Goal: Task Accomplishment & Management: Use online tool/utility

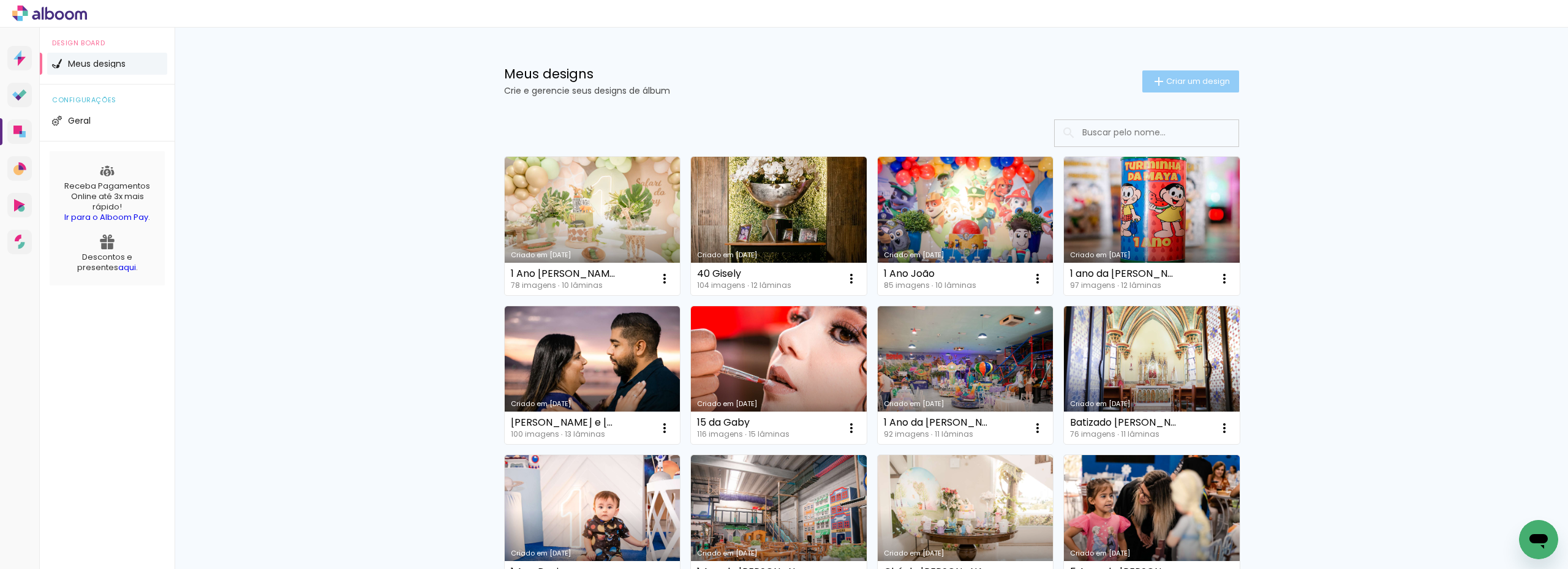
click at [1178, 83] on span "Criar um design" at bounding box center [1198, 81] width 64 height 8
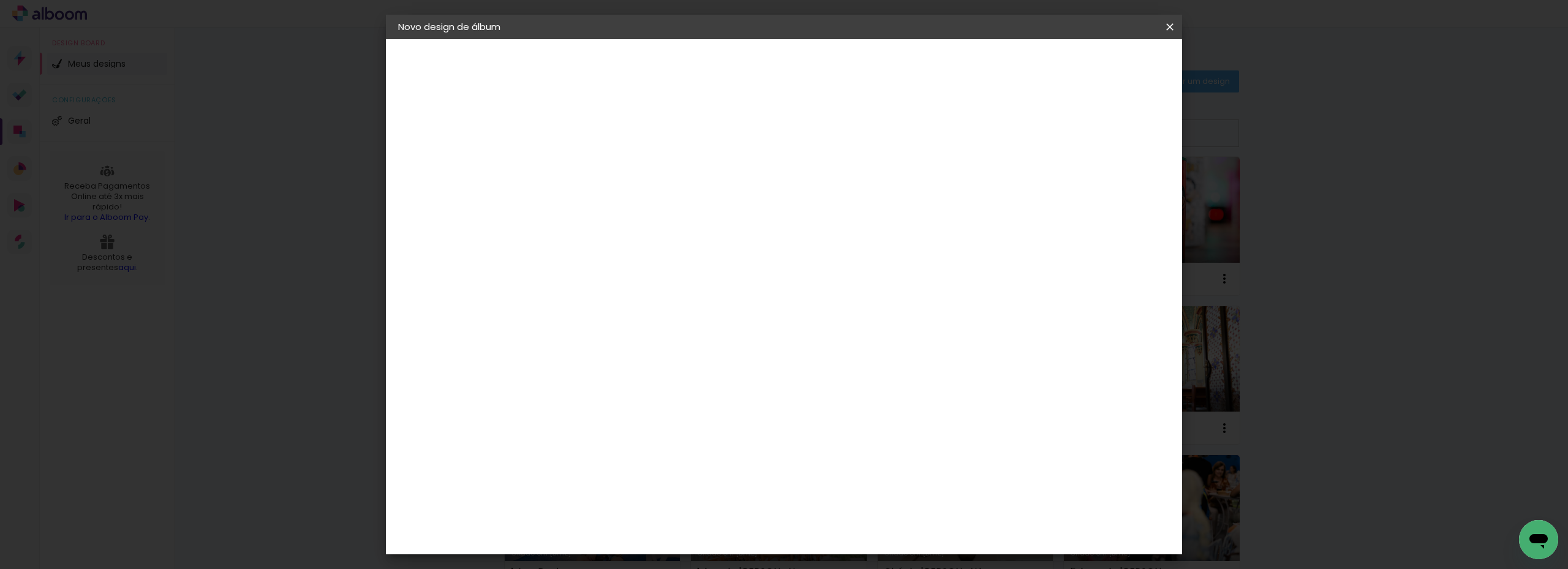
click at [599, 169] on input at bounding box center [599, 164] width 0 height 19
type input "Renovação Nilson e"
type paper-input "Renovação Nilson e"
paste input "CIDNEIDE"
click at [599, 168] on input "Renovação Nilson e CIDNEIDE" at bounding box center [599, 164] width 0 height 19
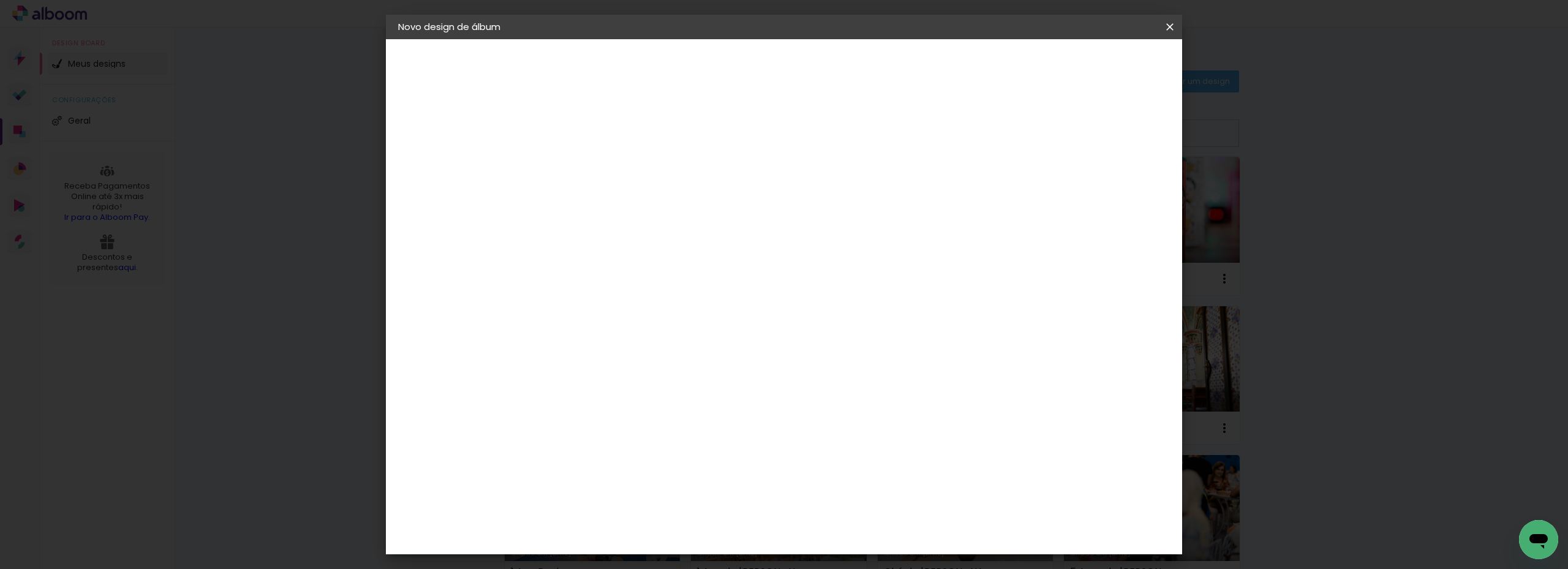
type input "Renovação [PERSON_NAME] e Cidneide"
type paper-input "Renovação [PERSON_NAME] e Cidneide"
click at [0, 0] on slot "Avançar" at bounding box center [0, 0] width 0 height 0
click at [582, 405] on img at bounding box center [576, 412] width 15 height 15
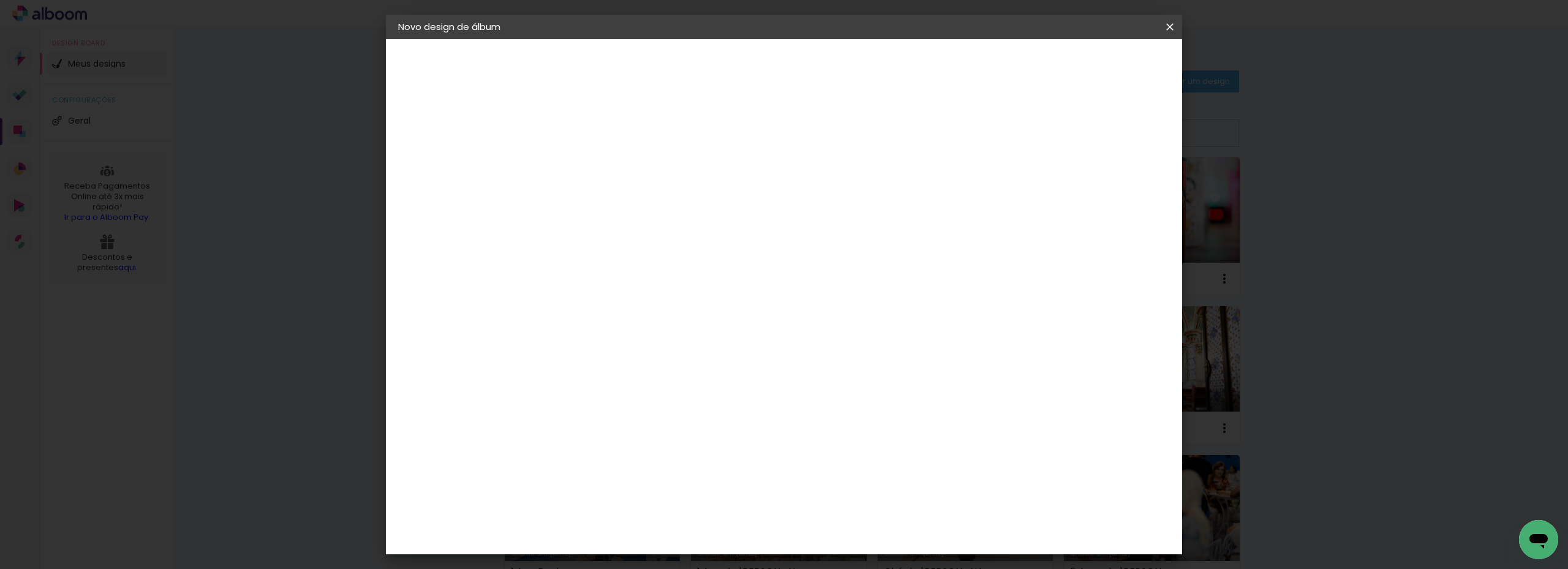
click at [0, 0] on slot "Avançar" at bounding box center [0, 0] width 0 height 0
click at [646, 207] on input "text" at bounding box center [622, 213] width 47 height 19
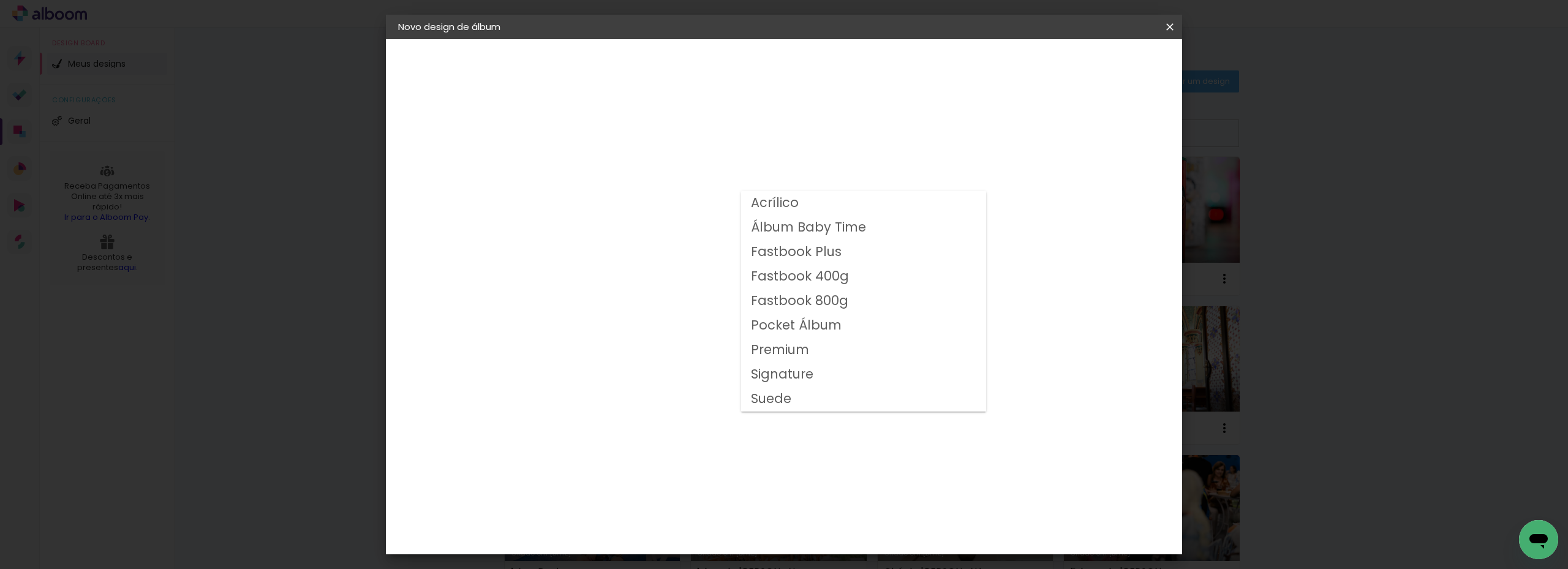
click at [0, 0] on slot "Fastbook 800g" at bounding box center [0, 0] width 0 height 0
type input "Fastbook 800g"
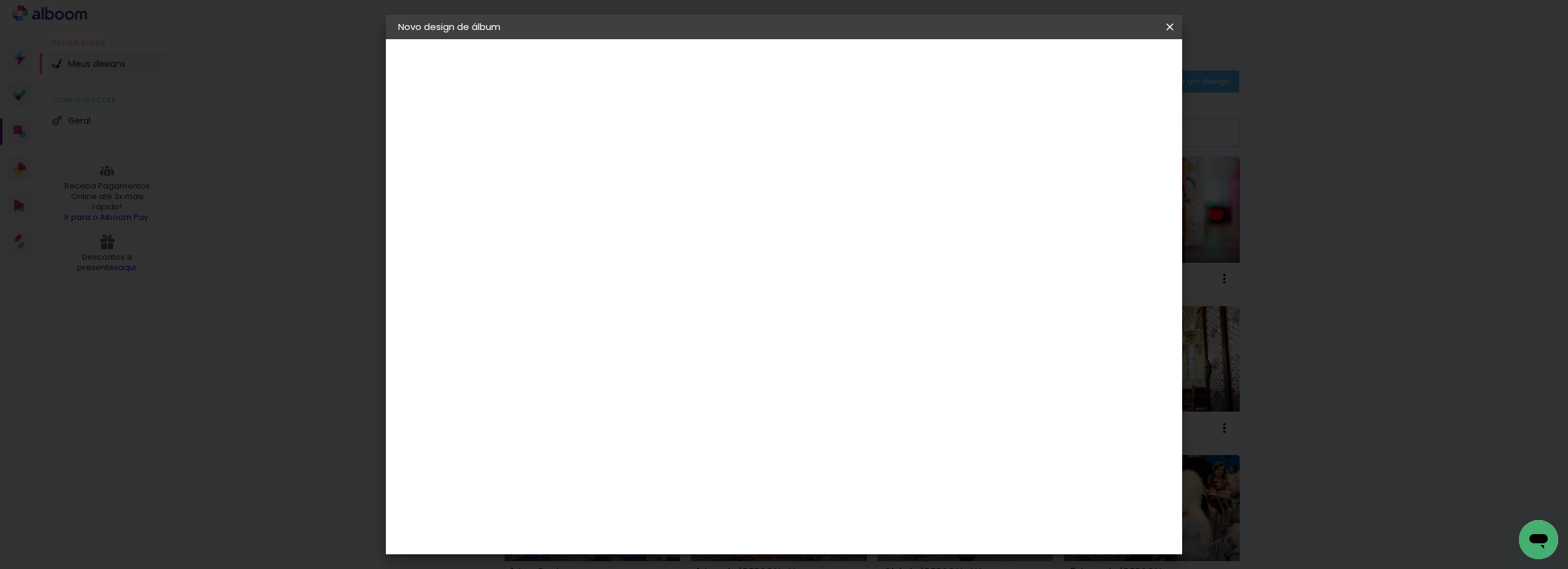
scroll to position [122, 0]
click at [681, 449] on span "25 × 25" at bounding box center [653, 466] width 57 height 33
click at [0, 0] on slot "Avançar" at bounding box center [0, 0] width 0 height 0
click at [1024, 133] on div at bounding box center [1018, 132] width 11 height 11
type paper-checkbox "on"
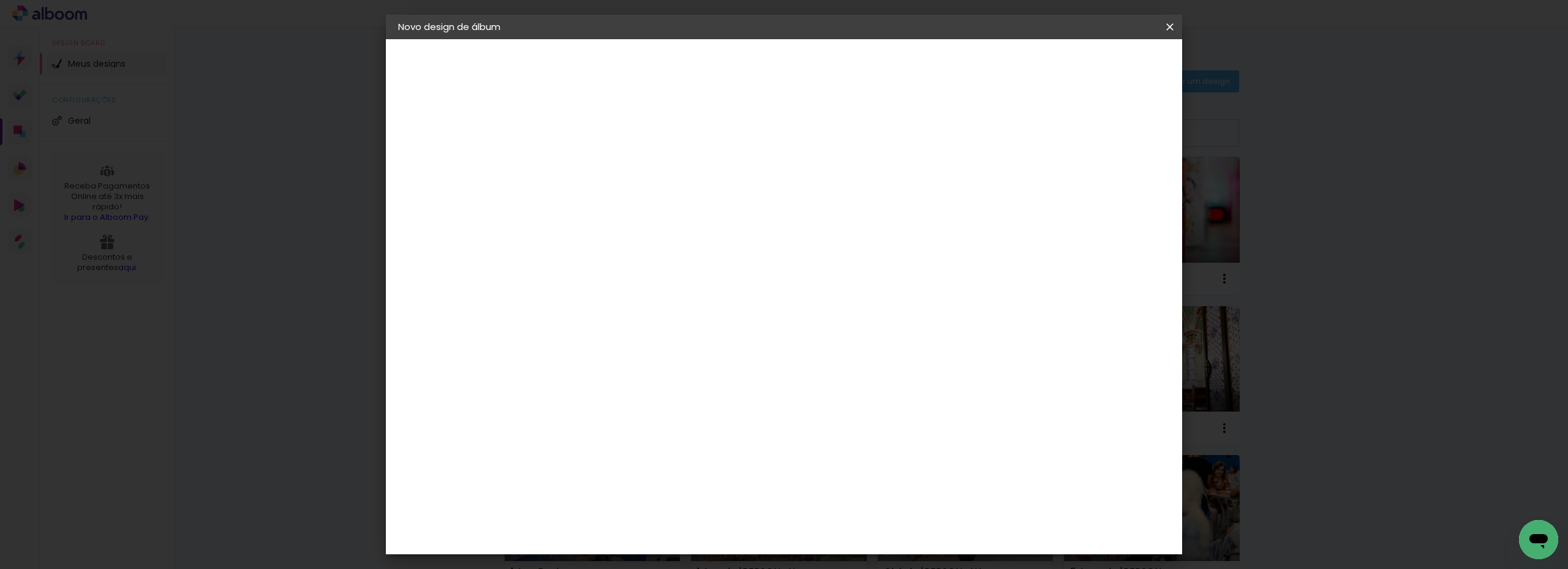
click at [1093, 64] on span "Iniciar design" at bounding box center [1066, 65] width 56 height 9
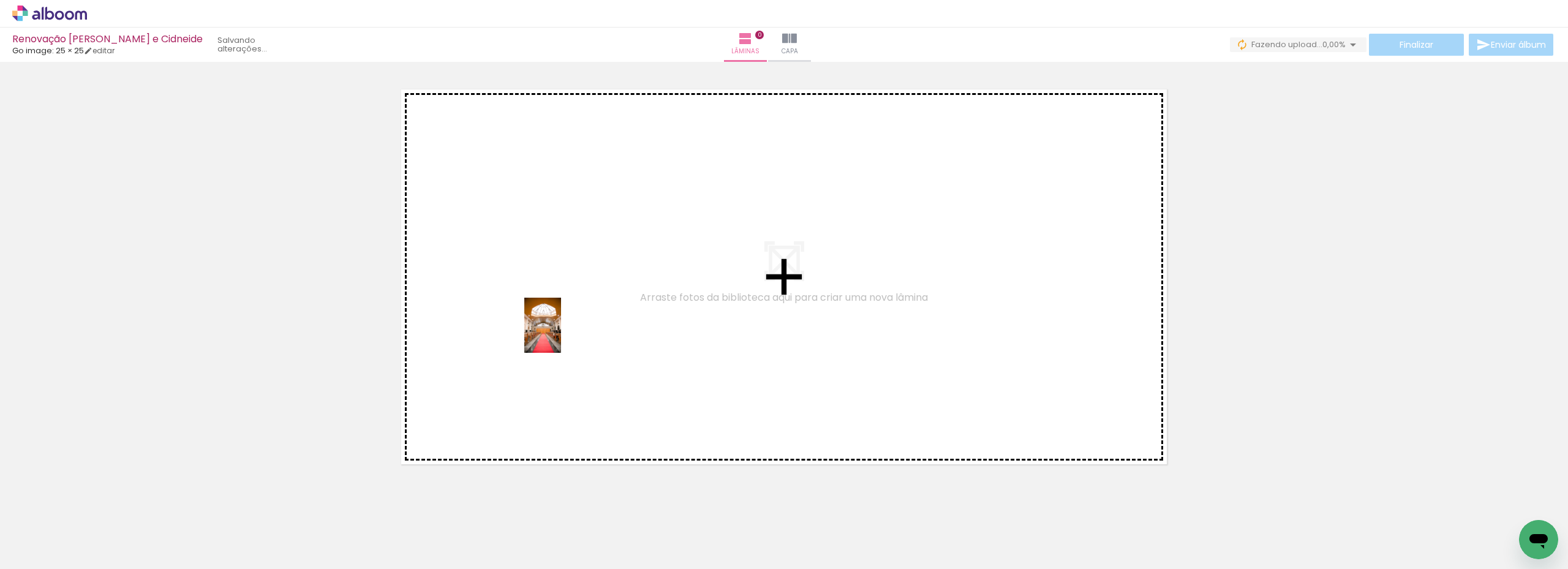
drag, startPoint x: 130, startPoint y: 535, endPoint x: 562, endPoint y: 333, distance: 476.9
click at [562, 333] on quentale-workspace at bounding box center [784, 284] width 1568 height 569
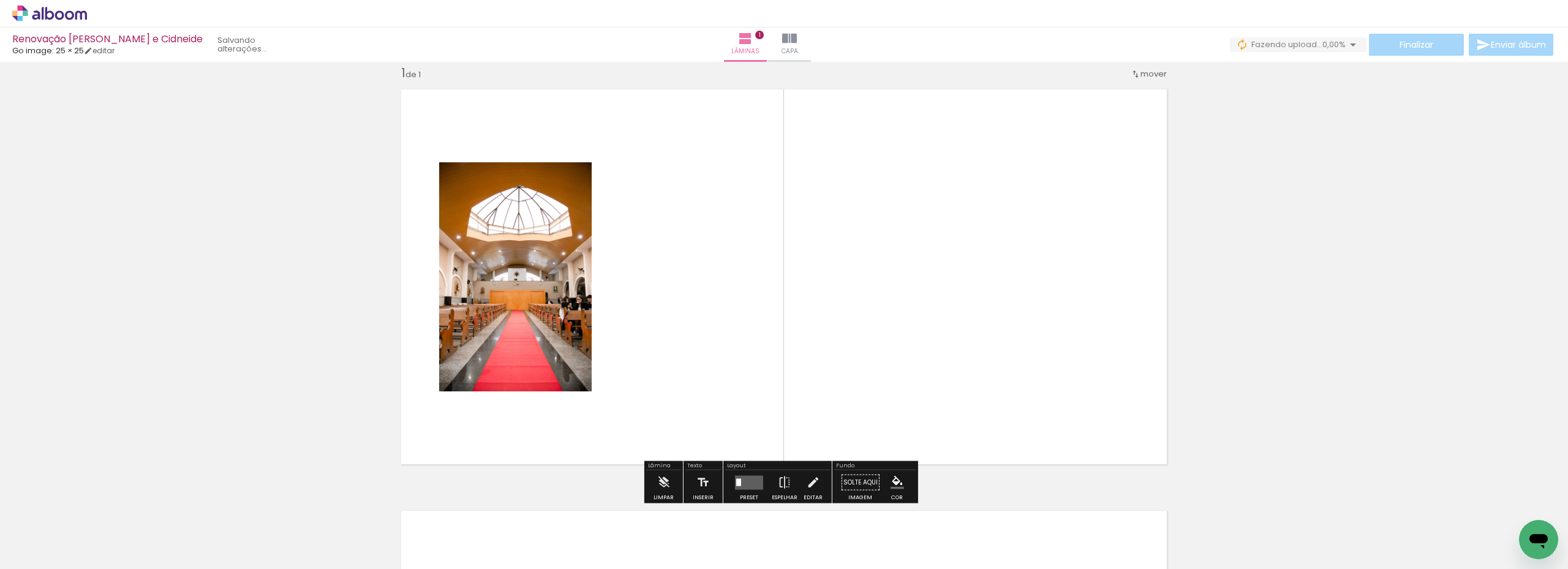
scroll to position [15, 0]
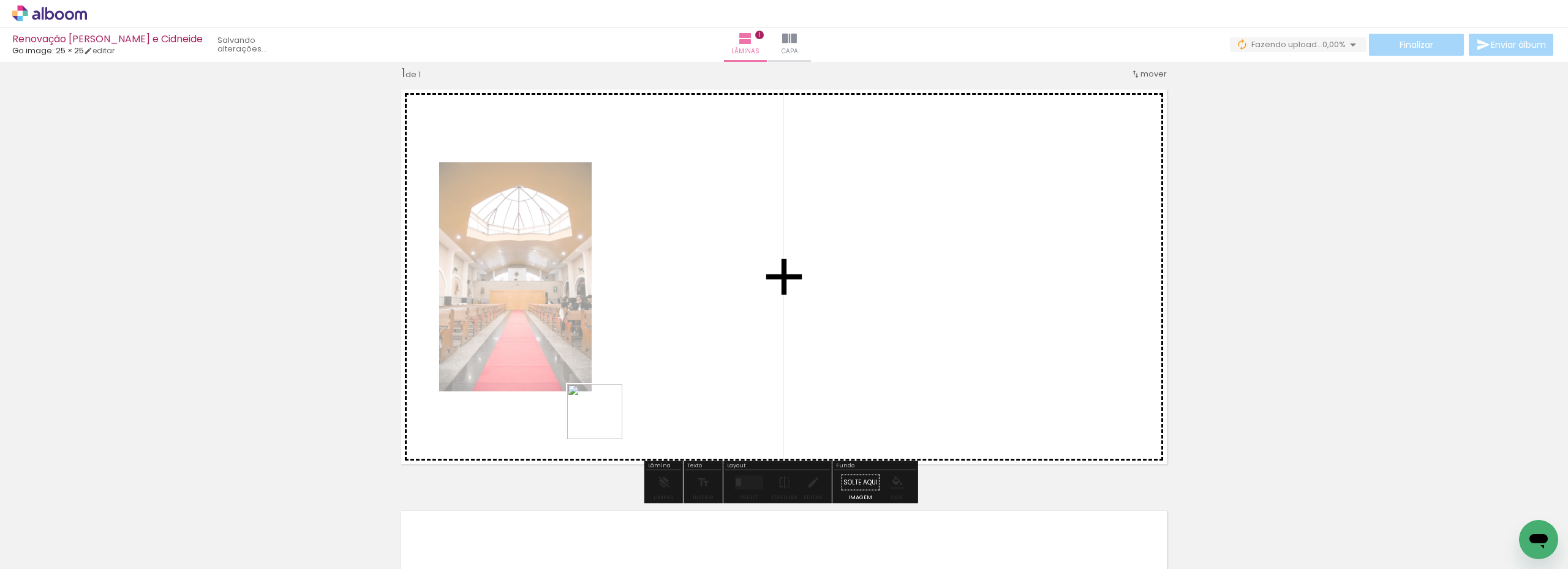
drag, startPoint x: 195, startPoint y: 541, endPoint x: 674, endPoint y: 366, distance: 510.0
click at [674, 366] on quentale-workspace at bounding box center [784, 284] width 1568 height 569
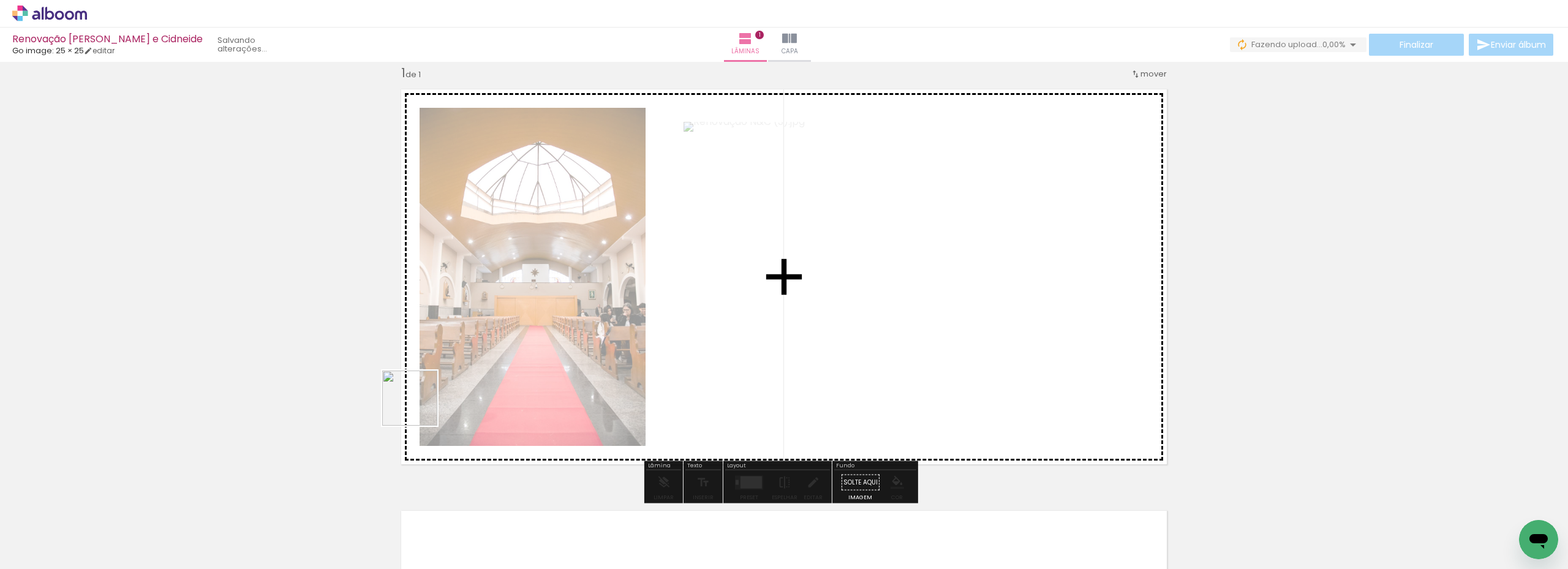
drag, startPoint x: 268, startPoint y: 535, endPoint x: 423, endPoint y: 399, distance: 206.2
click at [423, 399] on quentale-workspace at bounding box center [784, 284] width 1568 height 569
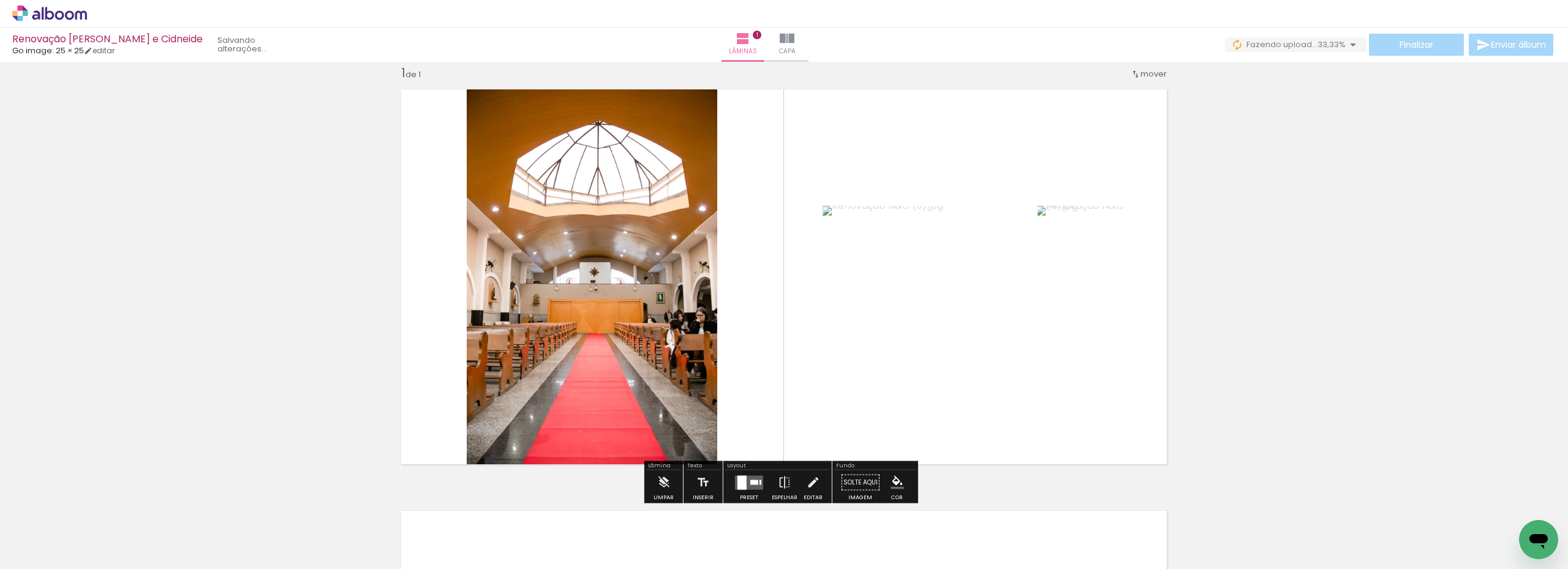
click at [745, 481] on quentale-layouter at bounding box center [749, 482] width 28 height 14
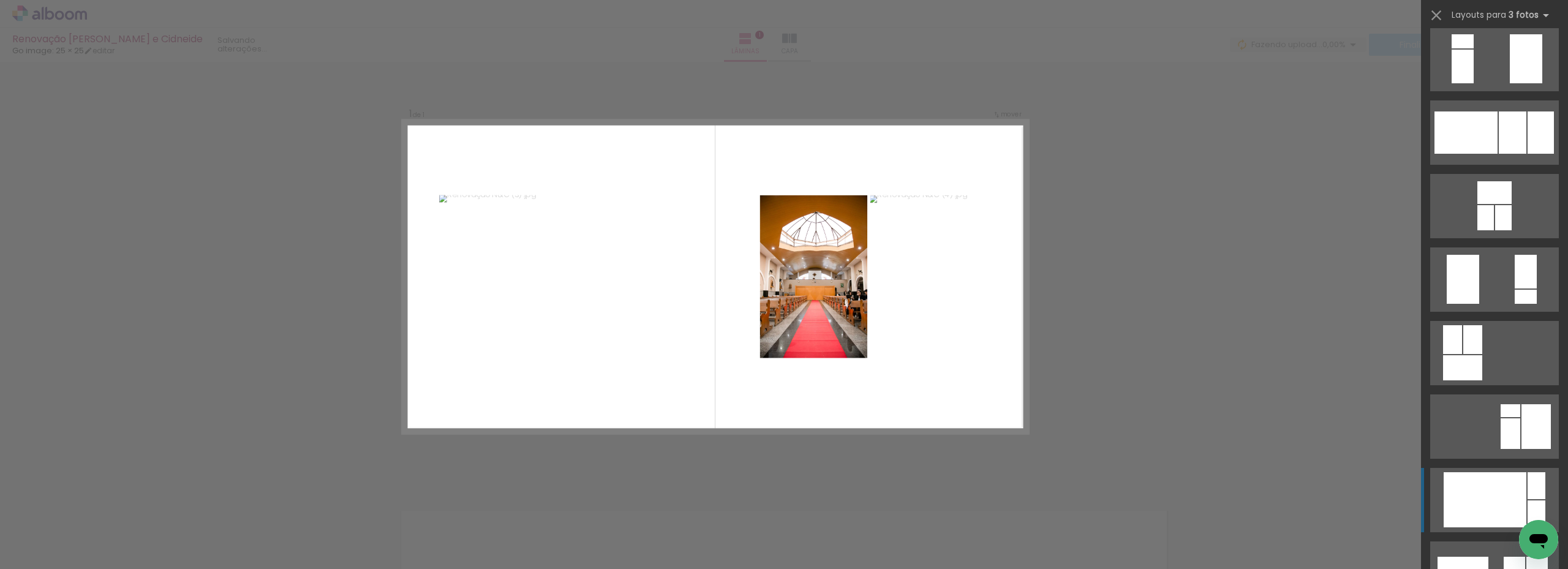
scroll to position [1346, 0]
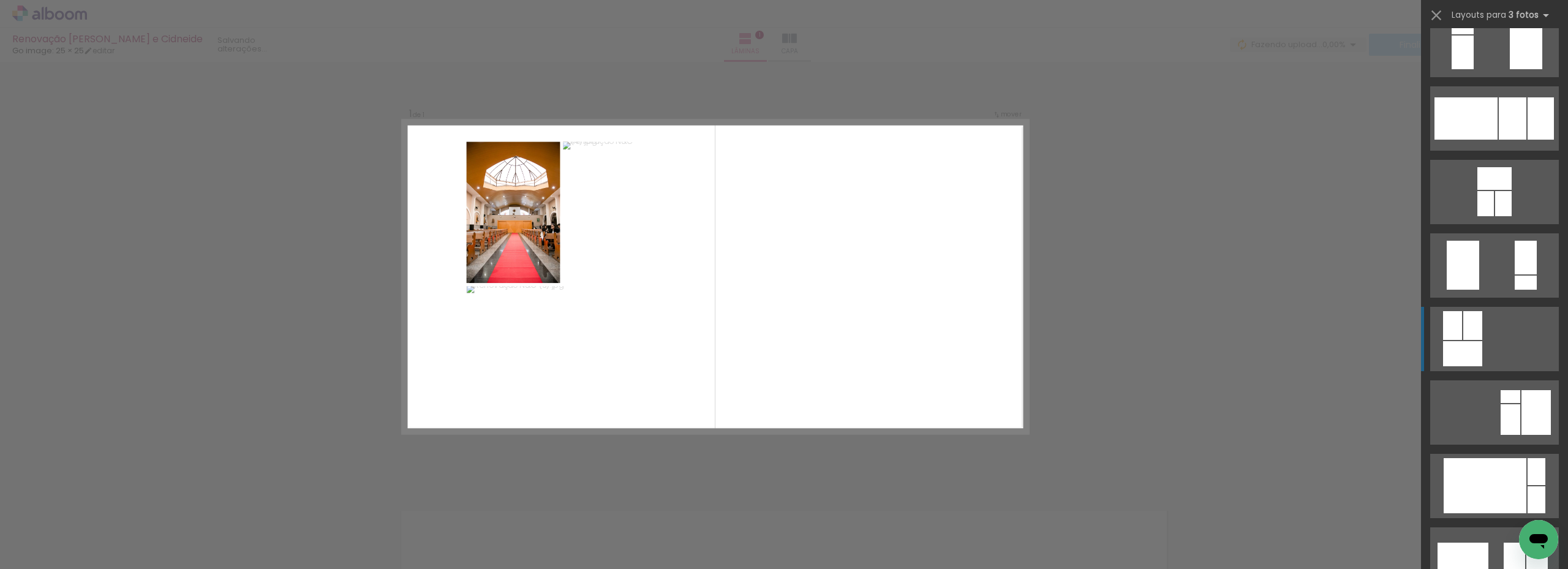
click at [1450, 334] on div at bounding box center [1453, 325] width 19 height 28
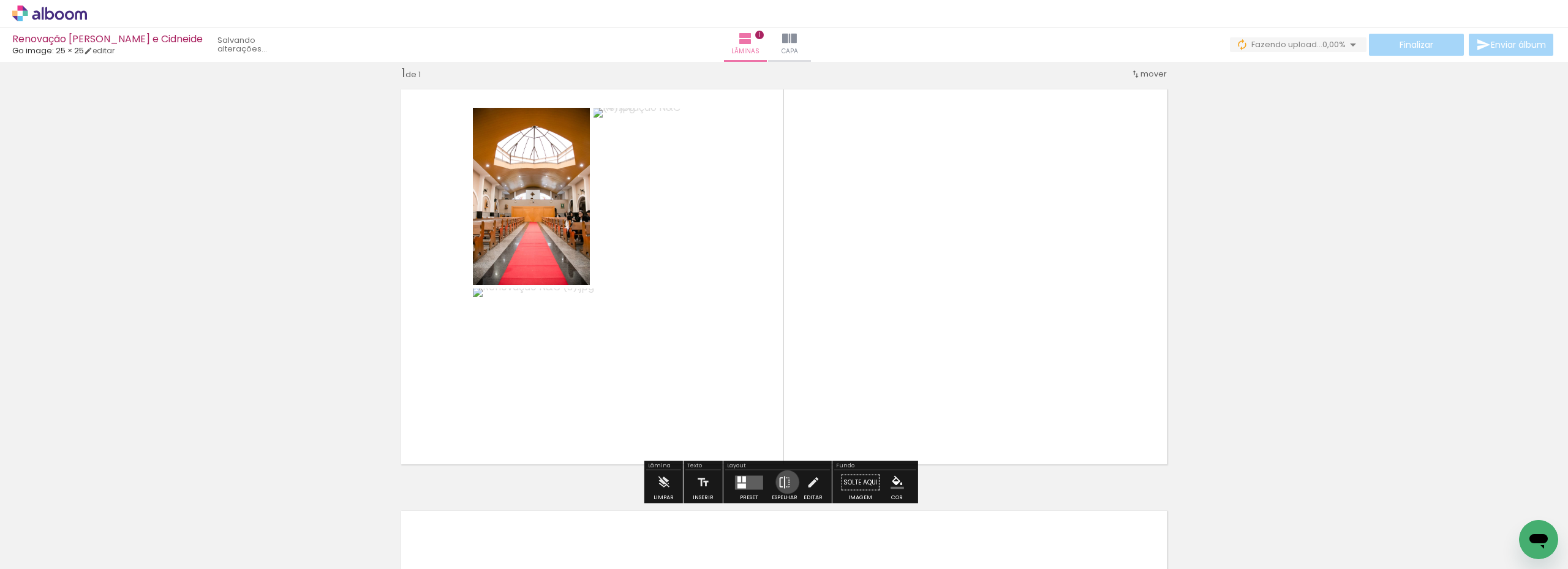
click at [785, 482] on iron-icon at bounding box center [785, 482] width 14 height 24
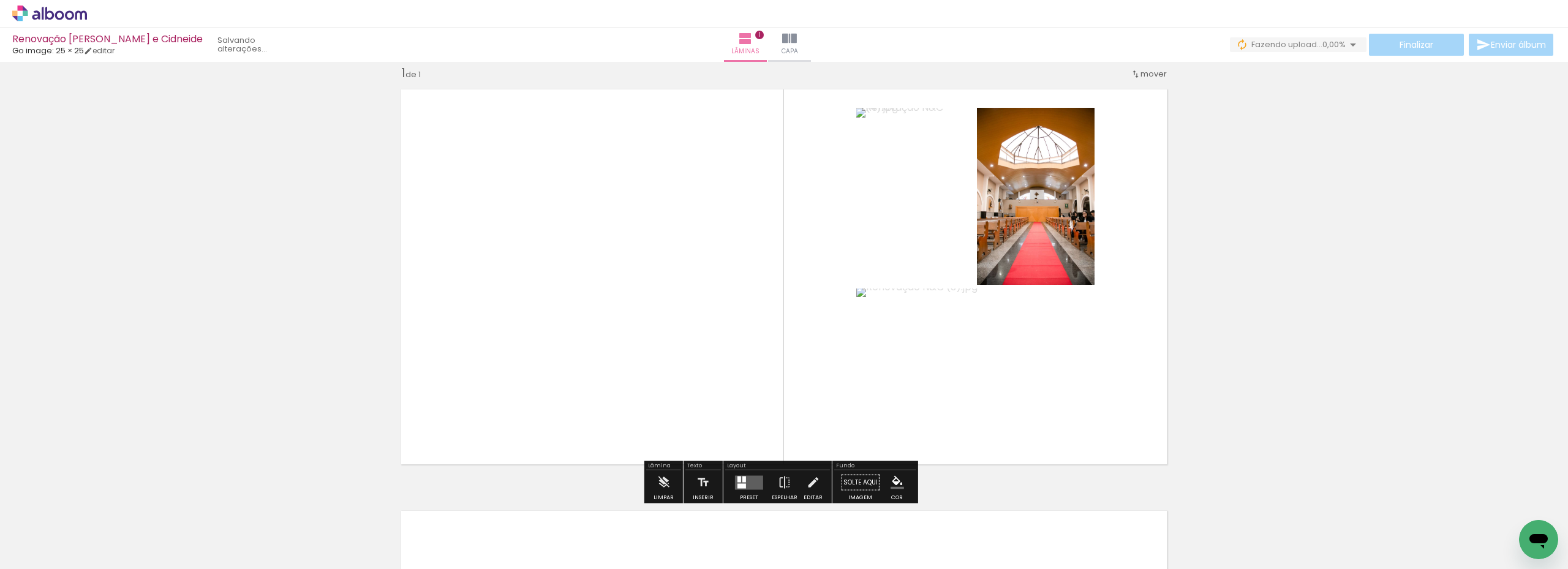
click at [1316, 235] on div "Inserir lâmina 1 de 1" at bounding box center [784, 471] width 1568 height 843
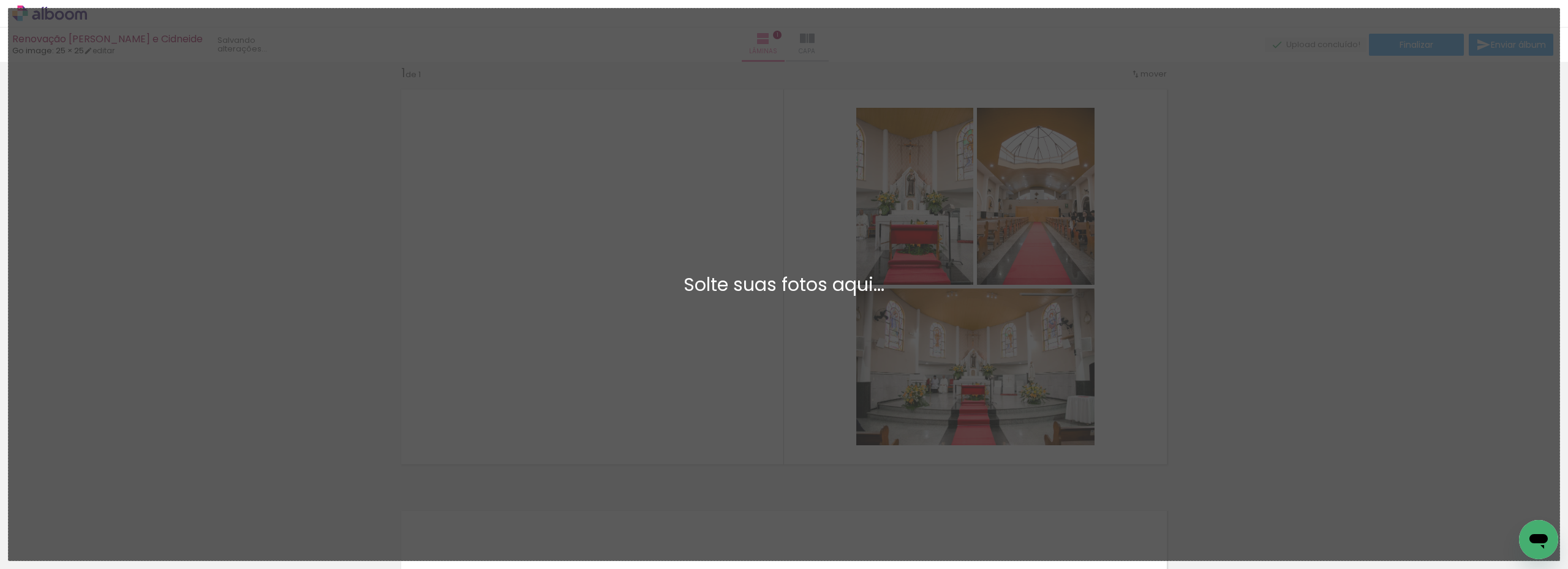
scroll to position [0, 0]
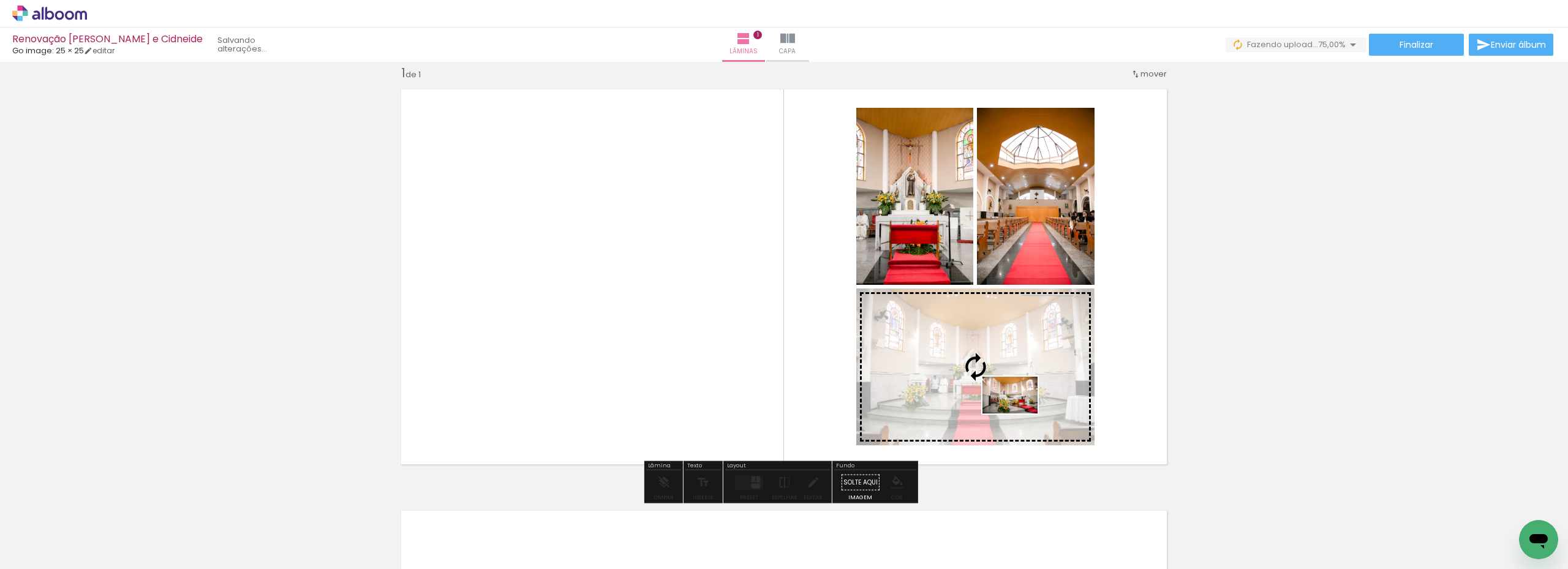
drag, startPoint x: 332, startPoint y: 535, endPoint x: 1019, endPoint y: 413, distance: 697.7
click at [1019, 413] on quentale-workspace at bounding box center [784, 284] width 1568 height 569
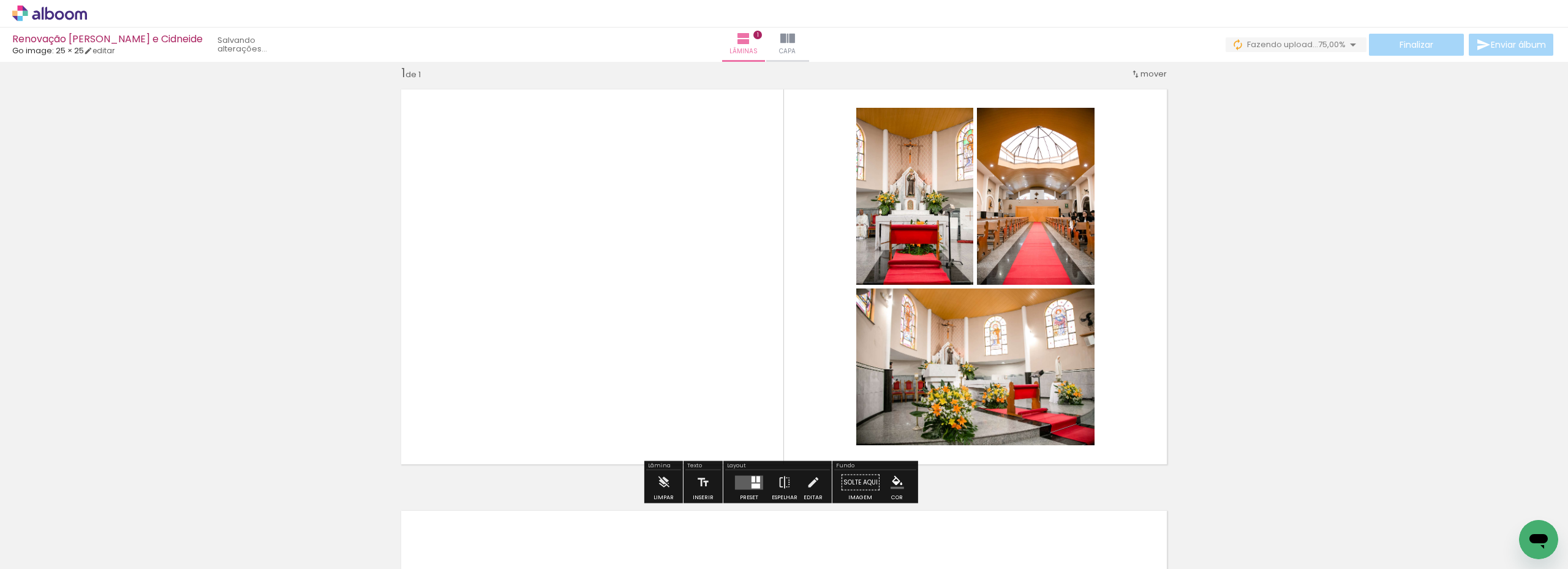
click at [167, 504] on iron-icon at bounding box center [164, 503] width 13 height 13
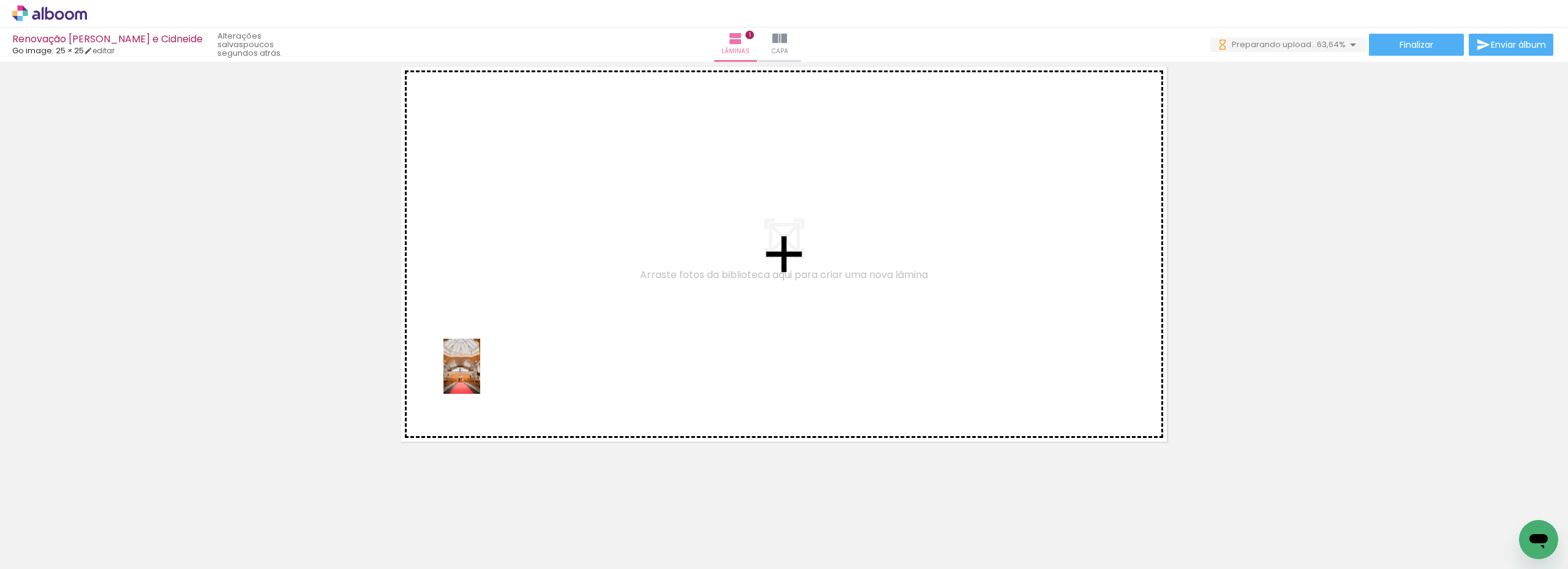
drag, startPoint x: 329, startPoint y: 532, endPoint x: 481, endPoint y: 375, distance: 218.5
click at [481, 375] on quentale-workspace at bounding box center [784, 284] width 1568 height 569
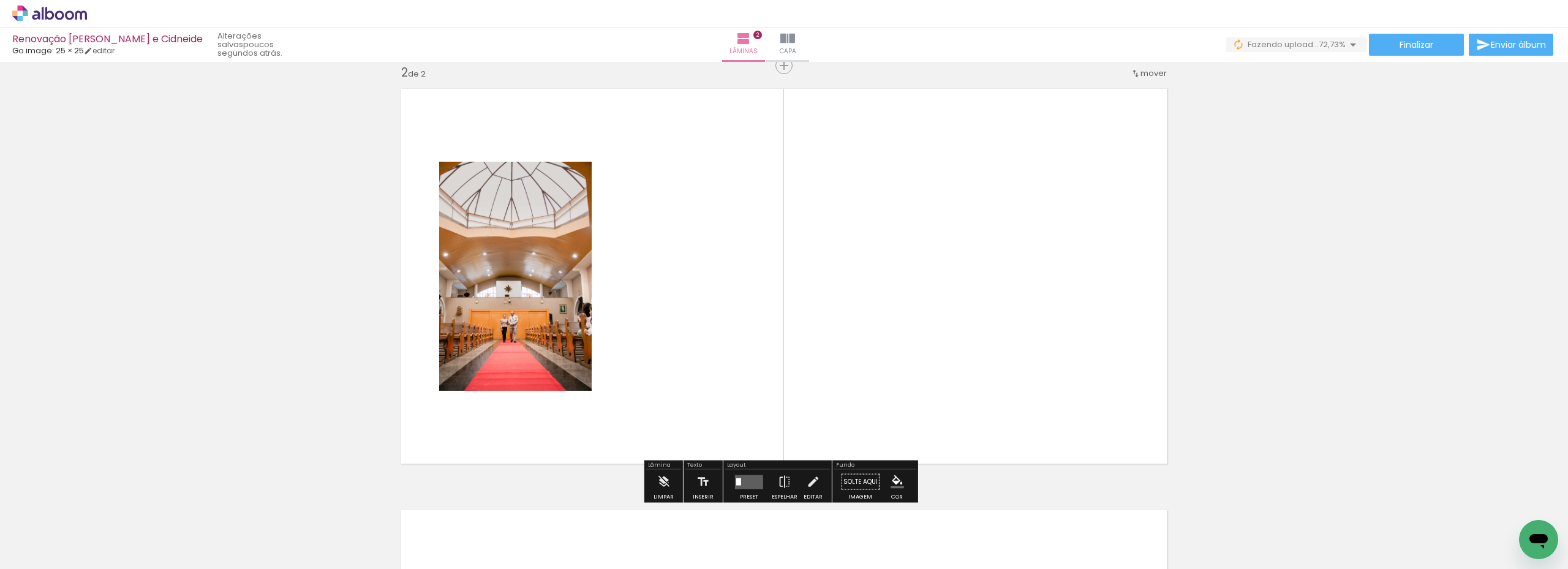
scroll to position [437, 0]
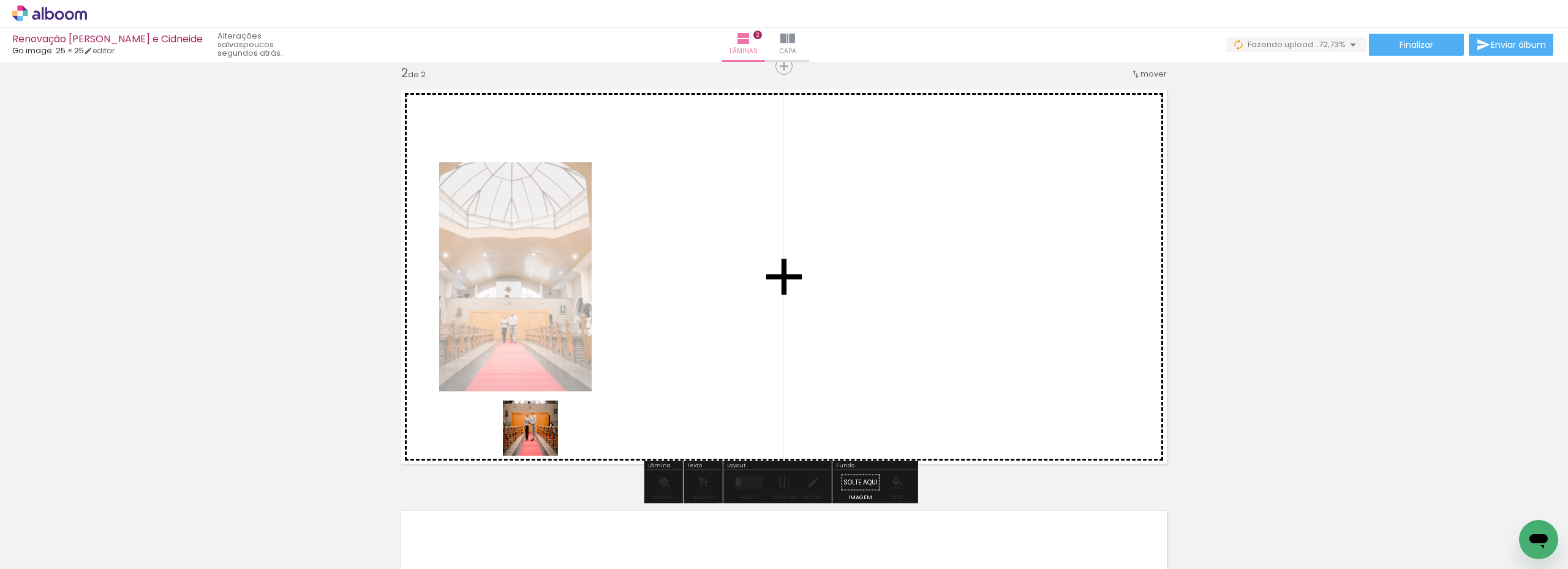
drag, startPoint x: 408, startPoint y: 535, endPoint x: 608, endPoint y: 375, distance: 256.1
click at [608, 375] on quentale-workspace at bounding box center [784, 284] width 1568 height 569
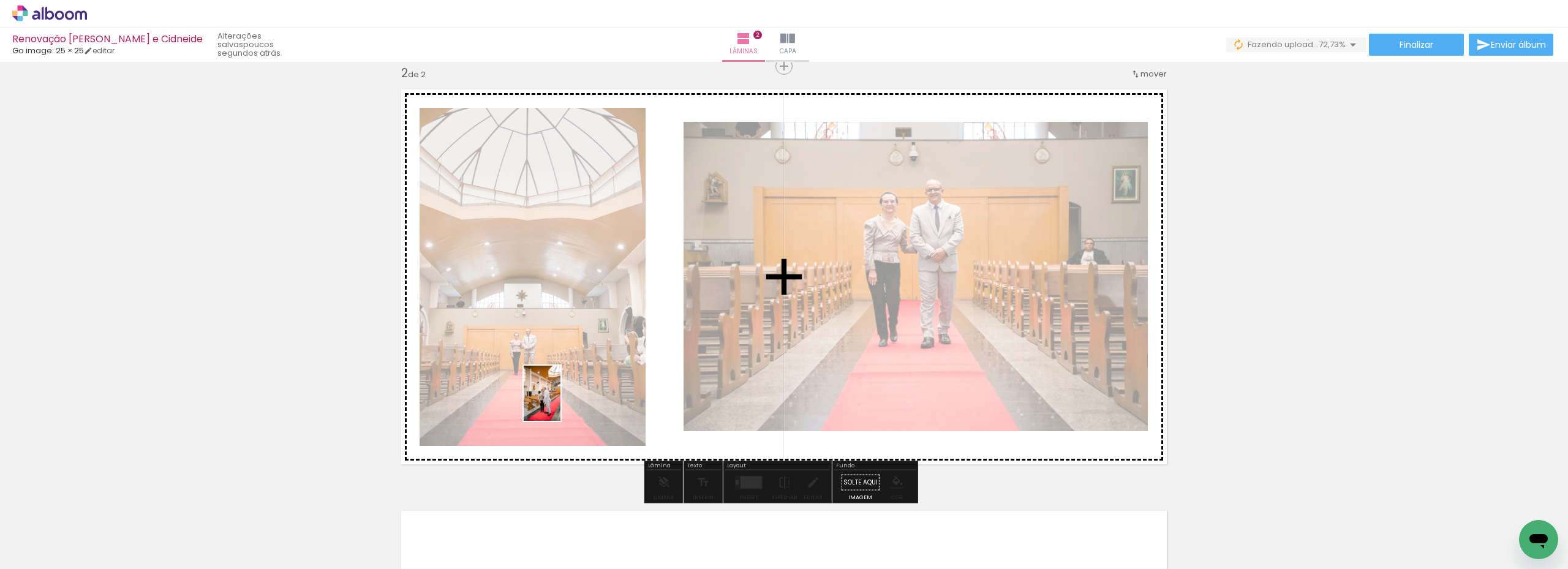
drag, startPoint x: 466, startPoint y: 543, endPoint x: 560, endPoint y: 401, distance: 170.3
click at [560, 401] on quentale-workspace at bounding box center [784, 284] width 1568 height 569
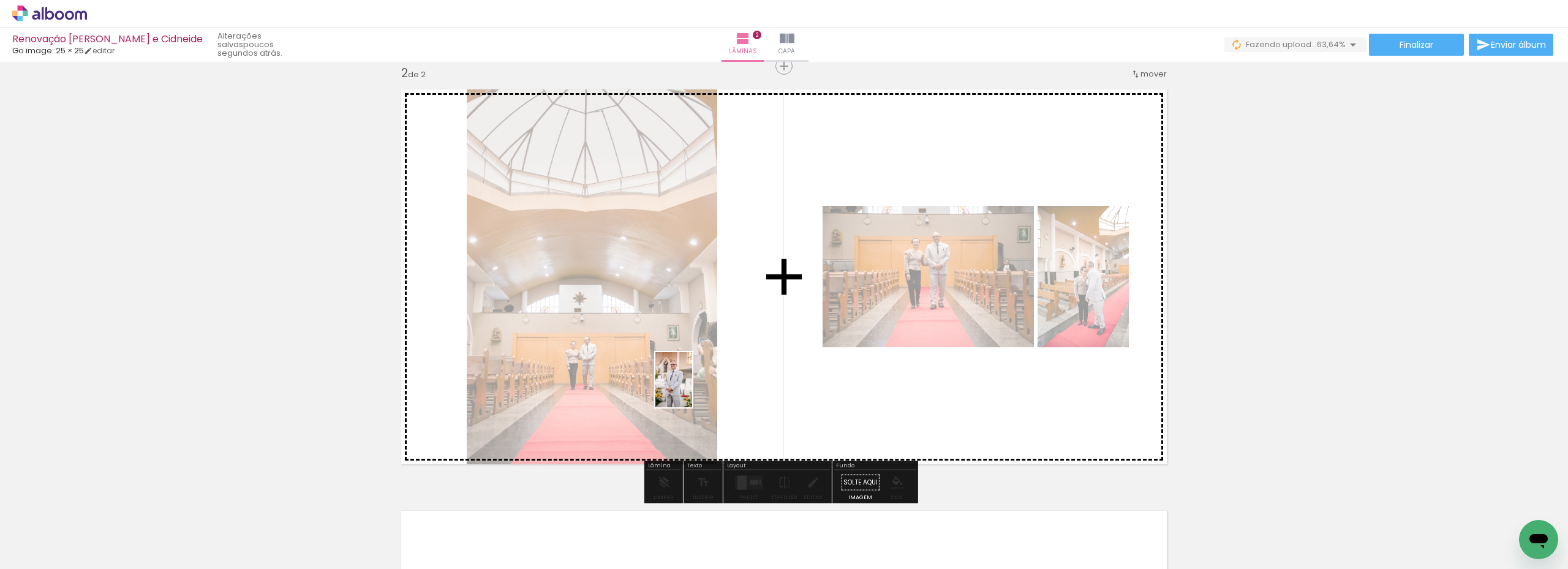
drag, startPoint x: 533, startPoint y: 539, endPoint x: 693, endPoint y: 389, distance: 219.3
click at [693, 389] on quentale-workspace at bounding box center [784, 284] width 1568 height 569
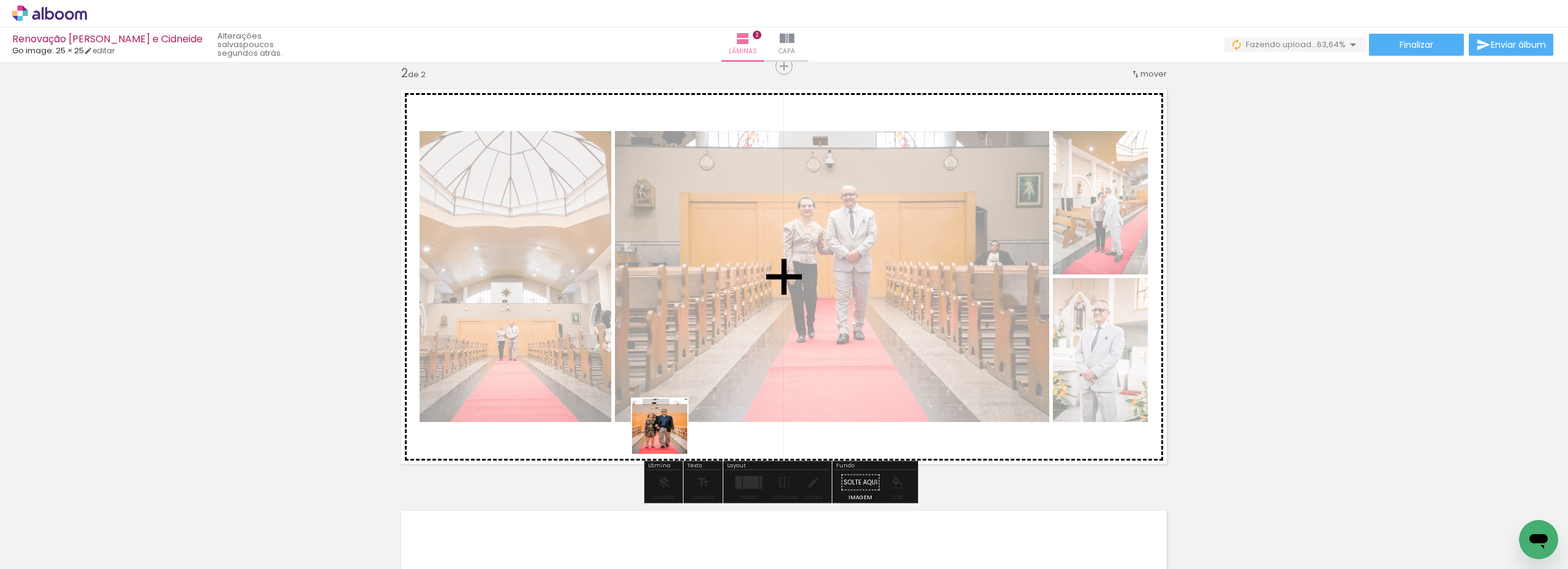
drag, startPoint x: 607, startPoint y: 533, endPoint x: 677, endPoint y: 390, distance: 159.2
click at [676, 392] on quentale-workspace at bounding box center [784, 284] width 1568 height 569
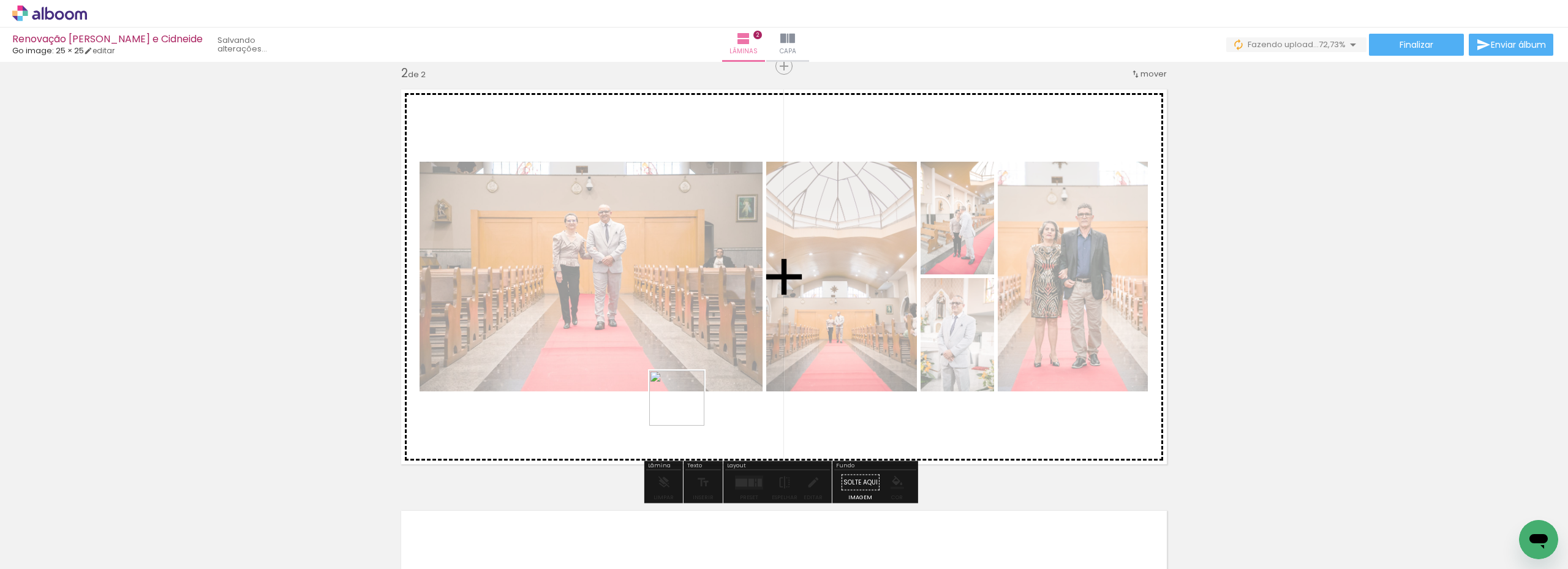
drag, startPoint x: 686, startPoint y: 537, endPoint x: 686, endPoint y: 399, distance: 138.0
click at [686, 399] on quentale-workspace at bounding box center [784, 284] width 1568 height 569
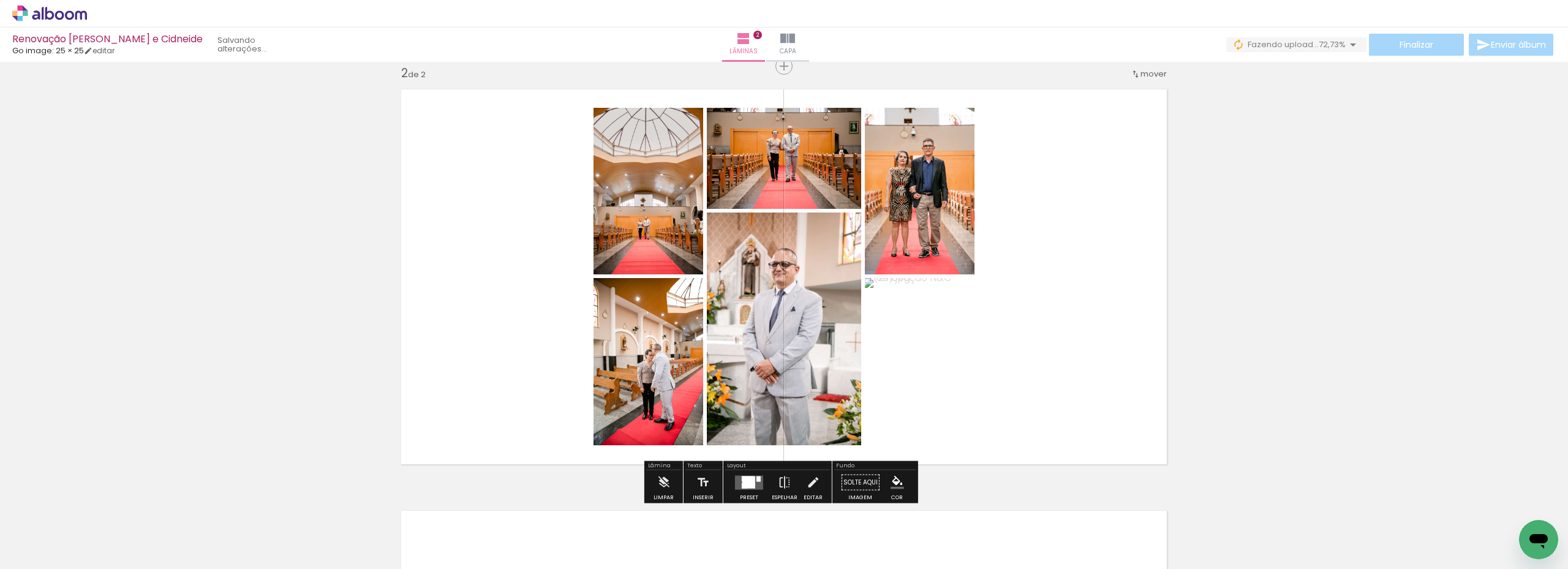
drag, startPoint x: 733, startPoint y: 541, endPoint x: 757, endPoint y: 380, distance: 162.8
click at [757, 381] on quentale-workspace at bounding box center [784, 284] width 1568 height 569
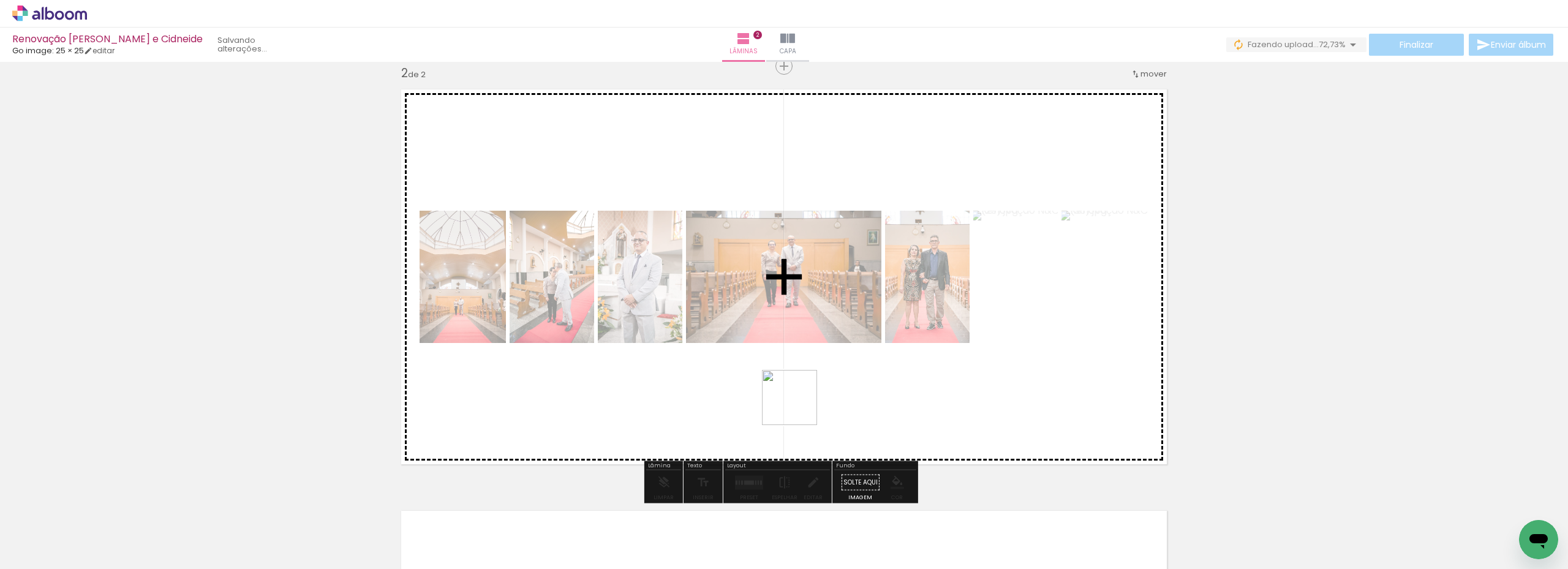
drag, startPoint x: 808, startPoint y: 541, endPoint x: 796, endPoint y: 399, distance: 142.5
click at [797, 399] on quentale-workspace at bounding box center [784, 284] width 1568 height 569
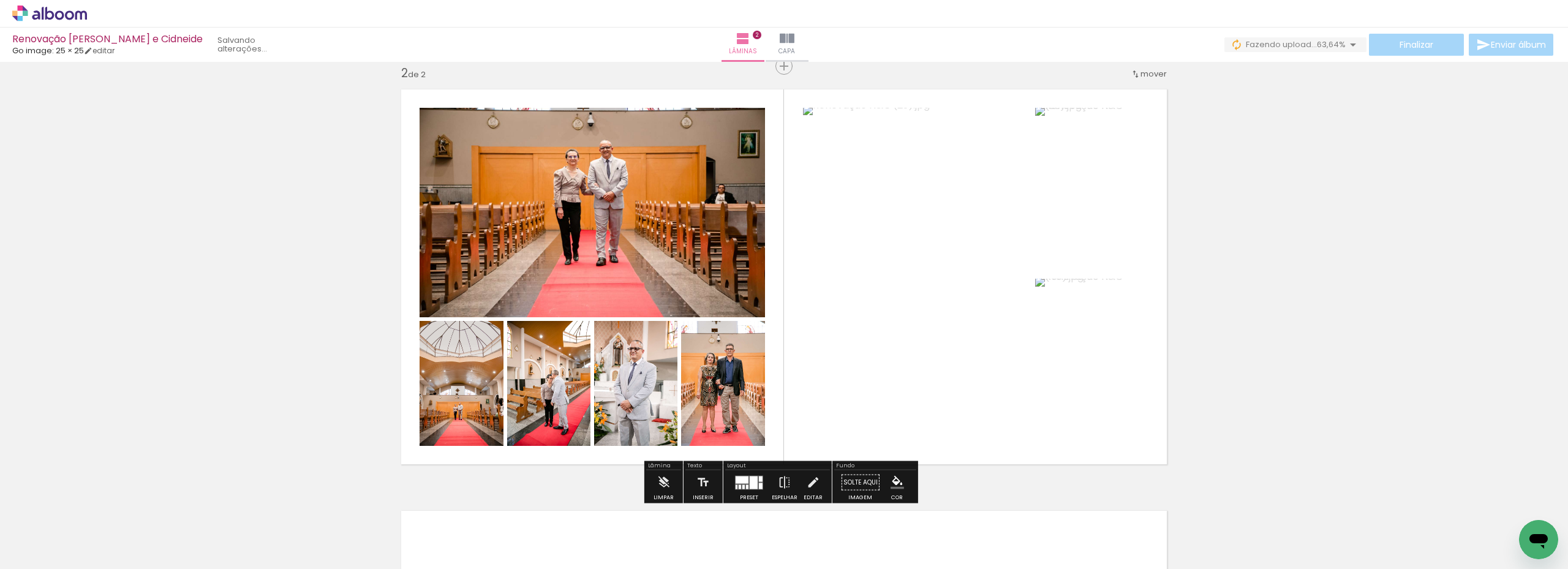
click at [750, 479] on div at bounding box center [753, 482] width 8 height 13
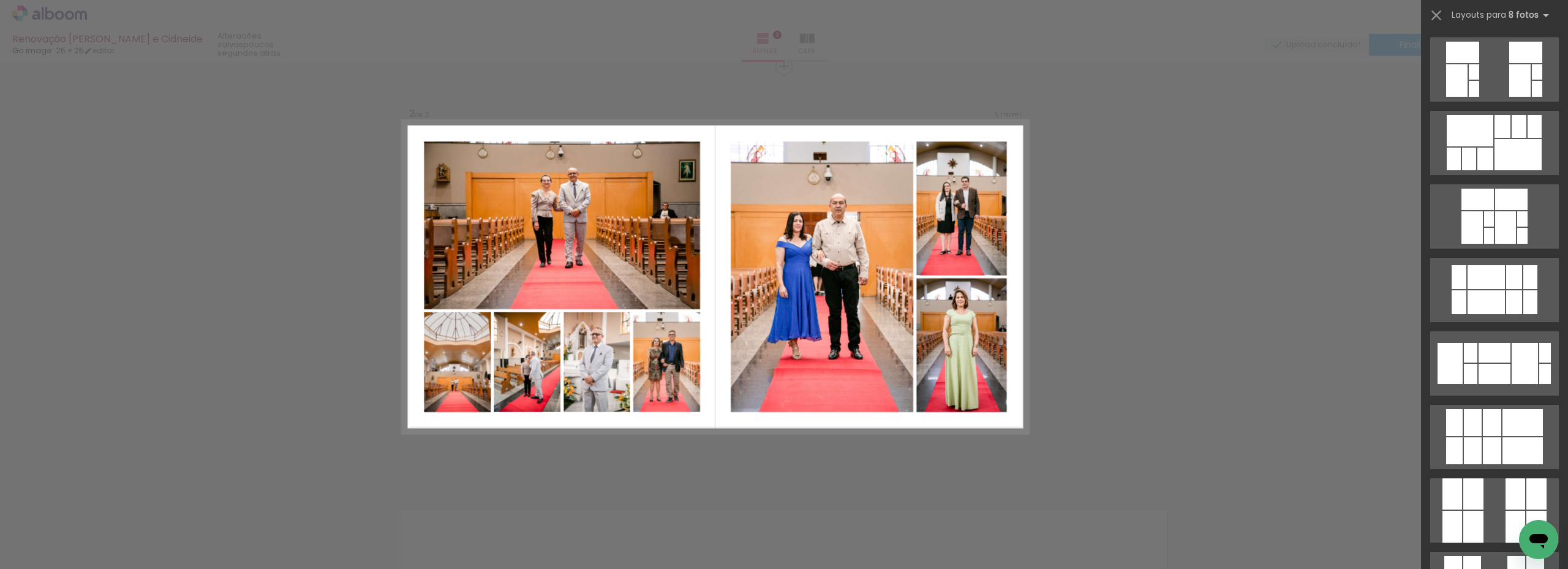
scroll to position [0, 0]
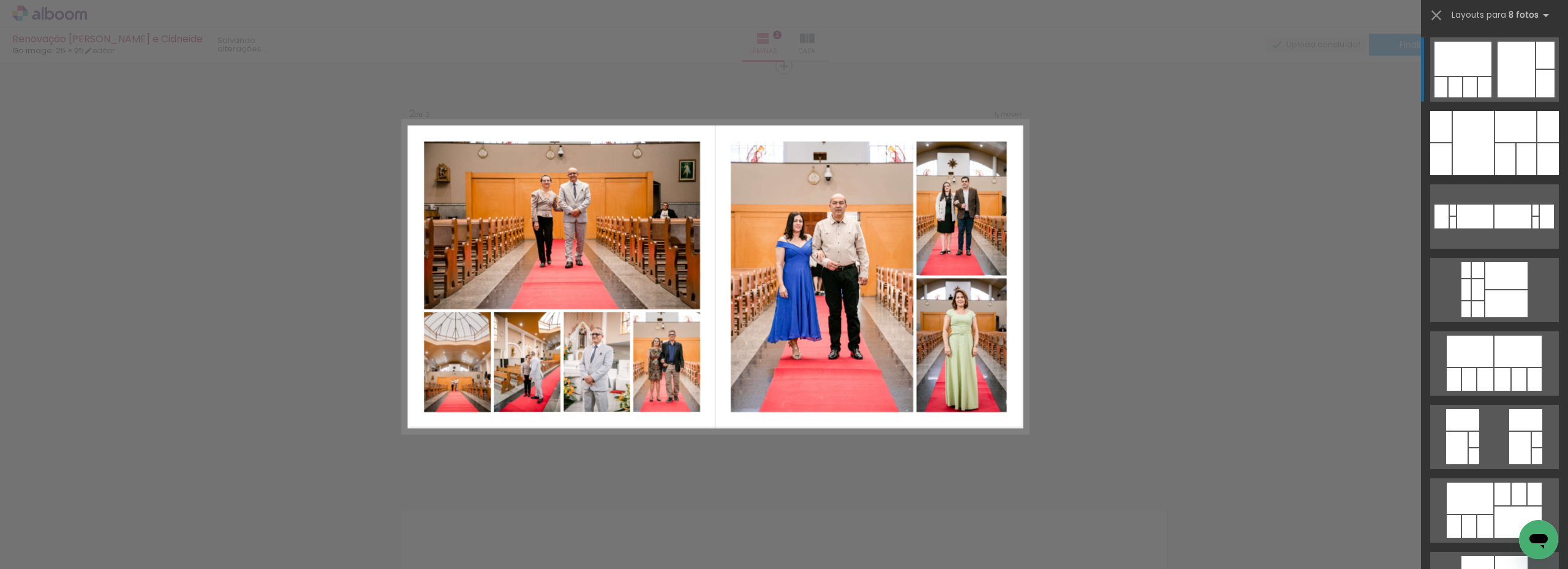
click at [340, 350] on div "Confirmar Cancelar" at bounding box center [784, 271] width 1568 height 1293
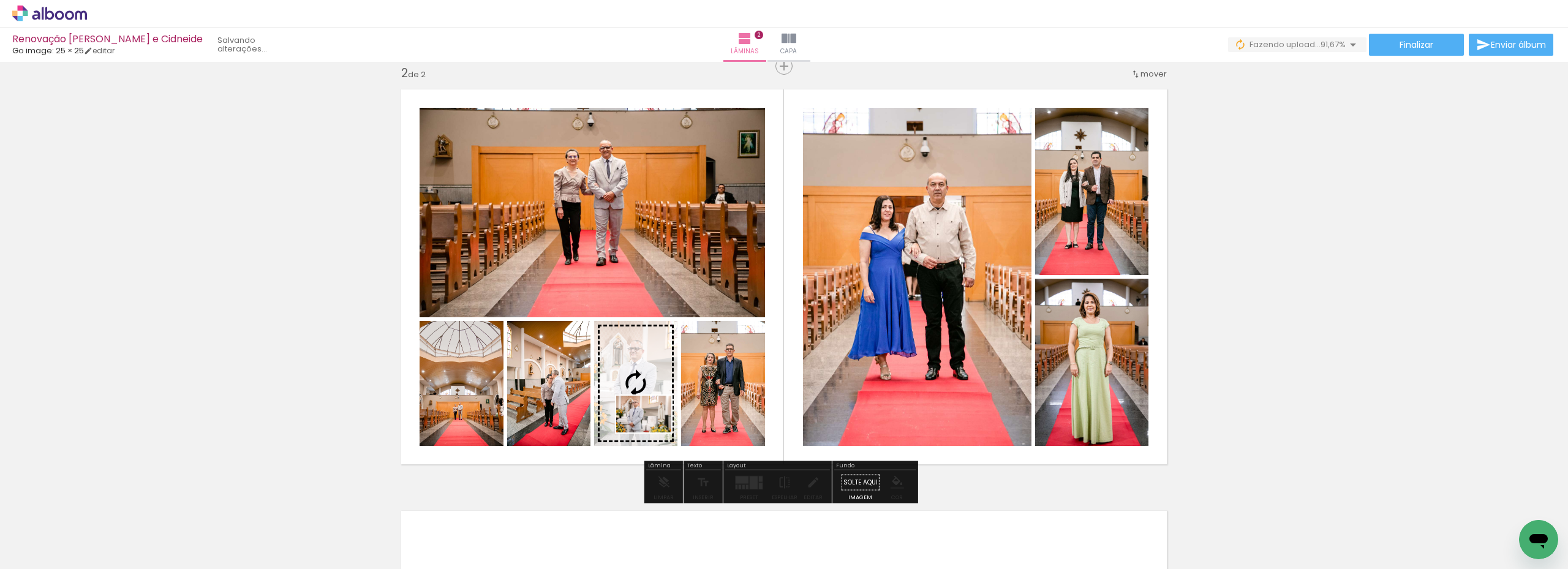
drag, startPoint x: 880, startPoint y: 528, endPoint x: 653, endPoint y: 432, distance: 246.5
click at [653, 432] on quentale-workspace at bounding box center [784, 284] width 1568 height 569
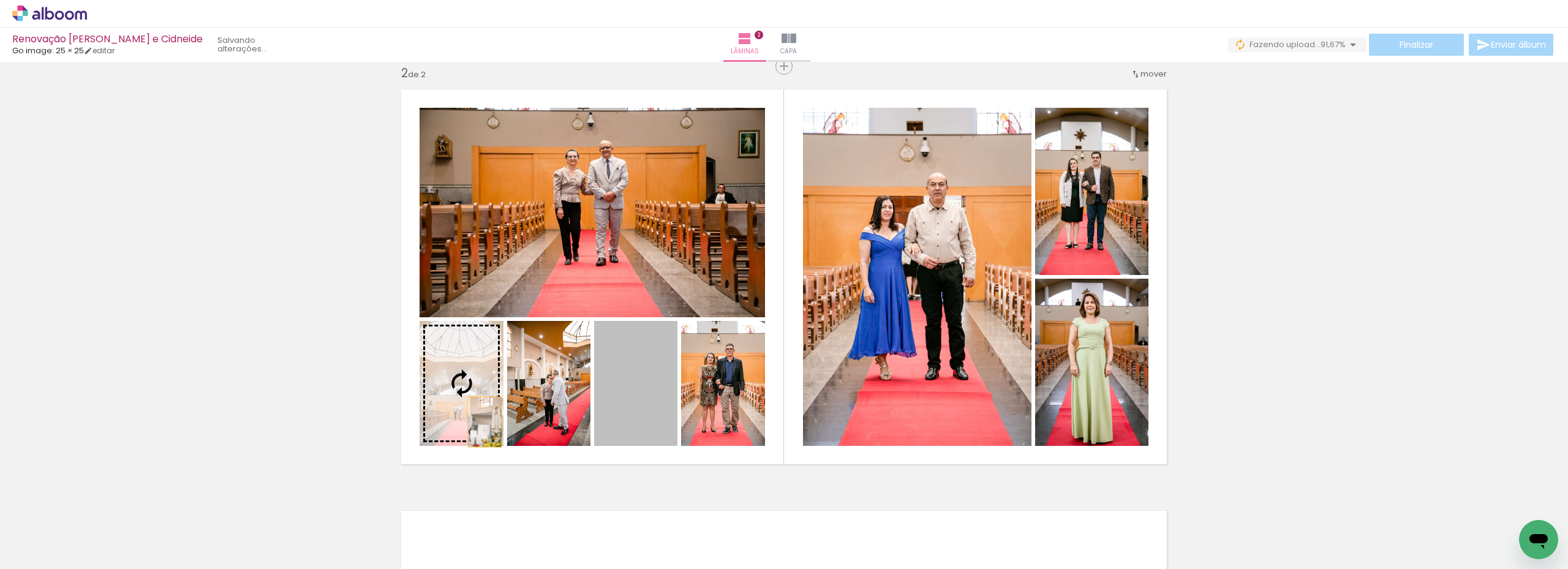
drag, startPoint x: 625, startPoint y: 401, endPoint x: 265, endPoint y: 418, distance: 360.4
click at [265, 418] on div "Inserir lâmina 1 de 2 Inserir lâmina 2 de 2" at bounding box center [784, 261] width 1568 height 1264
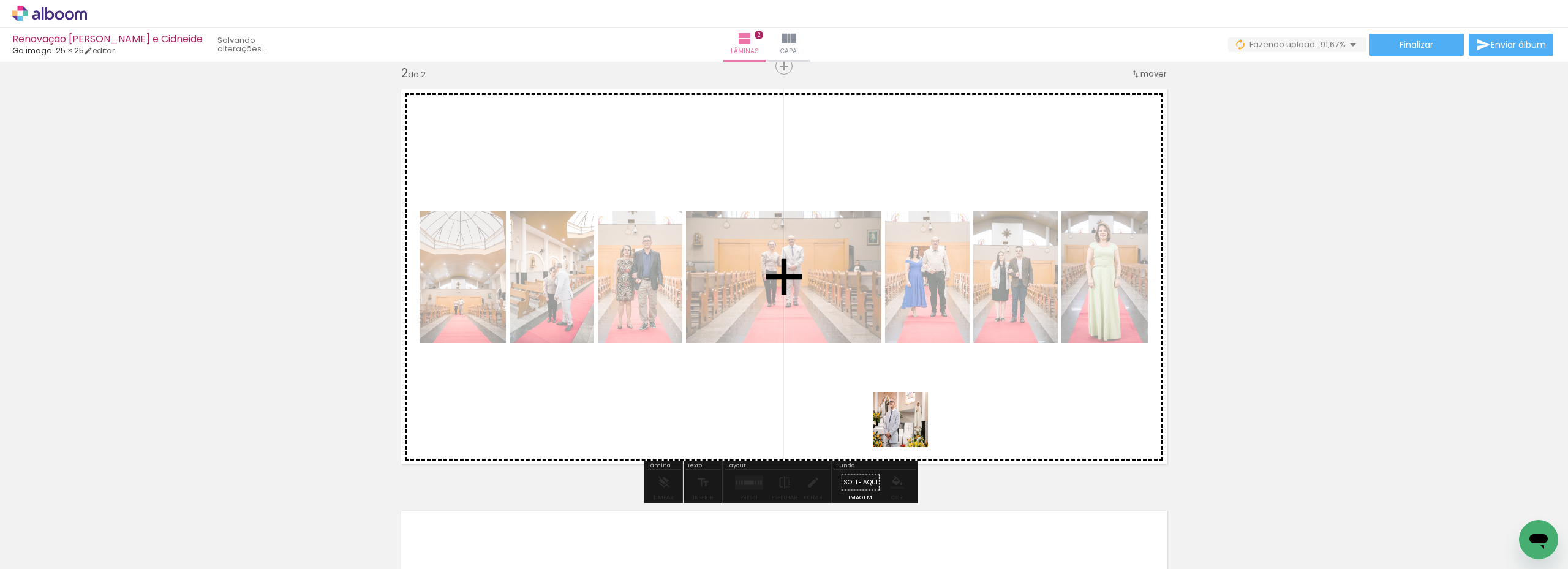
drag, startPoint x: 876, startPoint y: 535, endPoint x: 910, endPoint y: 429, distance: 111.3
click at [910, 429] on quentale-workspace at bounding box center [784, 284] width 1568 height 569
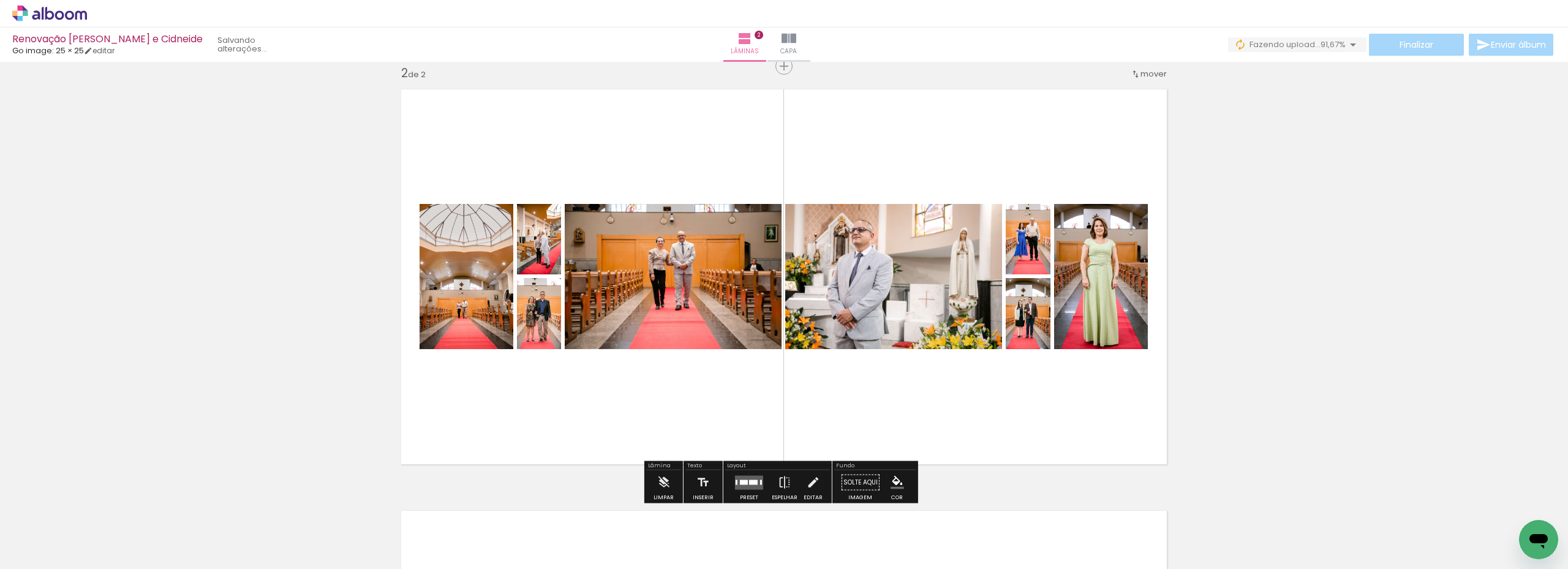
click at [750, 482] on div at bounding box center [754, 482] width 9 height 5
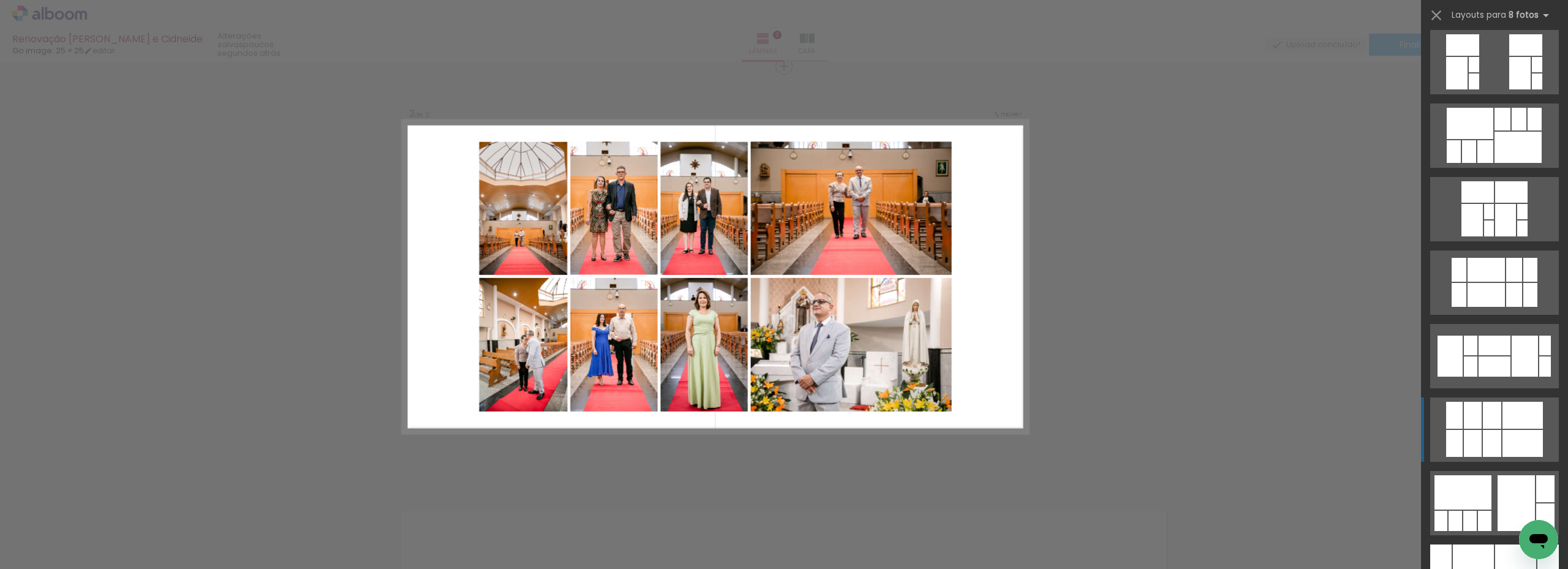
scroll to position [244, 0]
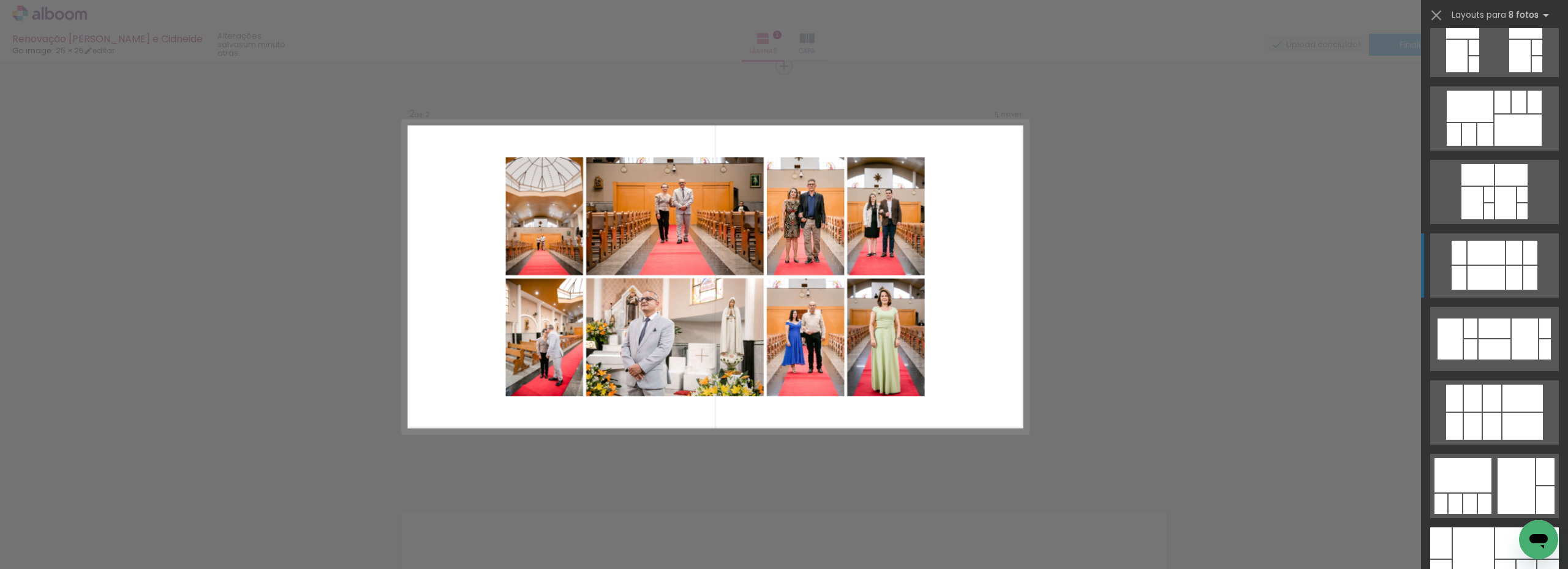
click at [1487, 270] on div at bounding box center [1486, 278] width 37 height 24
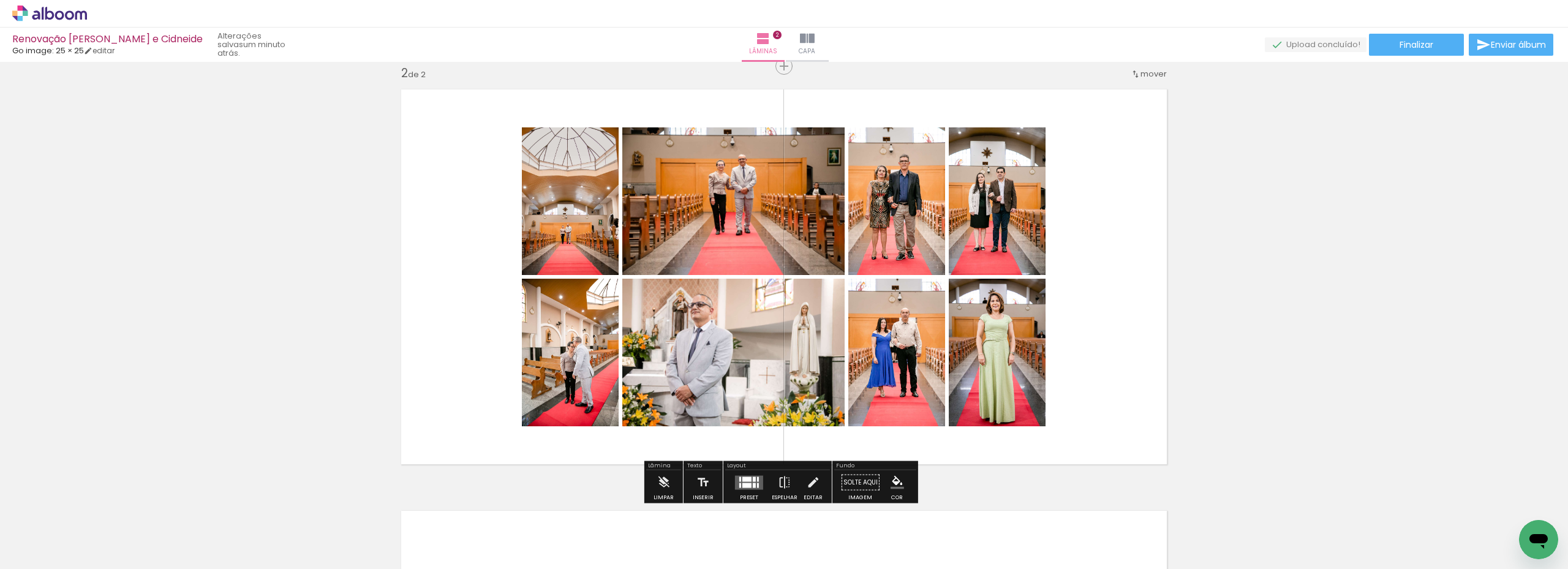
click at [743, 477] on div at bounding box center [747, 479] width 9 height 5
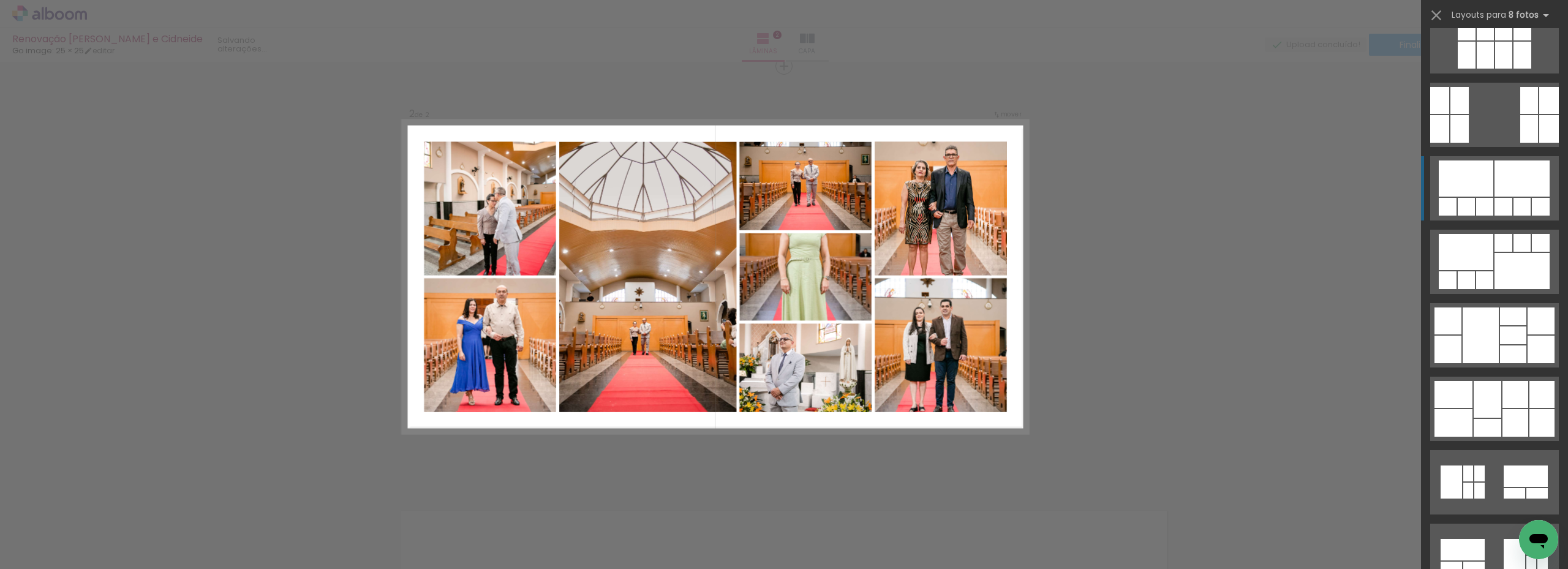
scroll to position [2400, 0]
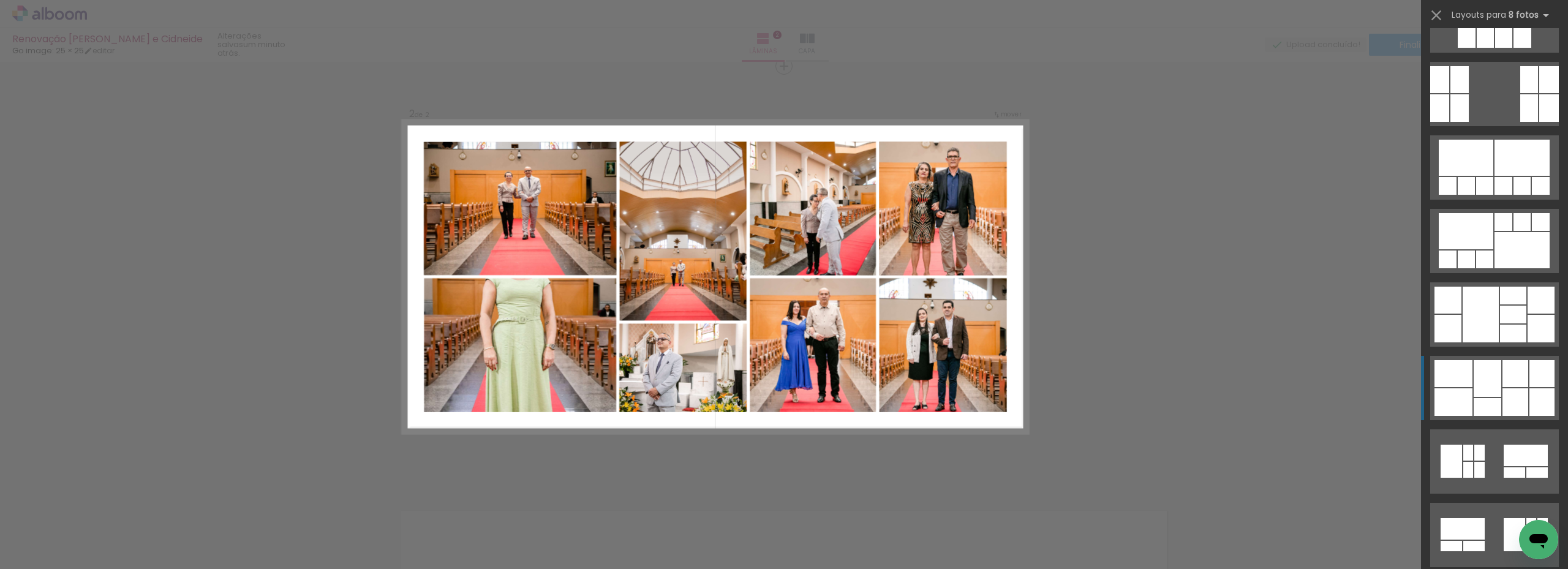
click at [1521, 383] on div at bounding box center [1515, 373] width 26 height 27
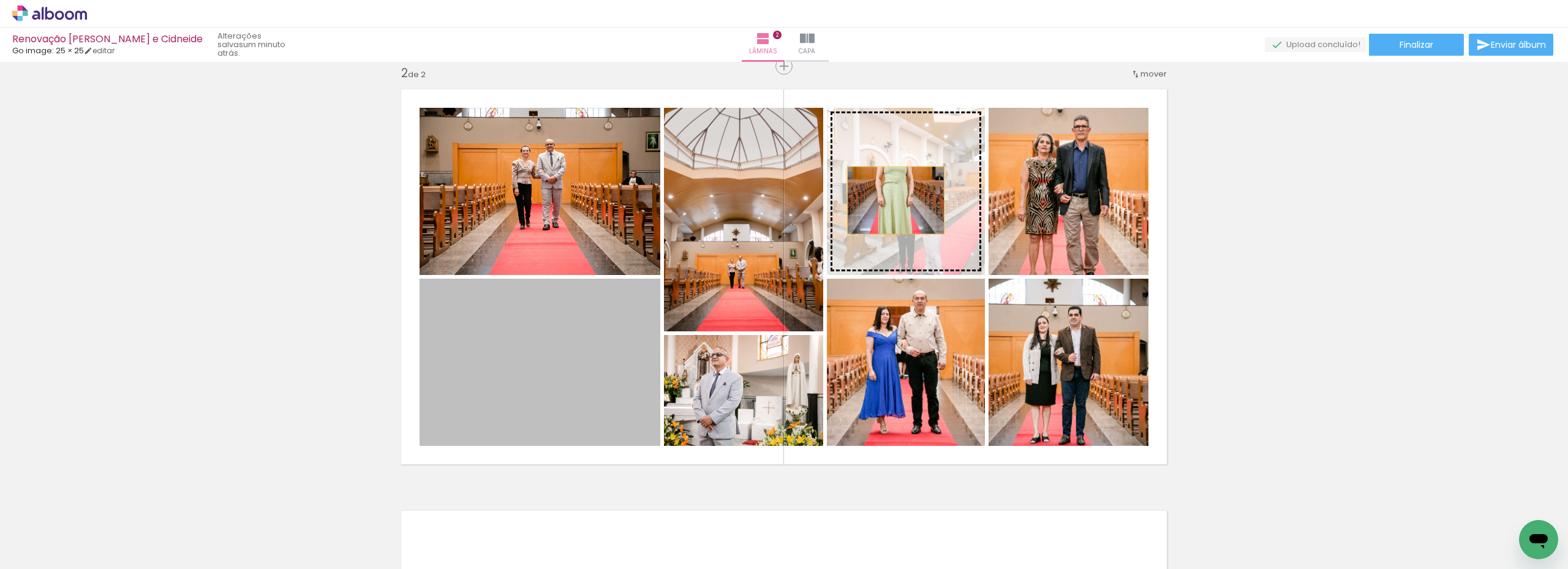
drag, startPoint x: 546, startPoint y: 398, endPoint x: 891, endPoint y: 188, distance: 403.9
click at [0, 0] on slot at bounding box center [0, 0] width 0 height 0
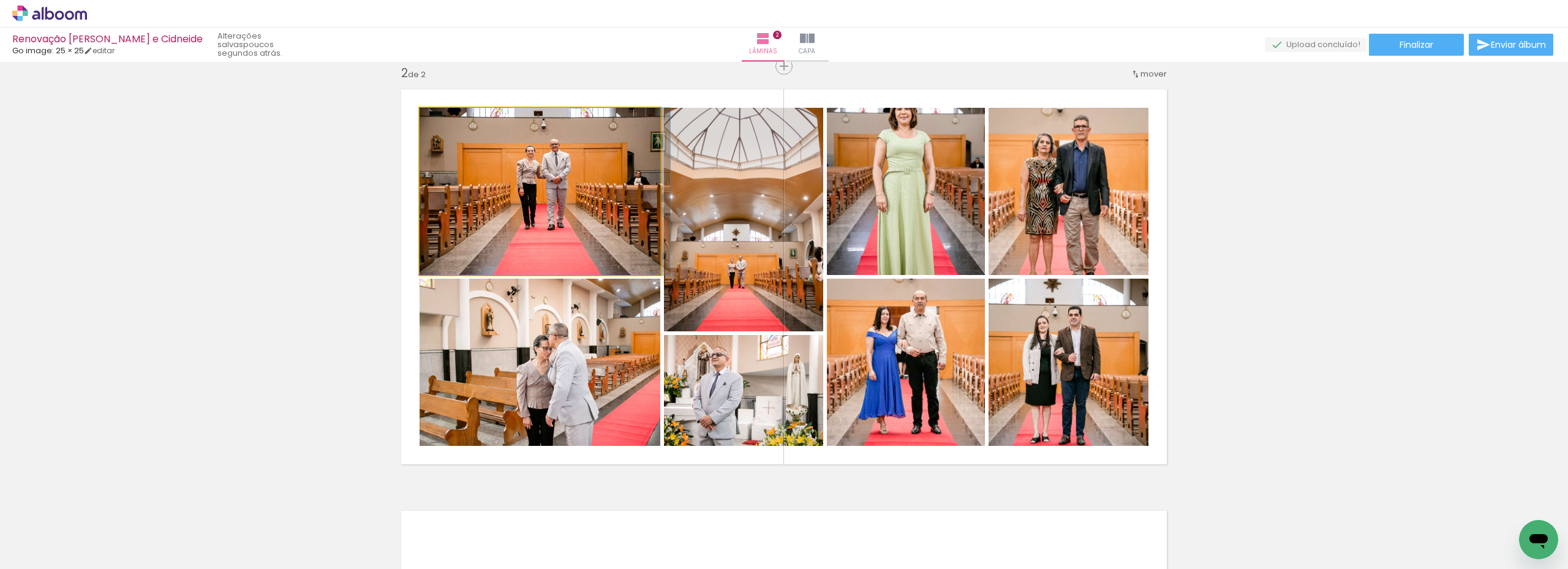
drag, startPoint x: 577, startPoint y: 198, endPoint x: 582, endPoint y: 215, distance: 17.7
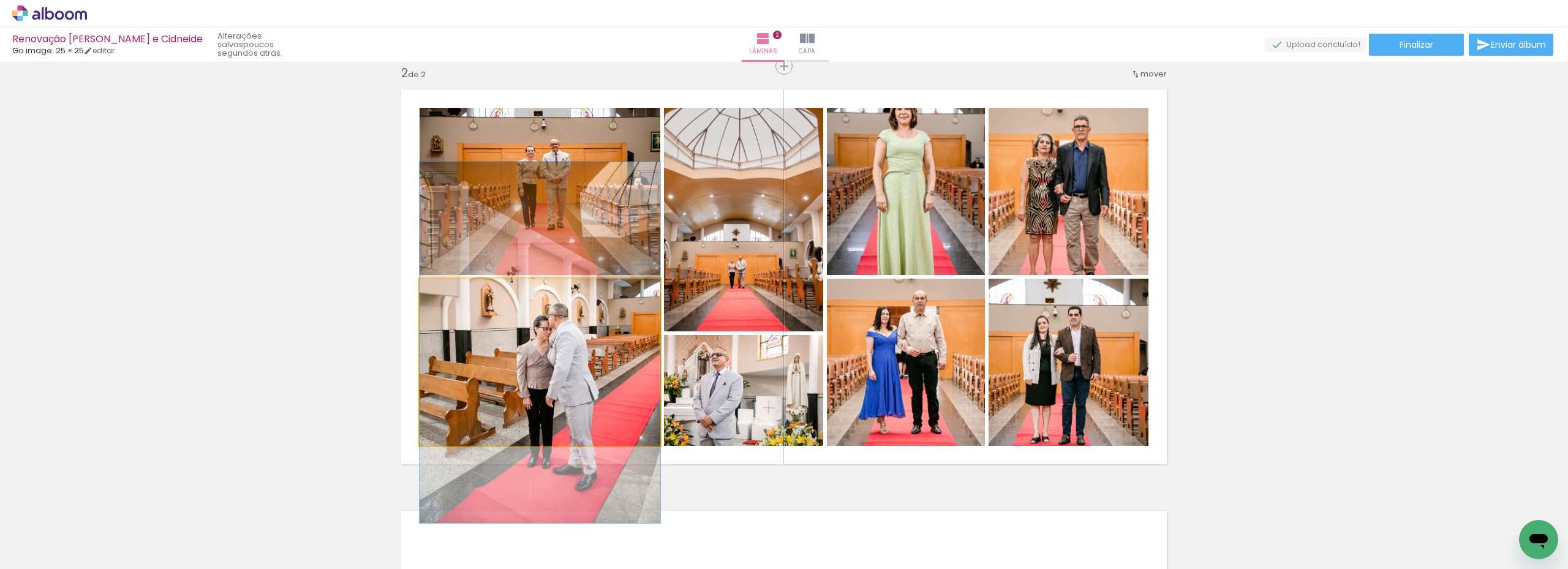
drag, startPoint x: 567, startPoint y: 394, endPoint x: 563, endPoint y: 374, distance: 20.4
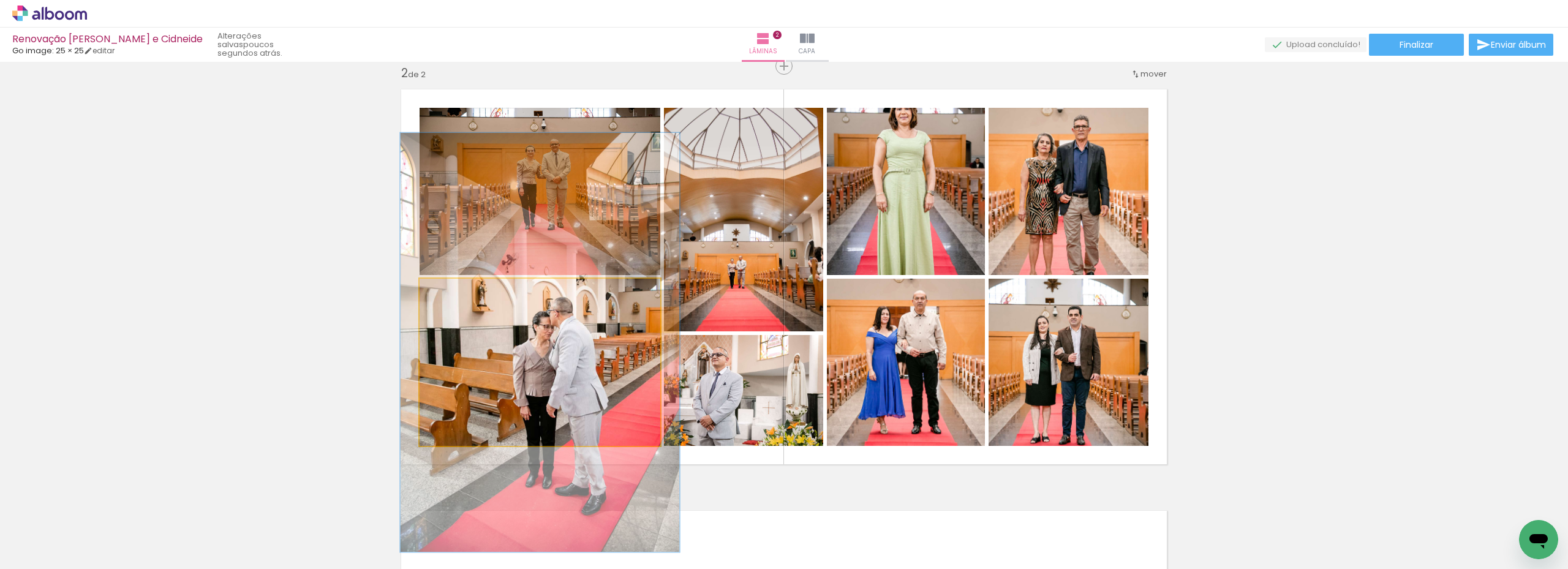
type paper-slider "116"
click at [452, 294] on div at bounding box center [455, 291] width 11 height 11
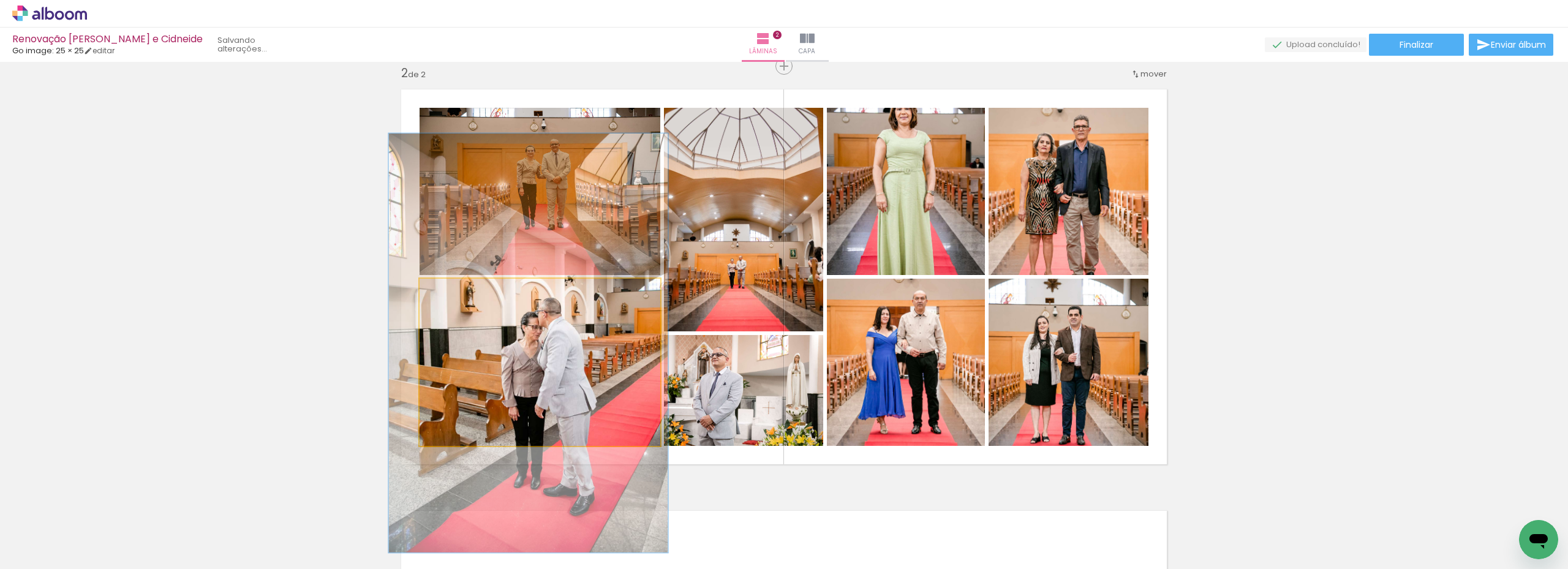
drag, startPoint x: 562, startPoint y: 369, endPoint x: 551, endPoint y: 370, distance: 11.0
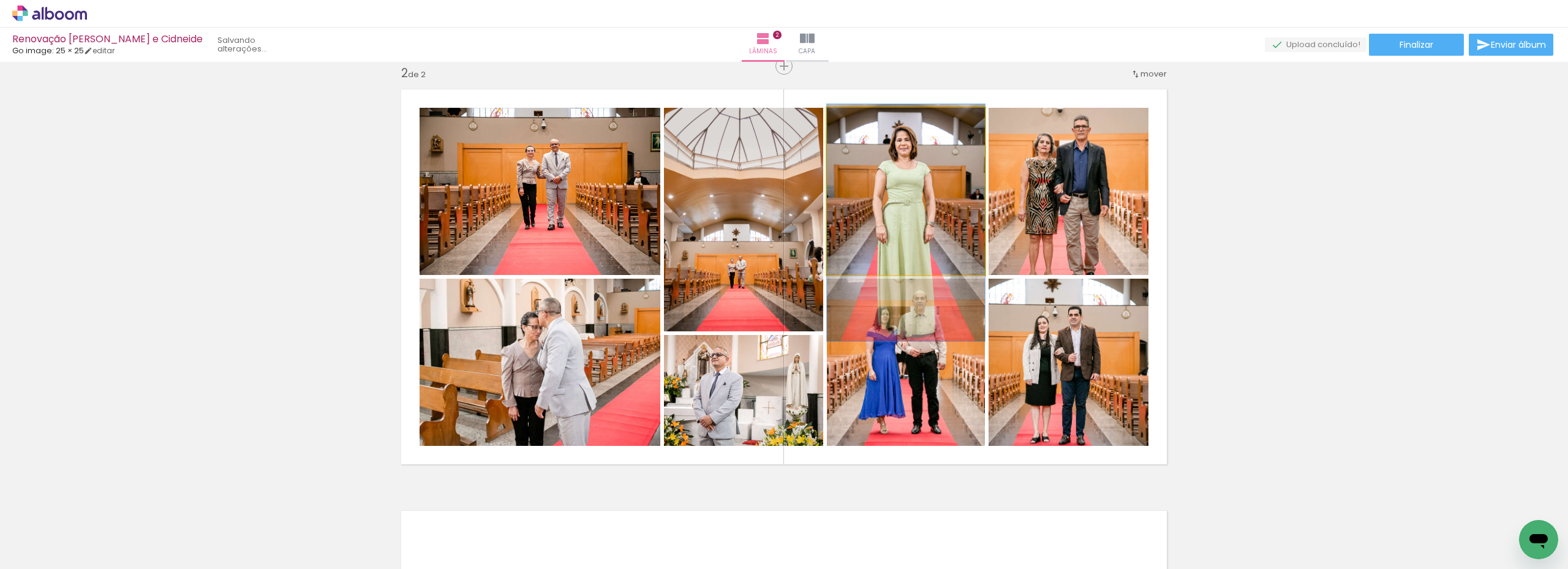
drag, startPoint x: 902, startPoint y: 176, endPoint x: 899, endPoint y: 207, distance: 31.1
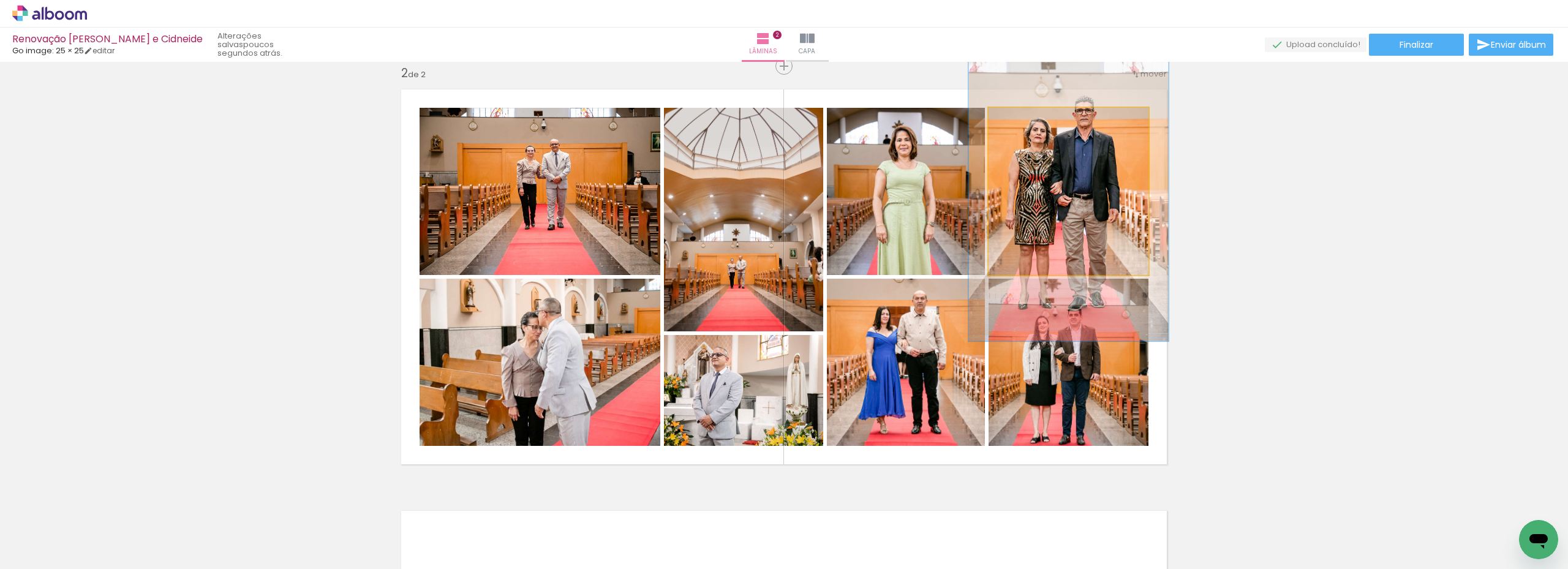
drag, startPoint x: 1017, startPoint y: 121, endPoint x: 1027, endPoint y: 122, distance: 10.0
click at [1027, 122] on div at bounding box center [1028, 121] width 11 height 11
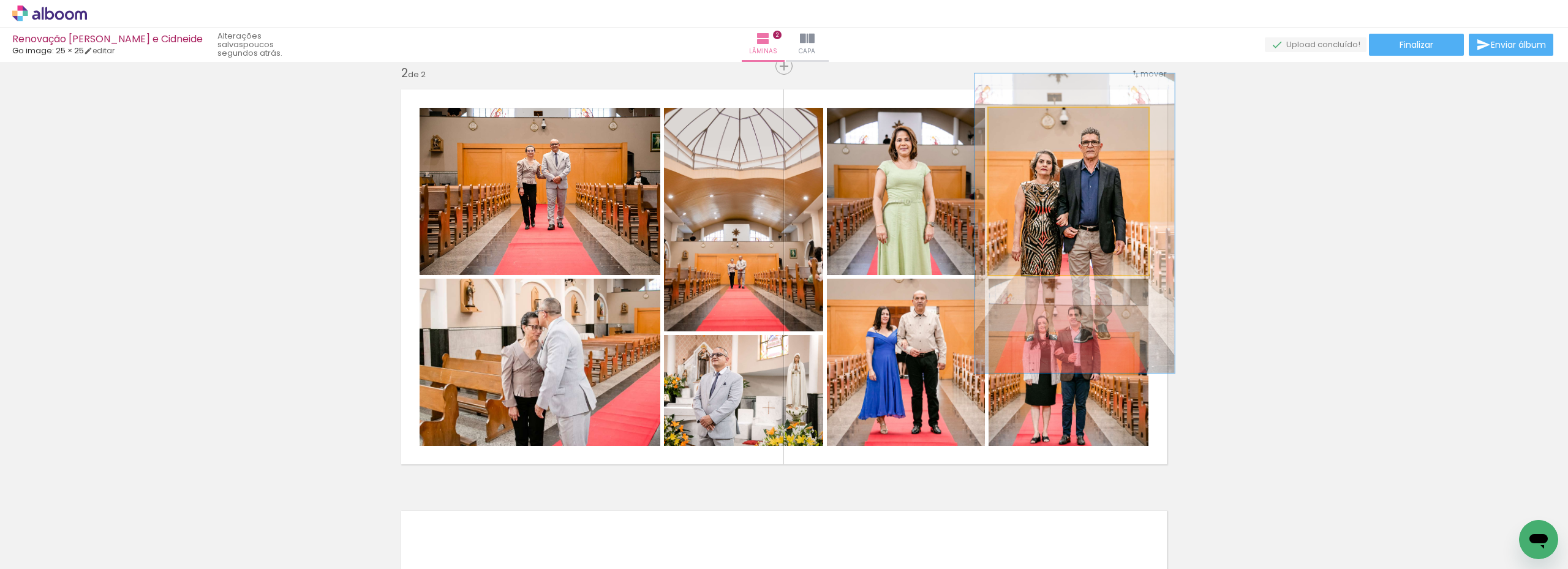
drag, startPoint x: 1098, startPoint y: 184, endPoint x: 1104, endPoint y: 216, distance: 32.6
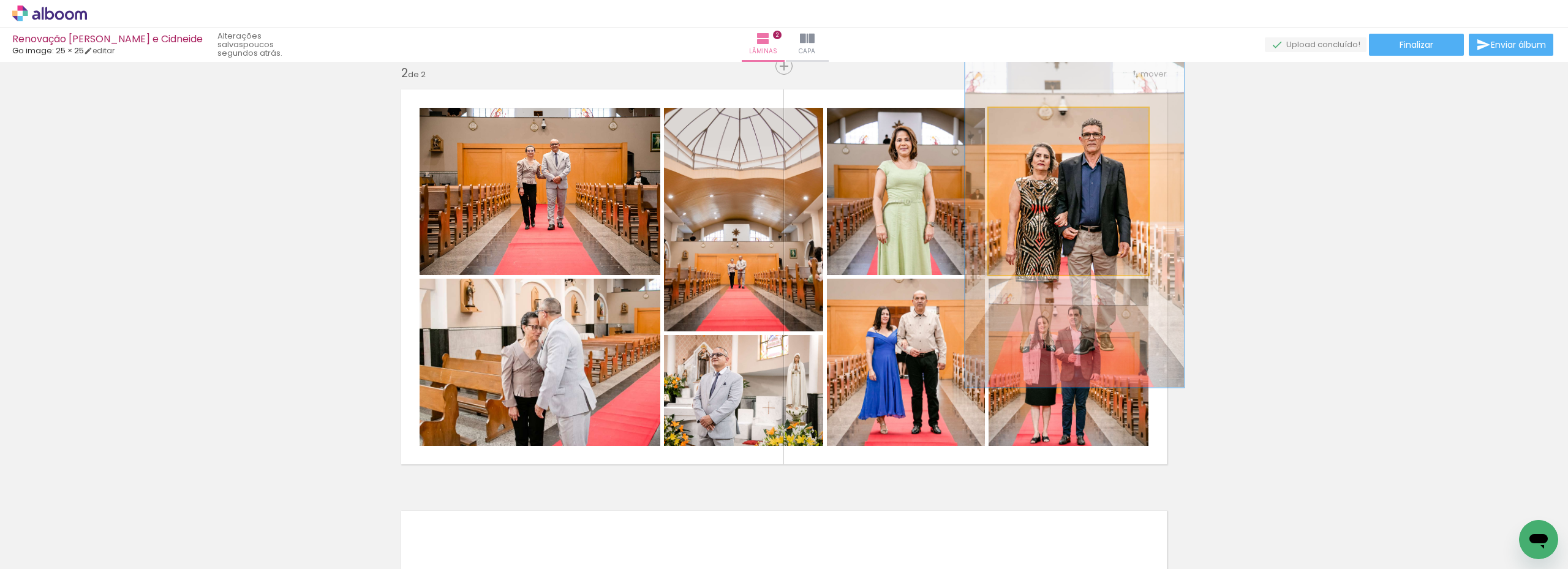
type paper-slider "137"
click at [1031, 121] on div at bounding box center [1035, 121] width 11 height 11
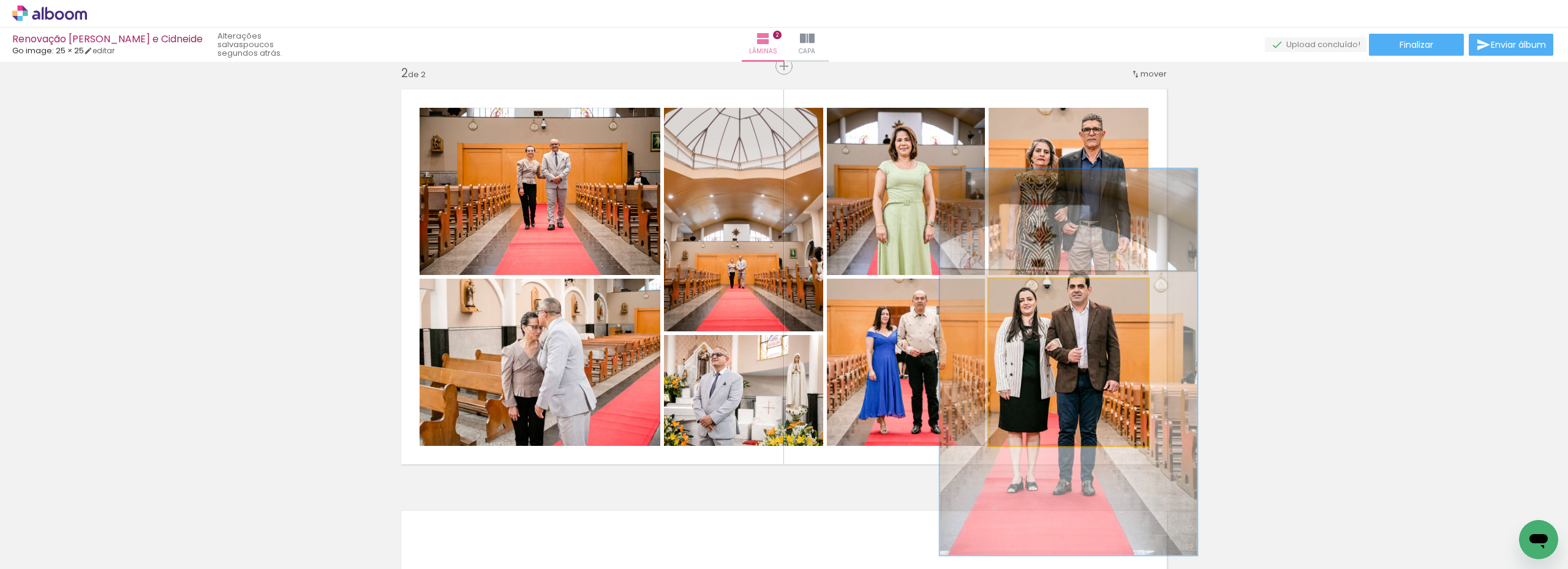
drag, startPoint x: 1017, startPoint y: 291, endPoint x: 1041, endPoint y: 297, distance: 24.7
type paper-slider "161"
click at [1041, 297] on div at bounding box center [1043, 291] width 20 height 20
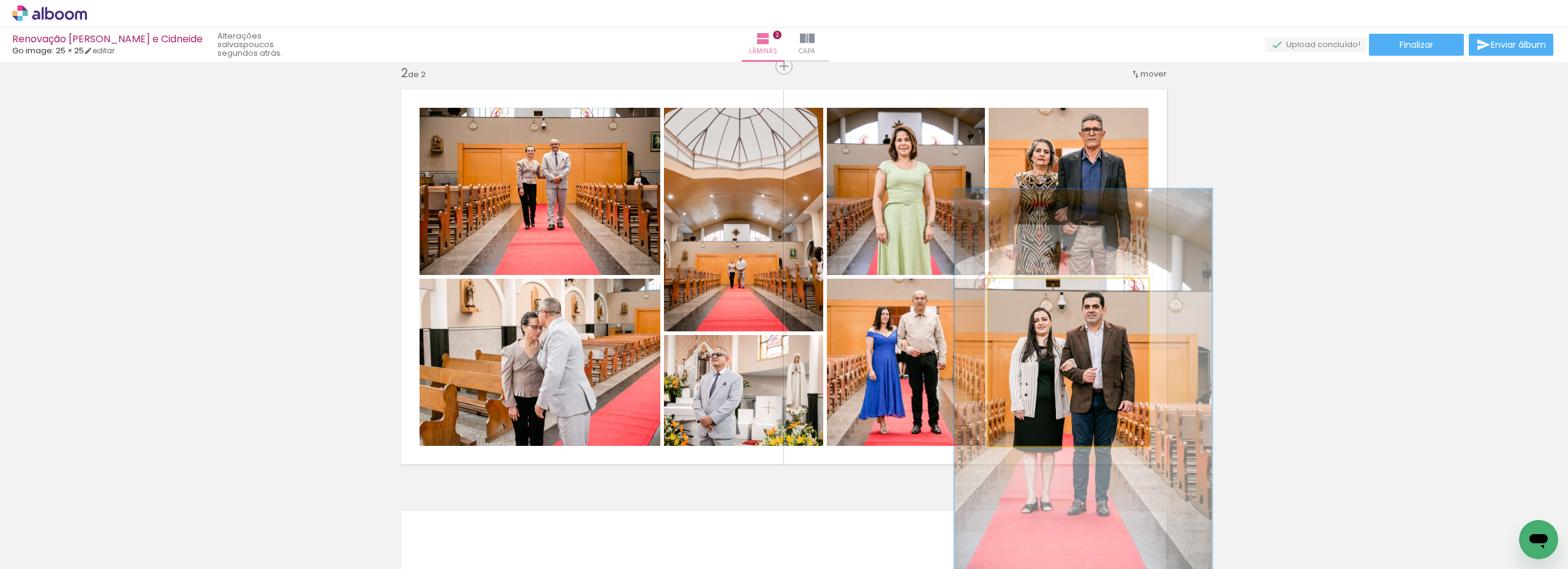
drag, startPoint x: 1057, startPoint y: 381, endPoint x: 1072, endPoint y: 401, distance: 25.0
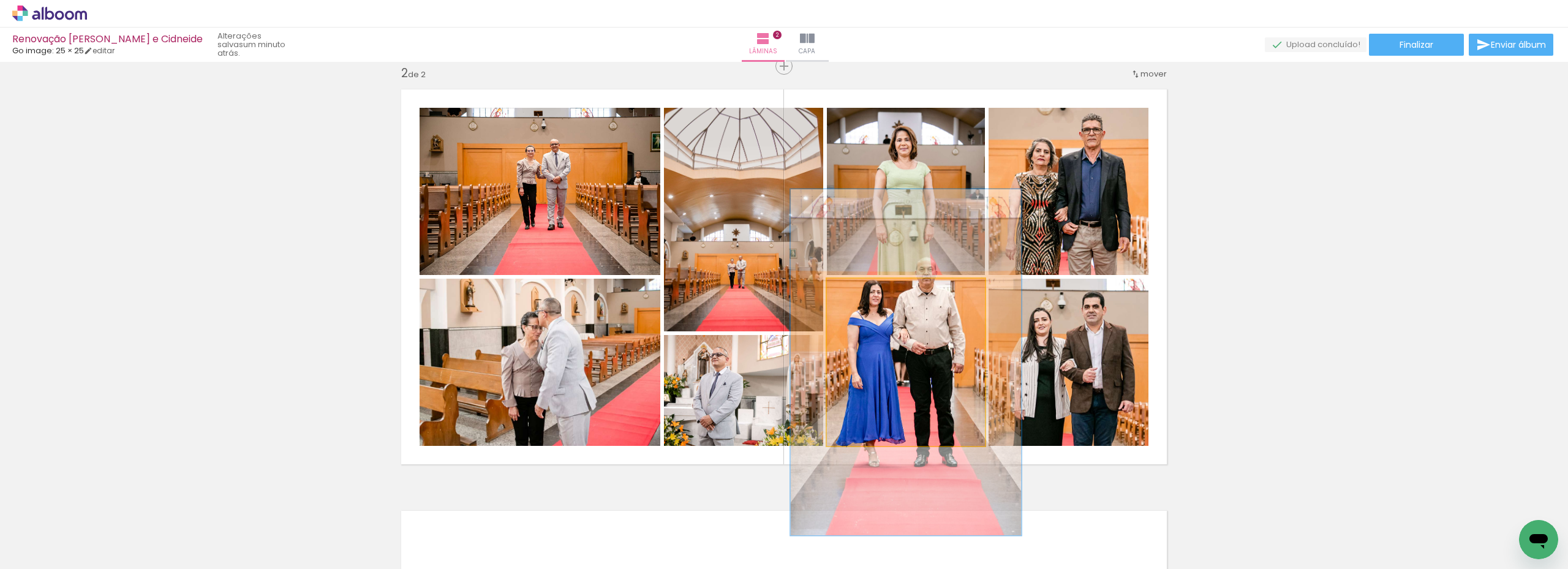
drag, startPoint x: 856, startPoint y: 294, endPoint x: 873, endPoint y: 298, distance: 17.5
click at [873, 298] on div at bounding box center [875, 291] width 20 height 20
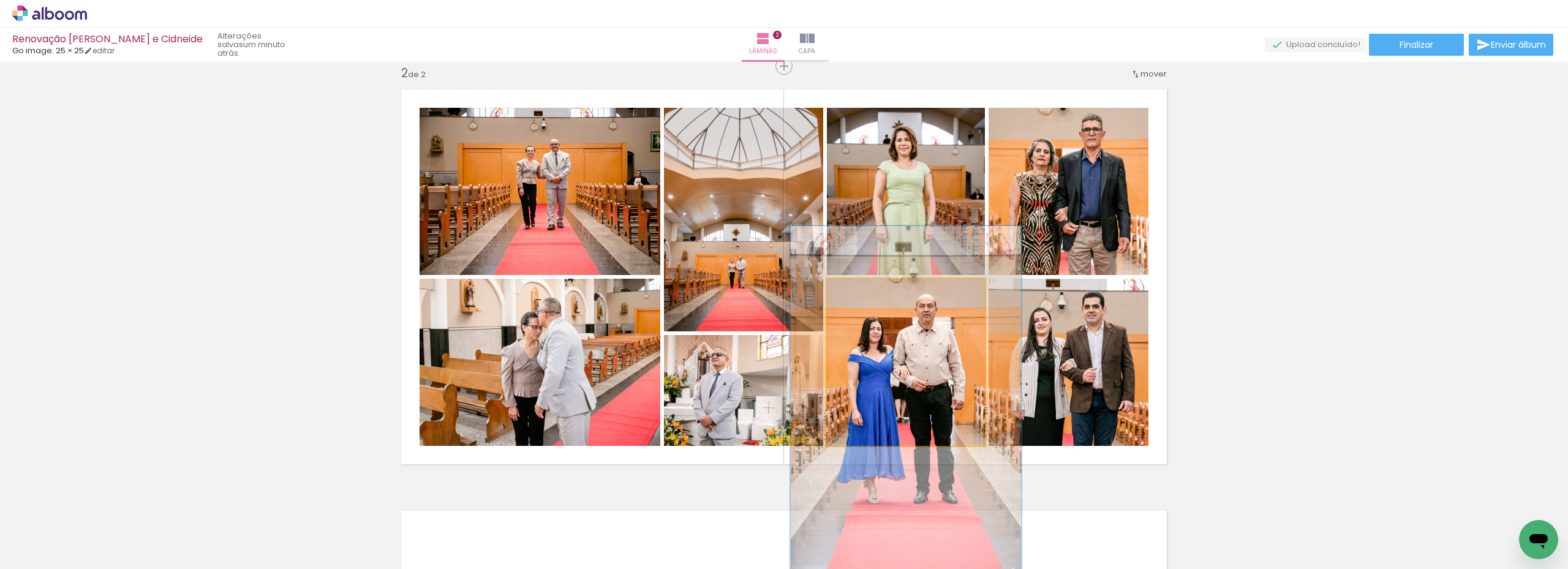
drag, startPoint x: 920, startPoint y: 341, endPoint x: 920, endPoint y: 378, distance: 37.0
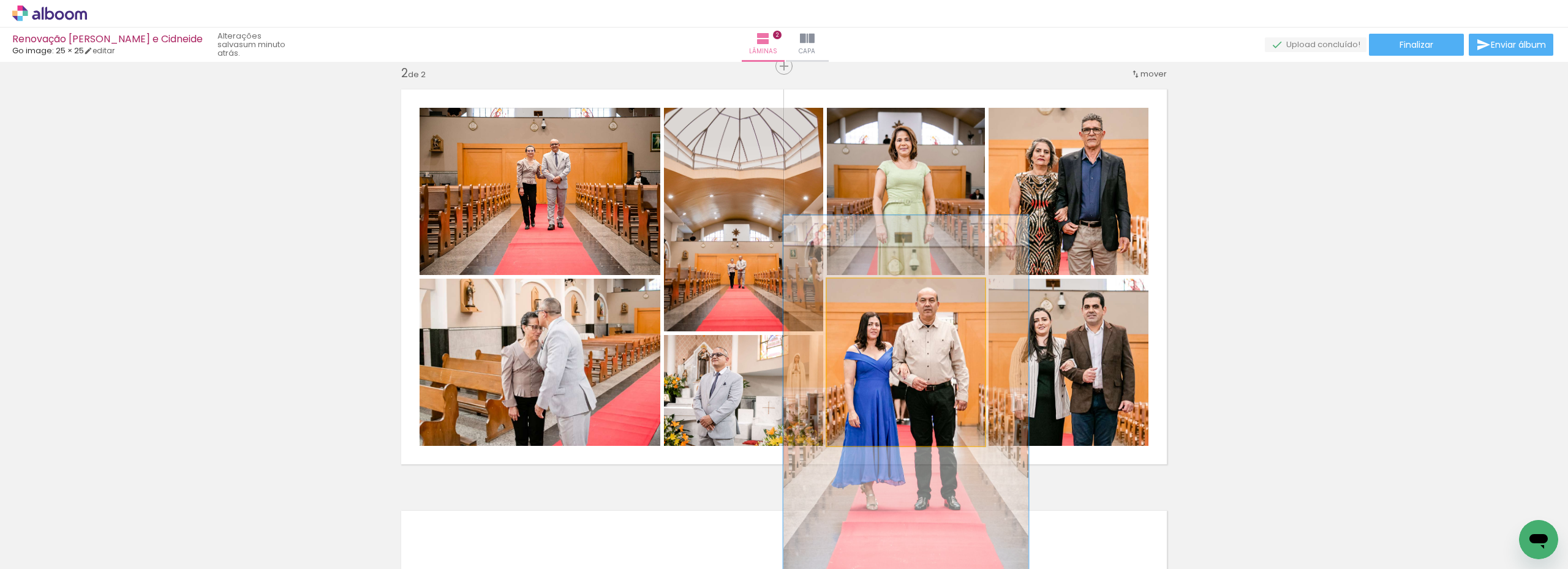
type paper-slider "155"
click at [879, 294] on div at bounding box center [882, 291] width 11 height 11
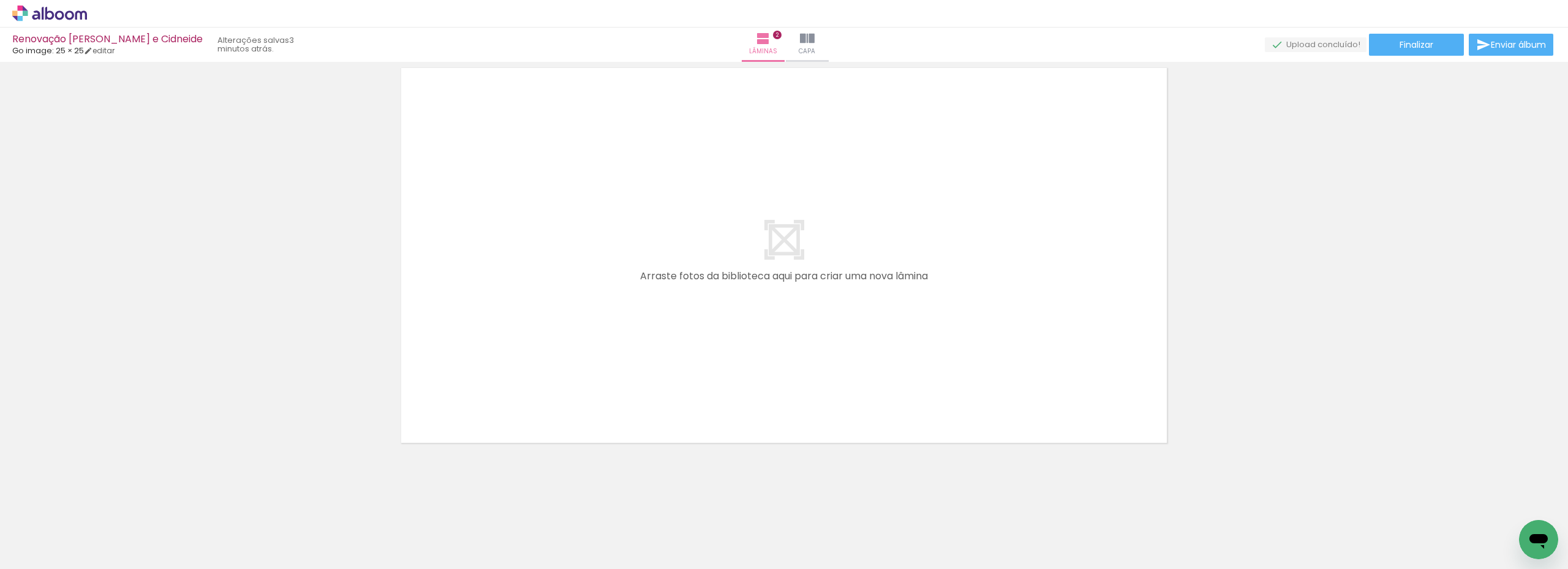
scroll to position [881, 0]
click at [510, 504] on iron-icon at bounding box center [507, 503] width 13 height 13
drag, startPoint x: 1092, startPoint y: 538, endPoint x: 886, endPoint y: 332, distance: 291.3
click at [886, 332] on quentale-workspace at bounding box center [784, 284] width 1568 height 569
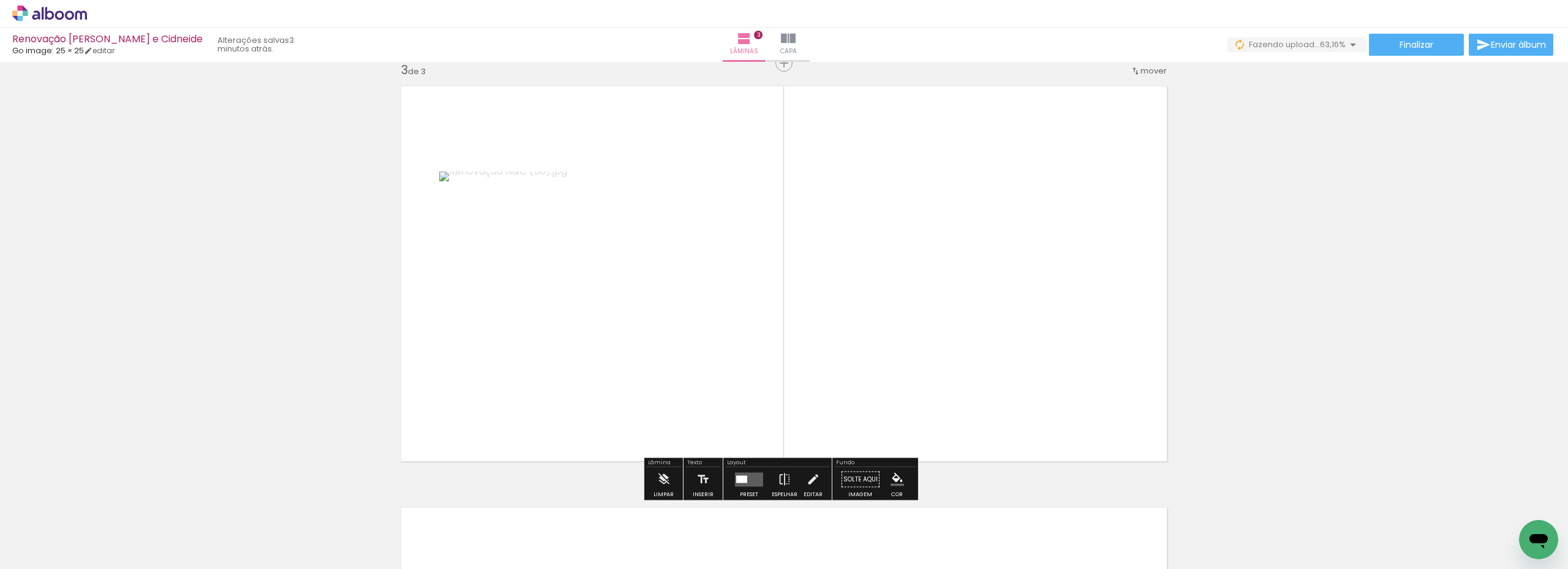
scroll to position [858, 0]
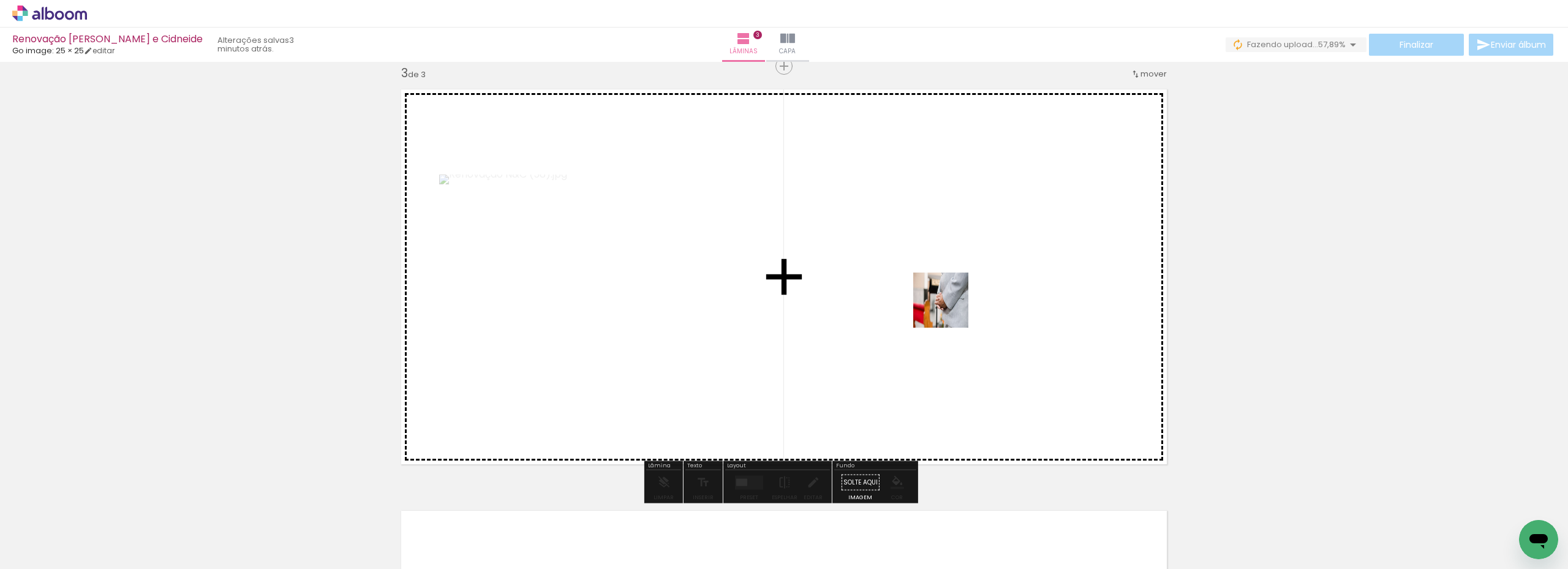
drag, startPoint x: 887, startPoint y: 535, endPoint x: 950, endPoint y: 306, distance: 237.5
click at [950, 306] on quentale-workspace at bounding box center [784, 284] width 1568 height 569
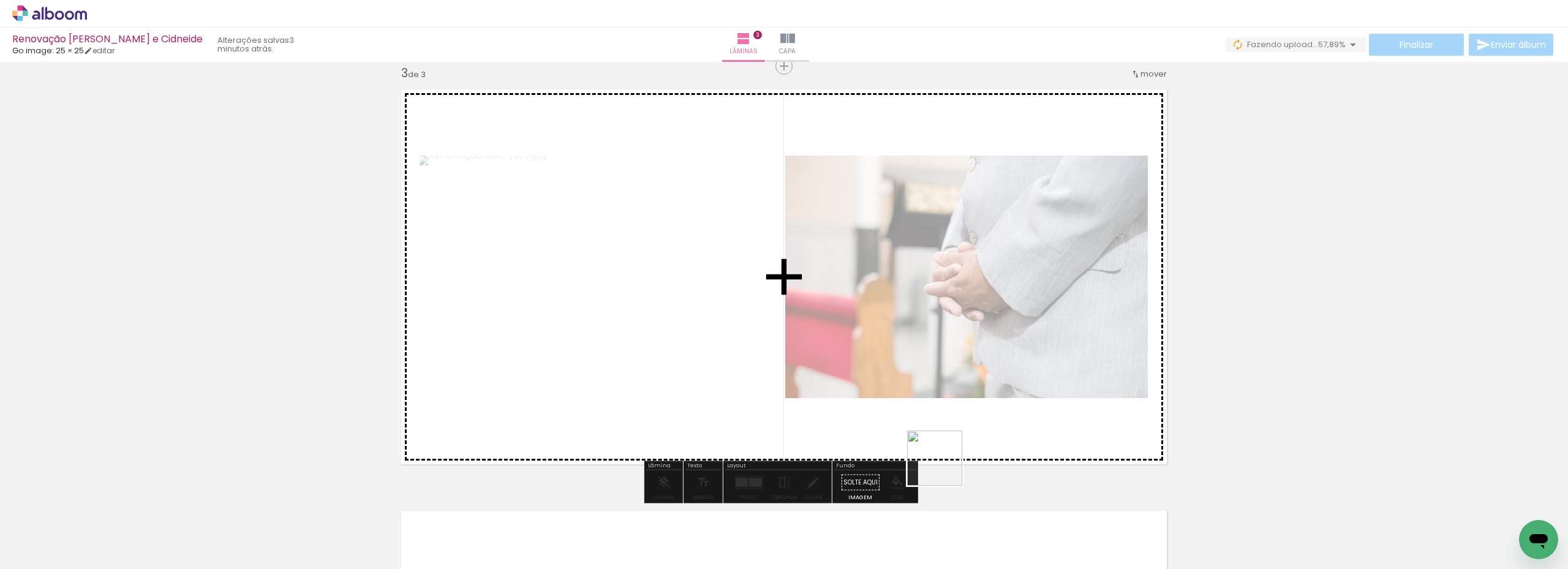
drag, startPoint x: 949, startPoint y: 527, endPoint x: 931, endPoint y: 437, distance: 91.8
click at [931, 437] on quentale-workspace at bounding box center [784, 284] width 1568 height 569
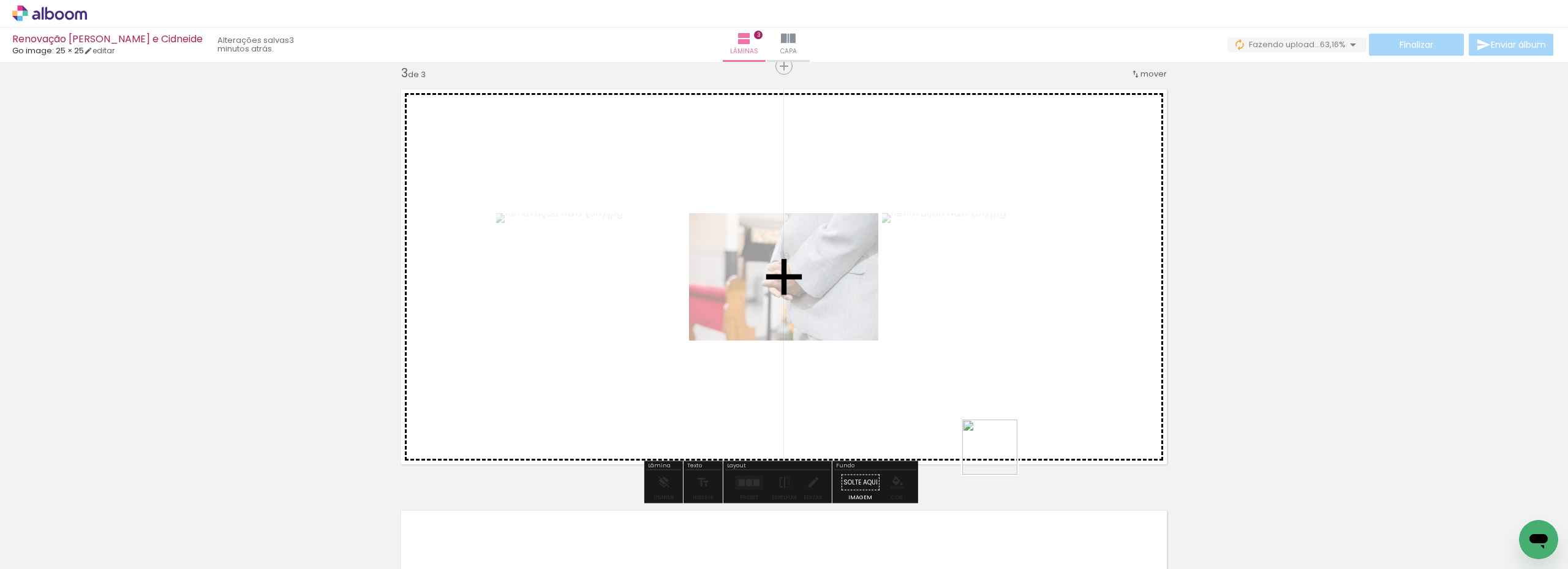
drag, startPoint x: 1015, startPoint y: 536, endPoint x: 994, endPoint y: 398, distance: 139.6
click at [996, 400] on quentale-workspace at bounding box center [784, 284] width 1568 height 569
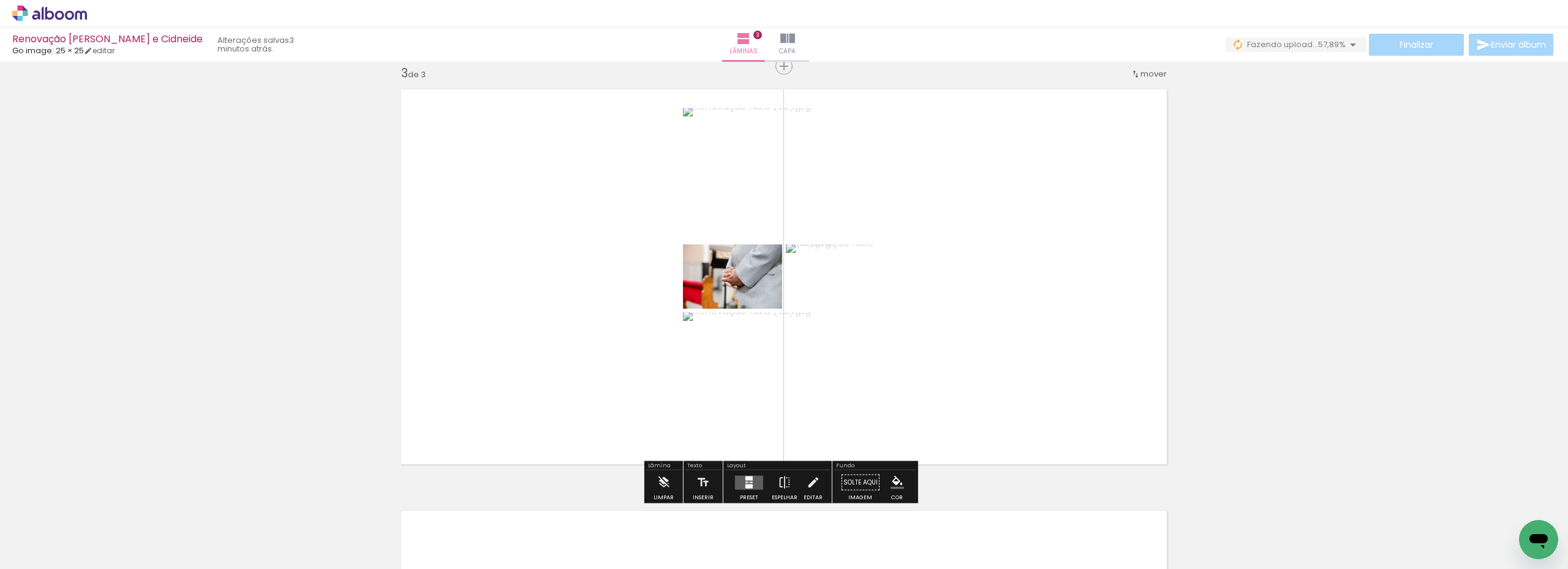
drag, startPoint x: 1153, startPoint y: 539, endPoint x: 1064, endPoint y: 374, distance: 187.5
click at [1064, 371] on quentale-workspace at bounding box center [784, 284] width 1568 height 569
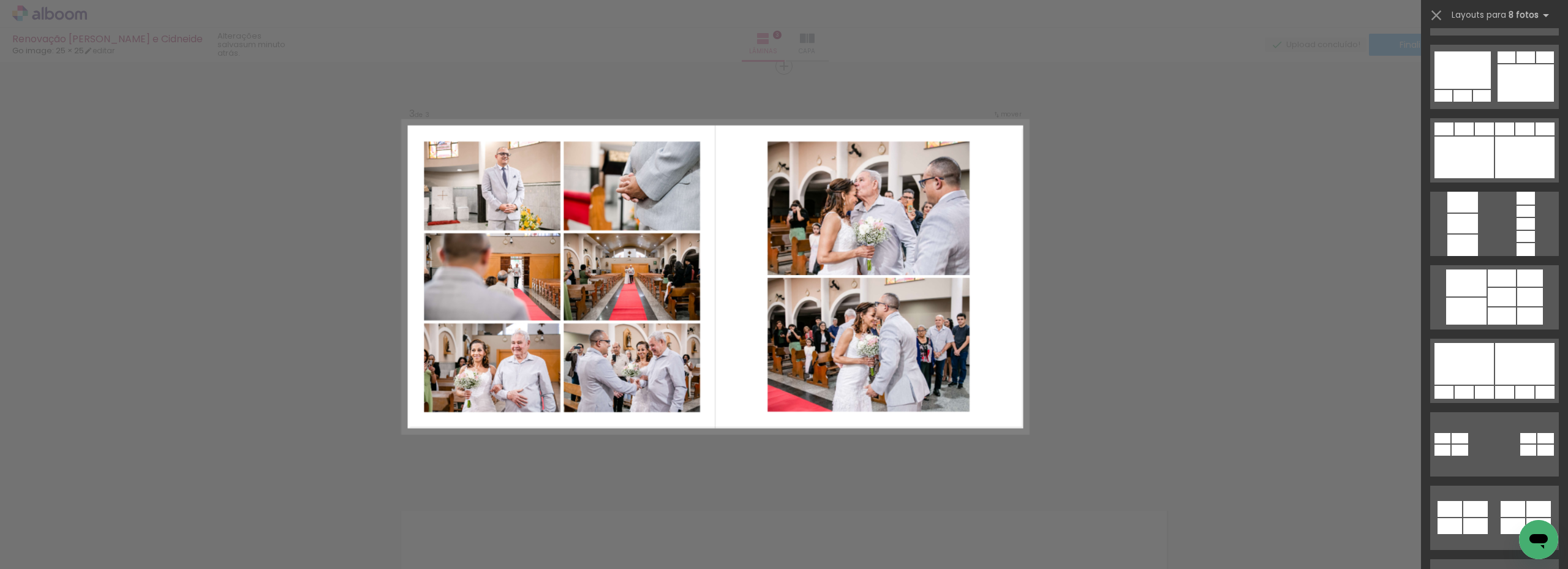
scroll to position [490, 0]
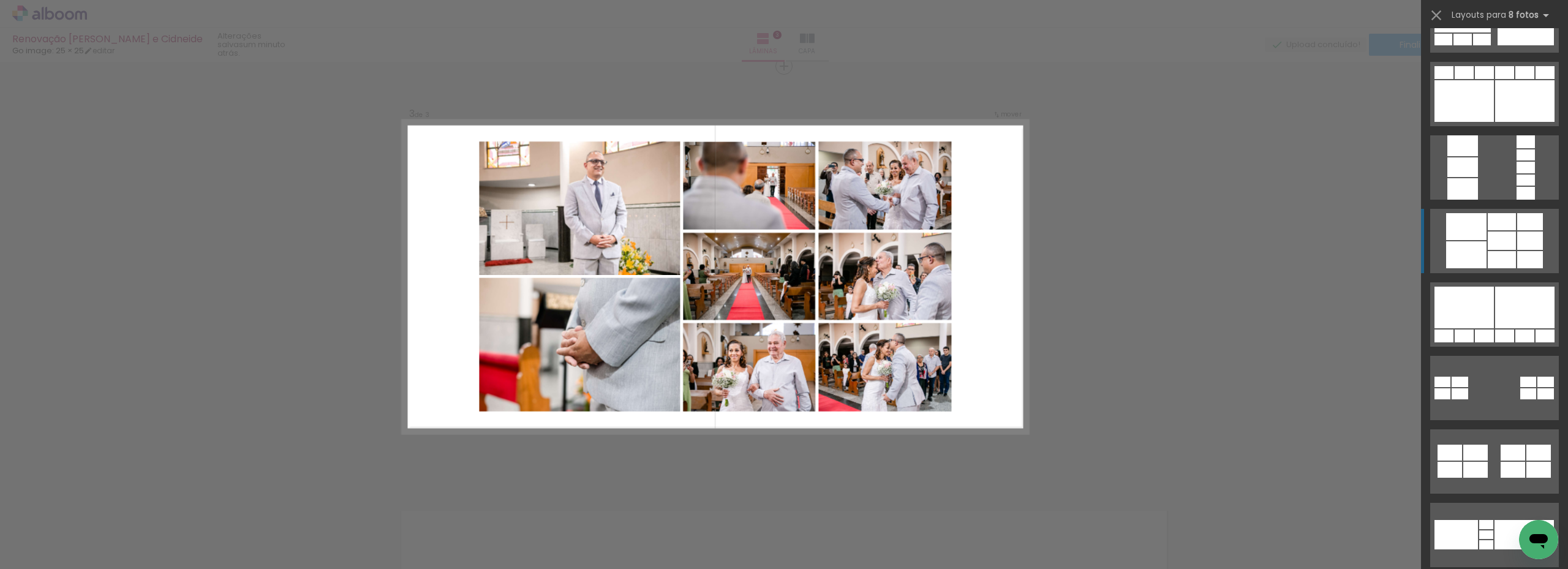
click at [1488, 249] on div at bounding box center [1502, 240] width 28 height 18
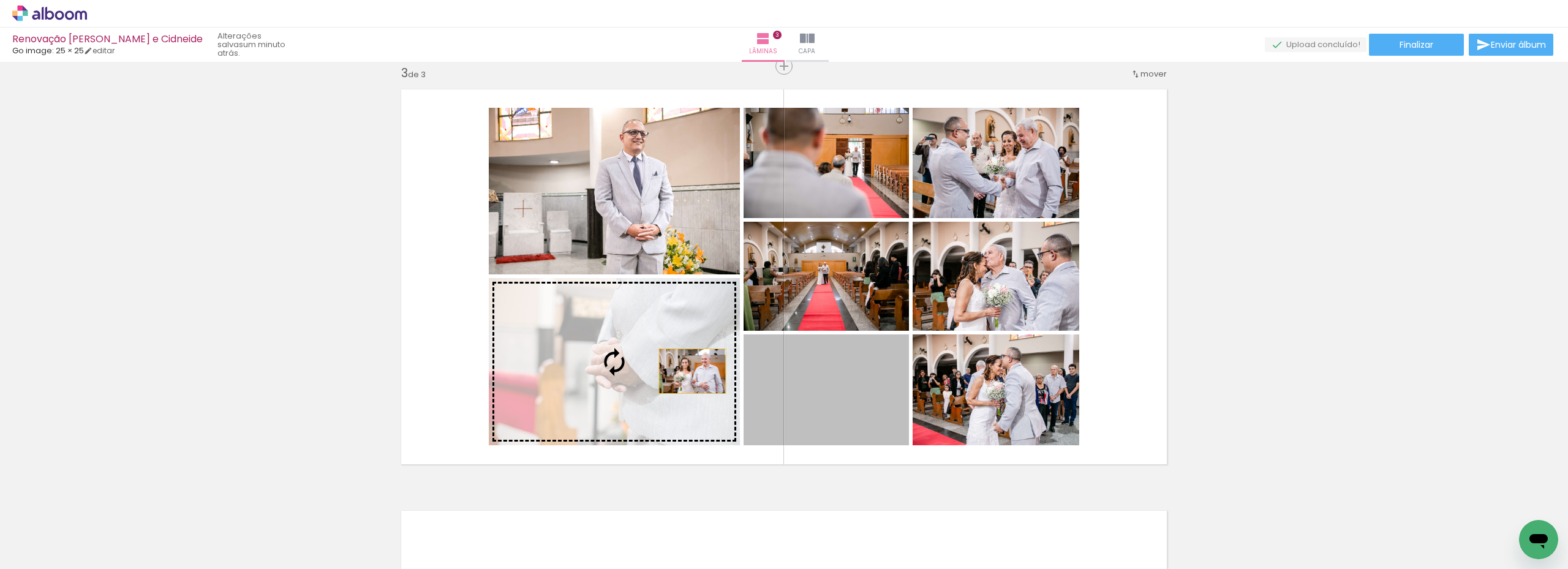
drag, startPoint x: 843, startPoint y: 410, endPoint x: 638, endPoint y: 371, distance: 208.7
click at [0, 0] on slot at bounding box center [0, 0] width 0 height 0
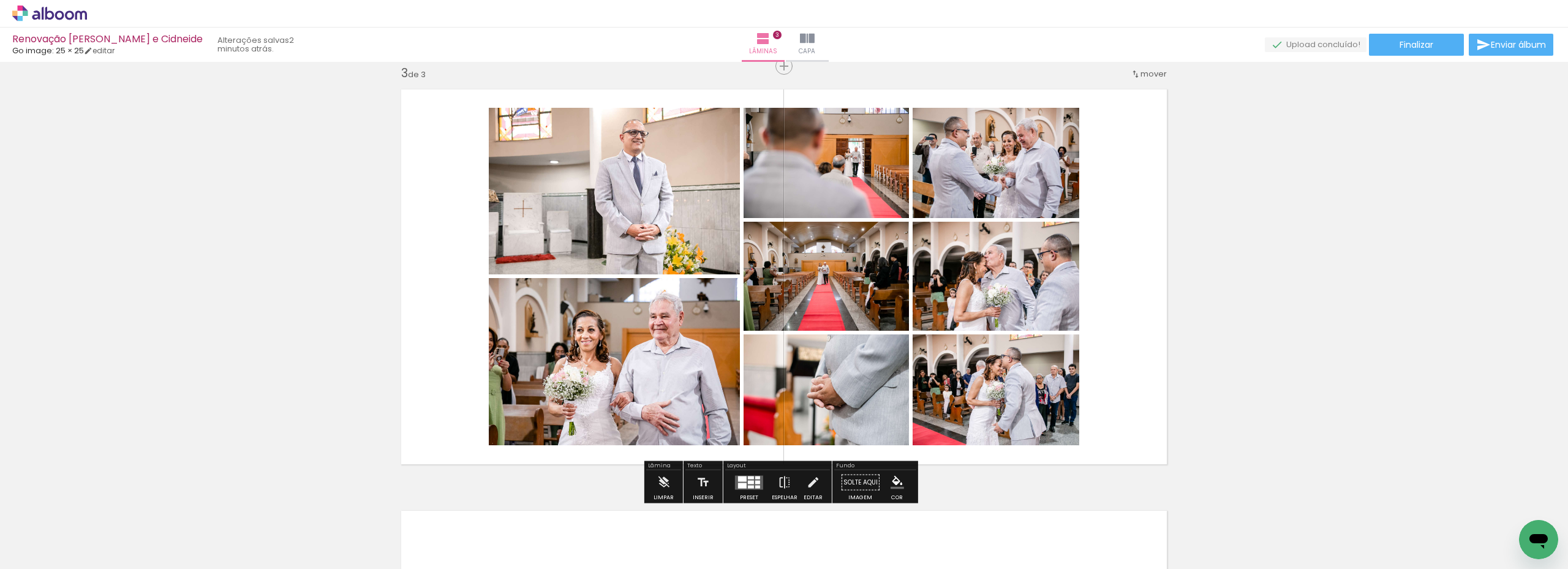
click at [740, 481] on quentale-layouter at bounding box center [749, 482] width 28 height 14
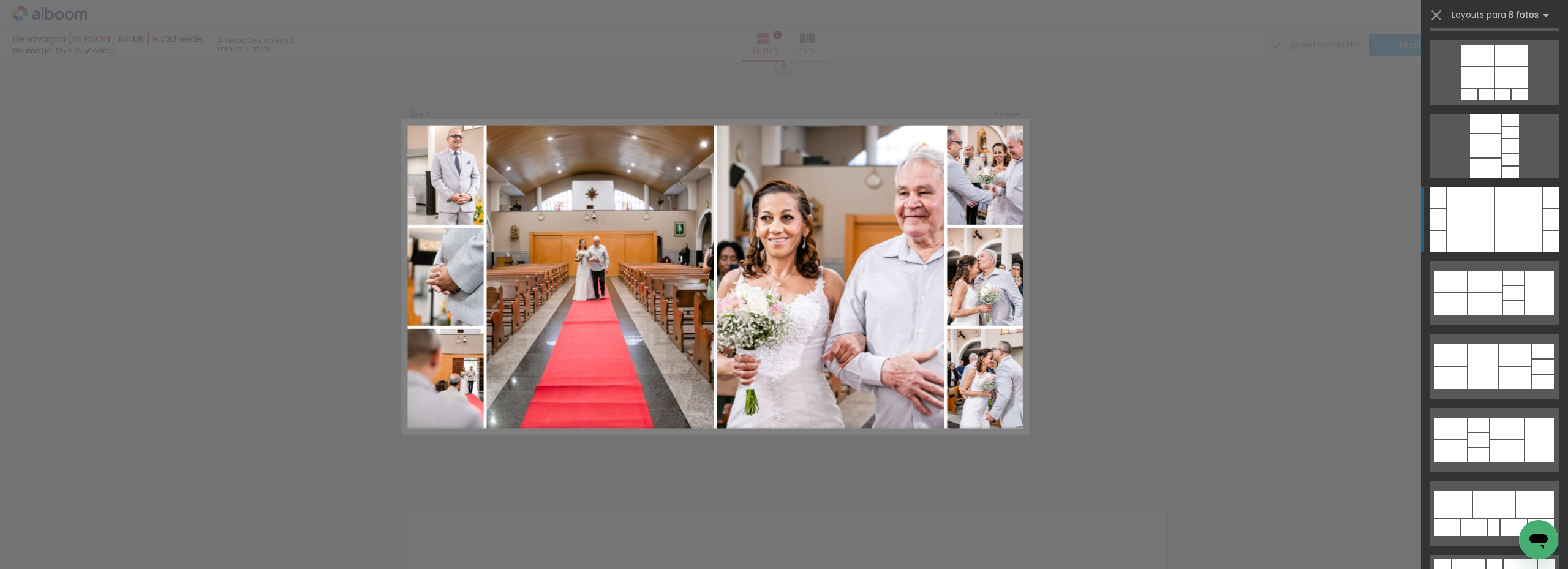
scroll to position [1702, 0]
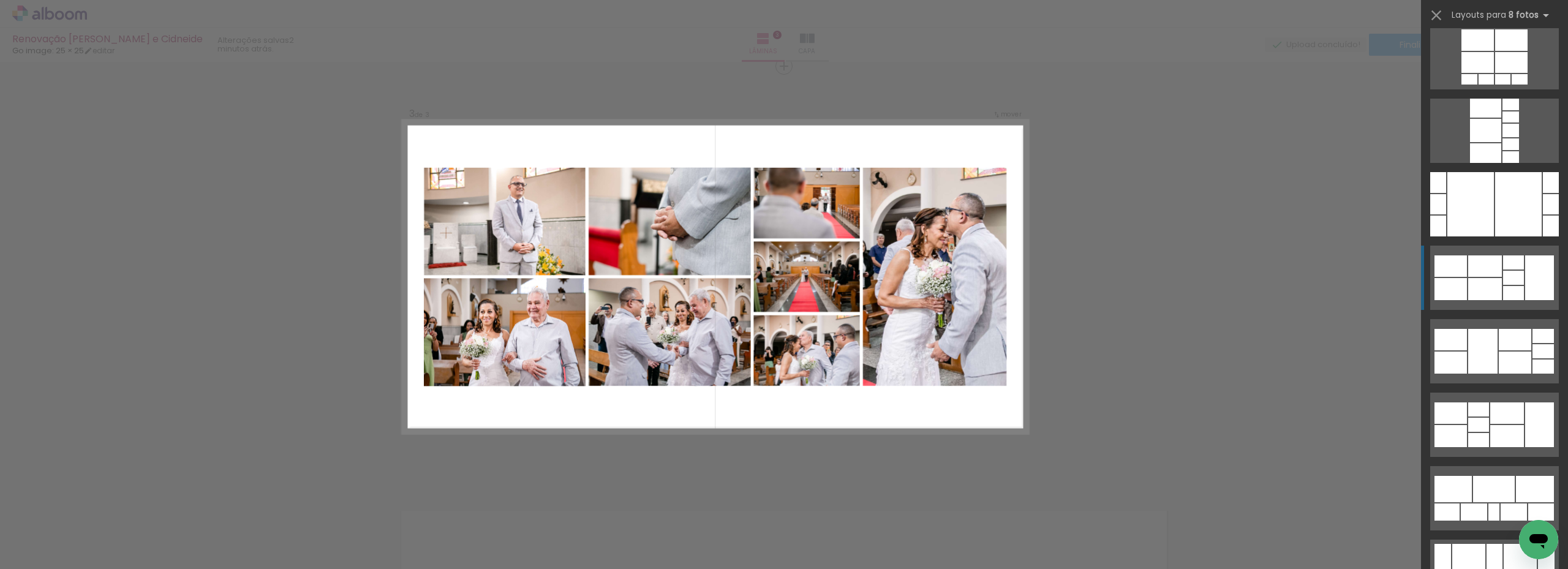
click at [1526, 279] on div at bounding box center [1540, 278] width 28 height 45
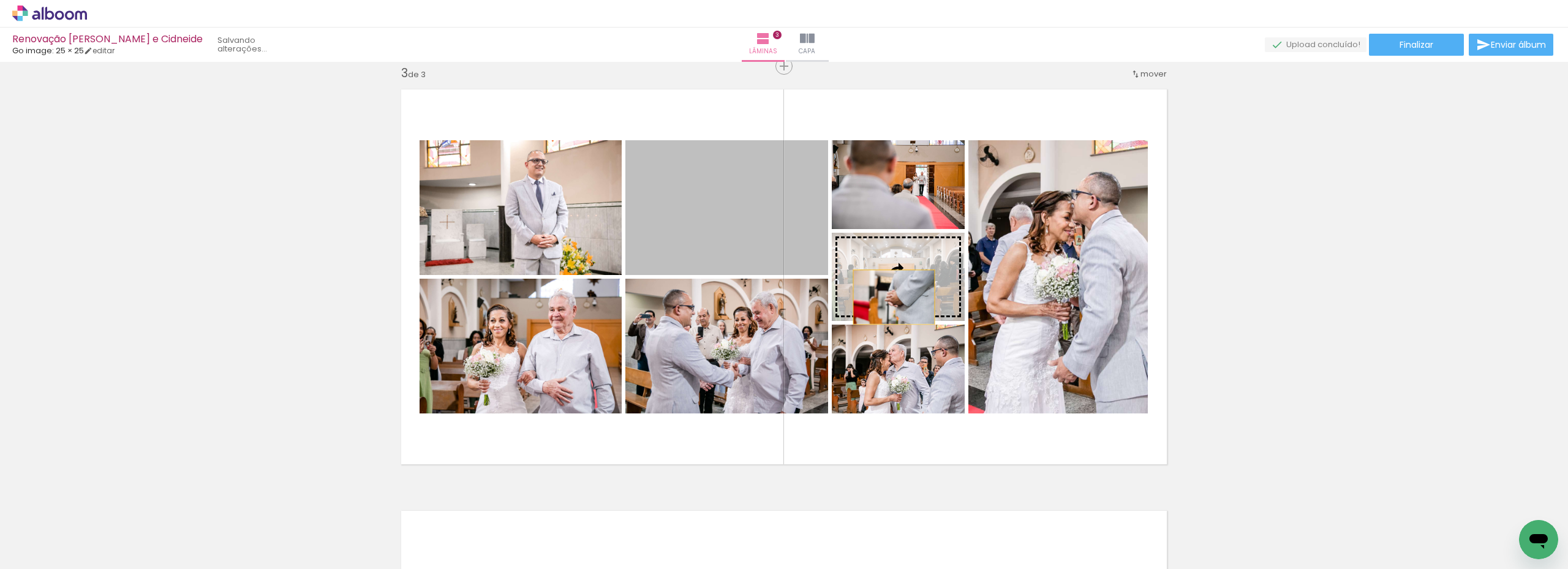
drag, startPoint x: 728, startPoint y: 234, endPoint x: 890, endPoint y: 297, distance: 173.8
click at [0, 0] on slot at bounding box center [0, 0] width 0 height 0
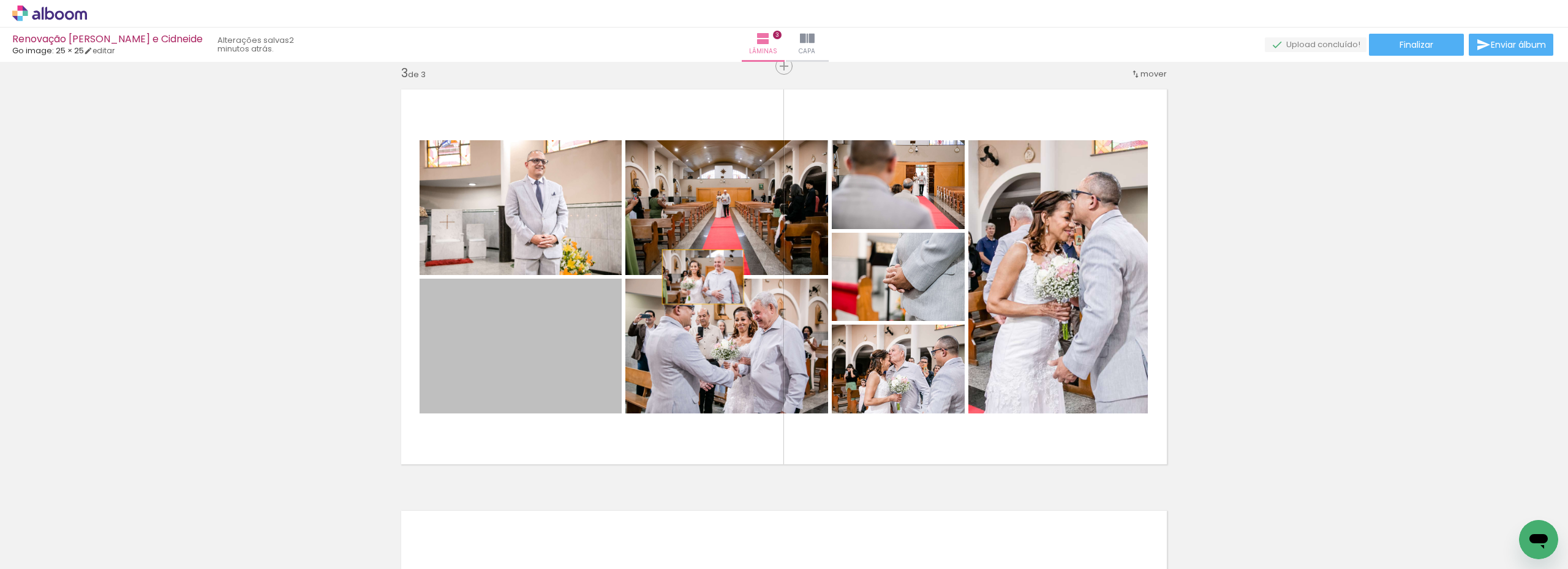
drag, startPoint x: 526, startPoint y: 373, endPoint x: 713, endPoint y: 249, distance: 224.4
click at [0, 0] on slot at bounding box center [0, 0] width 0 height 0
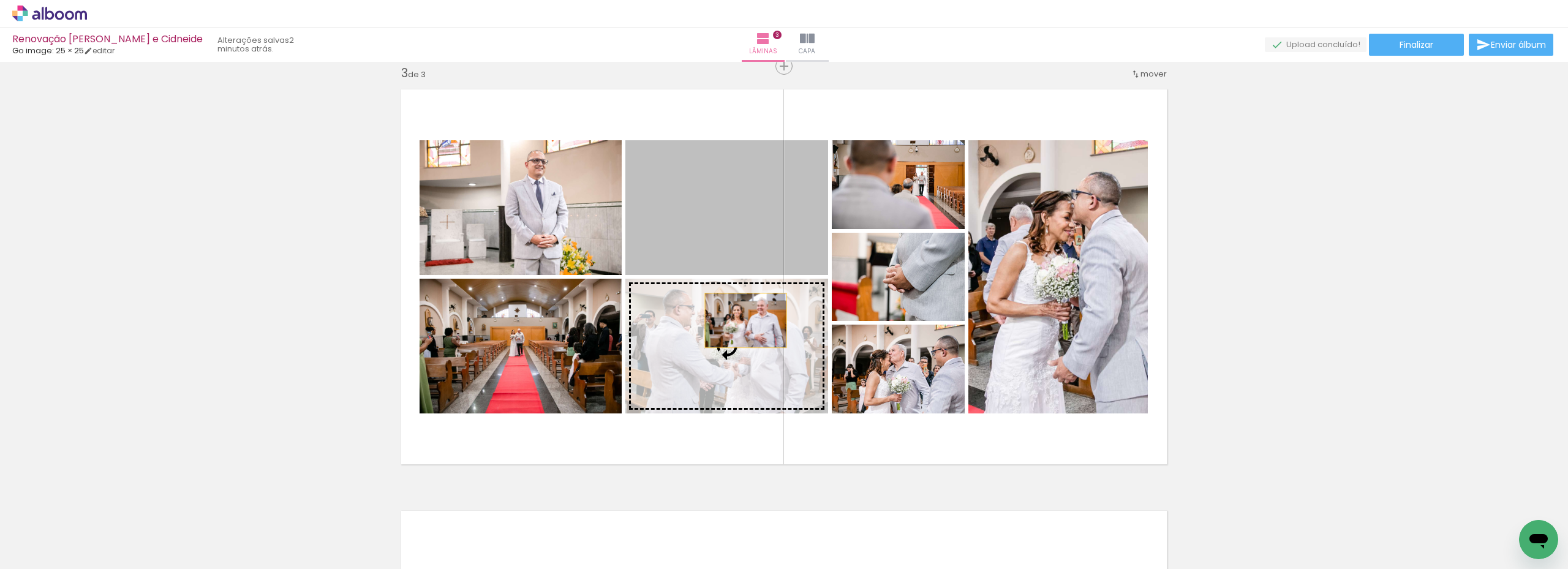
drag, startPoint x: 731, startPoint y: 207, endPoint x: 742, endPoint y: 338, distance: 131.5
click at [0, 0] on slot at bounding box center [0, 0] width 0 height 0
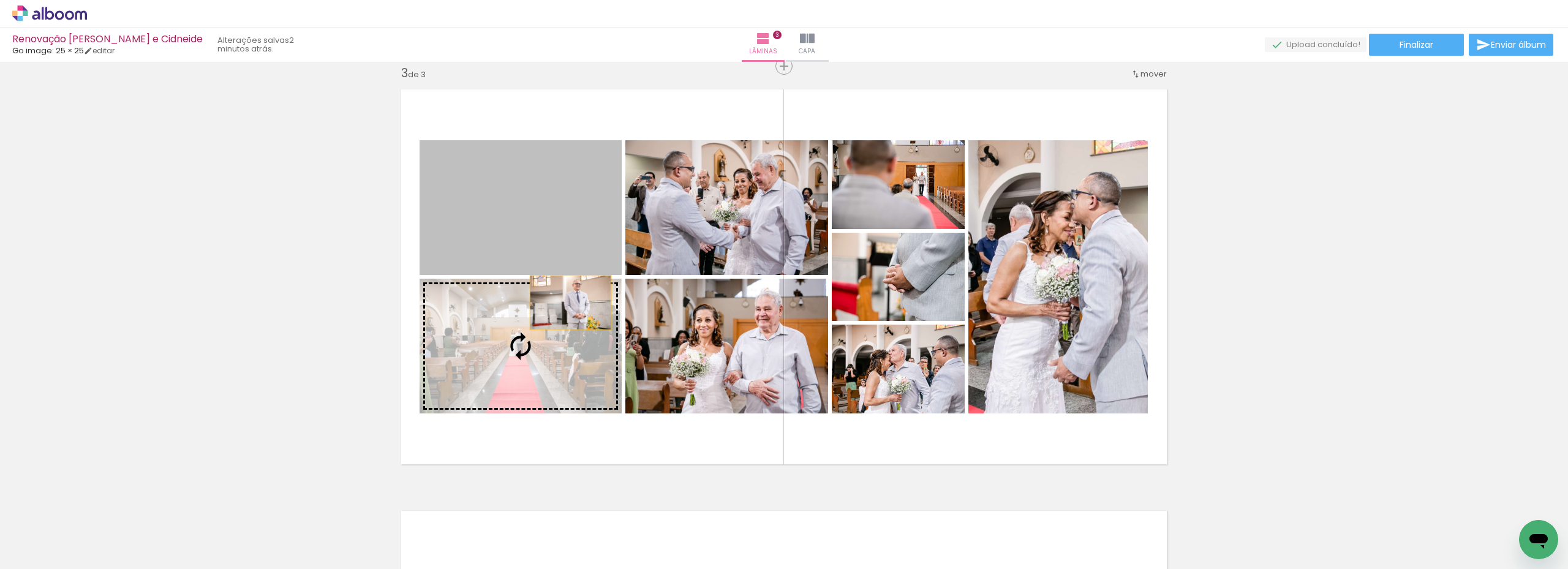
drag, startPoint x: 571, startPoint y: 228, endPoint x: 563, endPoint y: 348, distance: 120.3
click at [0, 0] on slot at bounding box center [0, 0] width 0 height 0
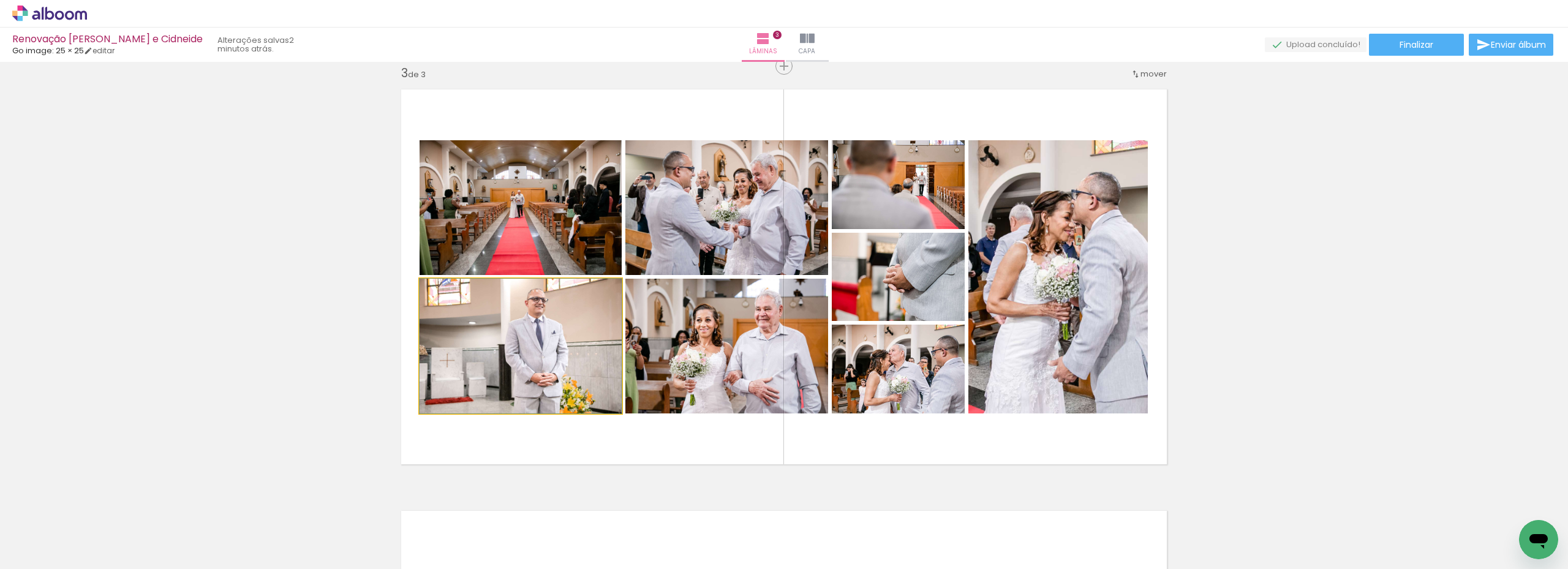
drag, startPoint x: 519, startPoint y: 367, endPoint x: 545, endPoint y: 220, distance: 149.3
click at [0, 0] on slot at bounding box center [0, 0] width 0 height 0
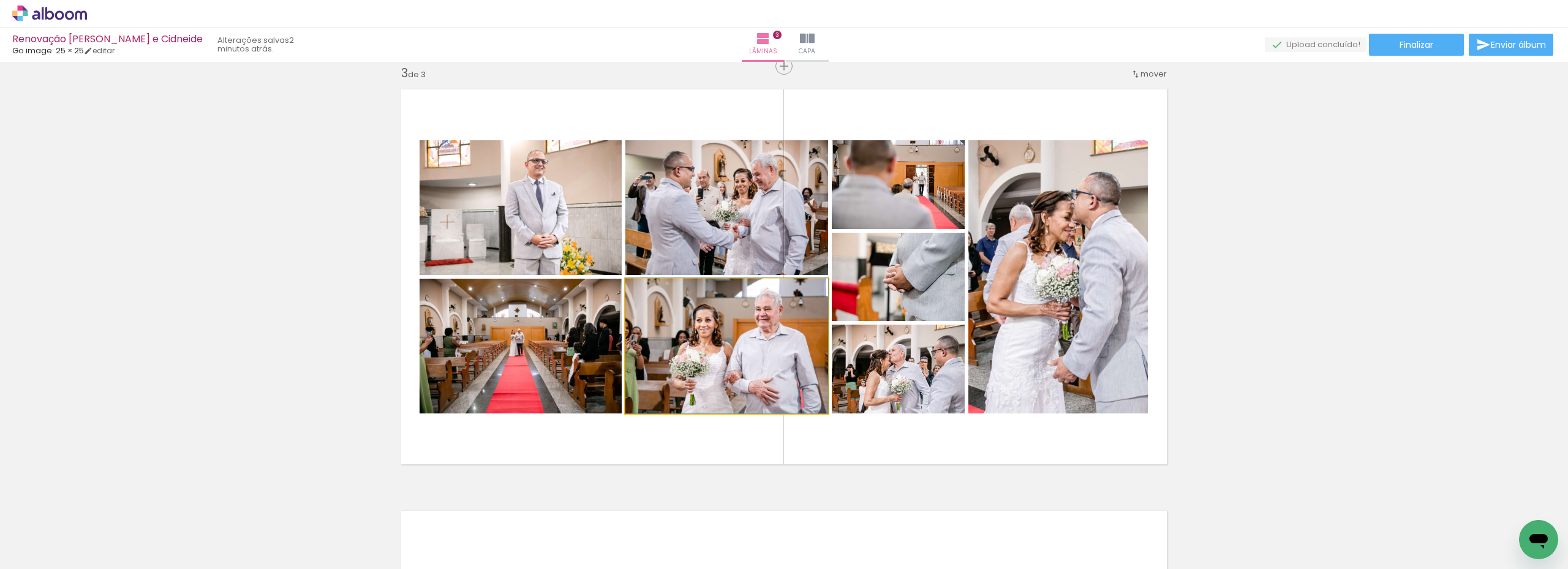
drag, startPoint x: 713, startPoint y: 364, endPoint x: 713, endPoint y: 232, distance: 132.0
click at [0, 0] on slot at bounding box center [0, 0] width 0 height 0
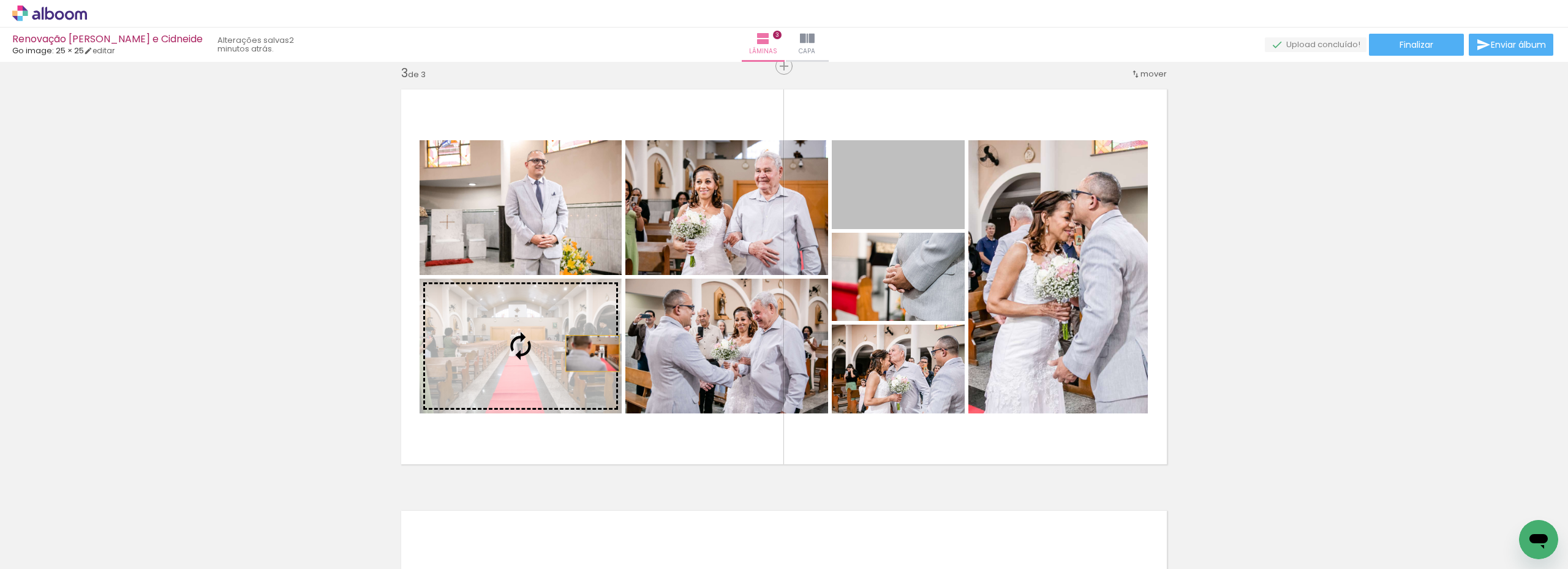
drag, startPoint x: 901, startPoint y: 189, endPoint x: 557, endPoint y: 358, distance: 383.3
click at [0, 0] on slot at bounding box center [0, 0] width 0 height 0
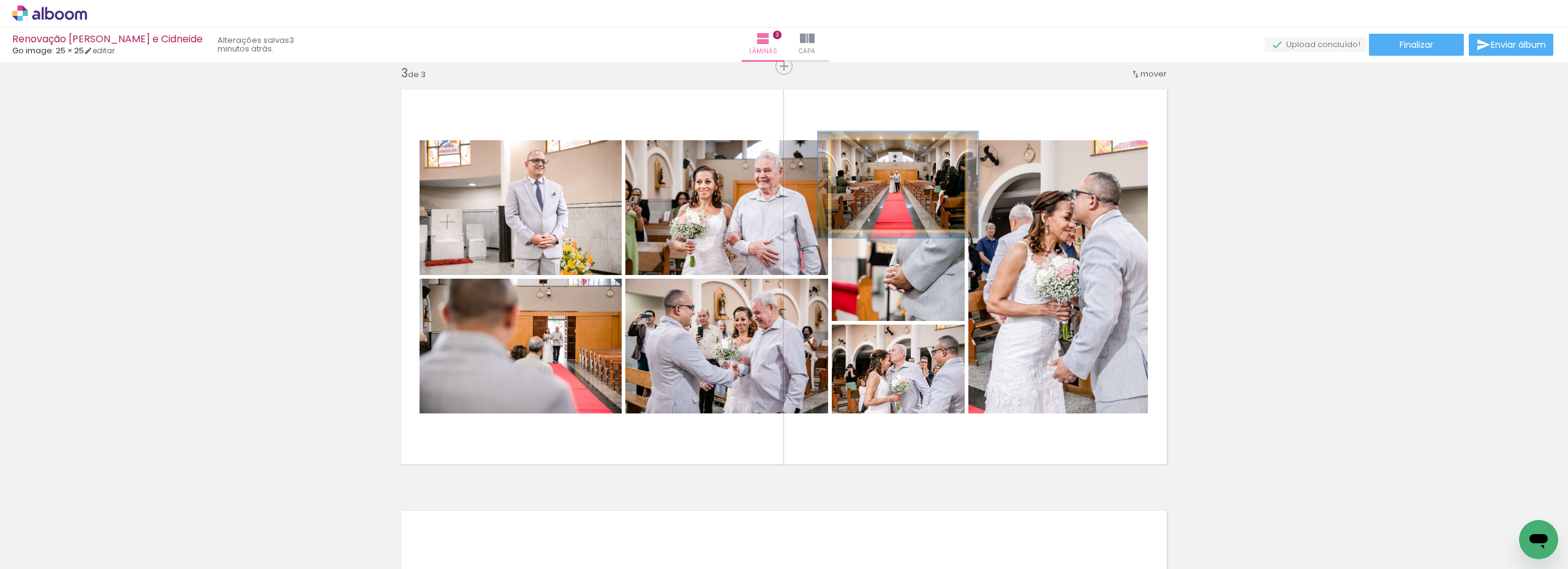
drag, startPoint x: 860, startPoint y: 153, endPoint x: 868, endPoint y: 152, distance: 8.1
type paper-slider "120"
click at [868, 152] on div at bounding box center [869, 152] width 11 height 11
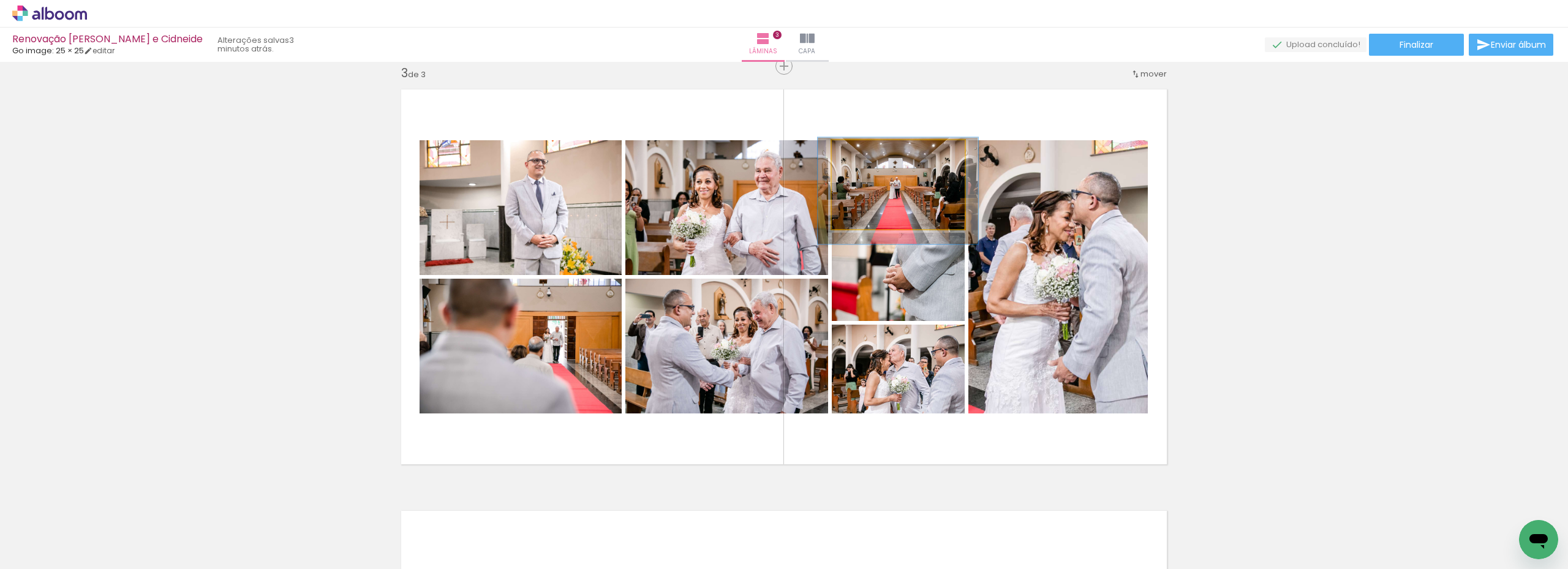
drag, startPoint x: 915, startPoint y: 200, endPoint x: 913, endPoint y: 206, distance: 6.3
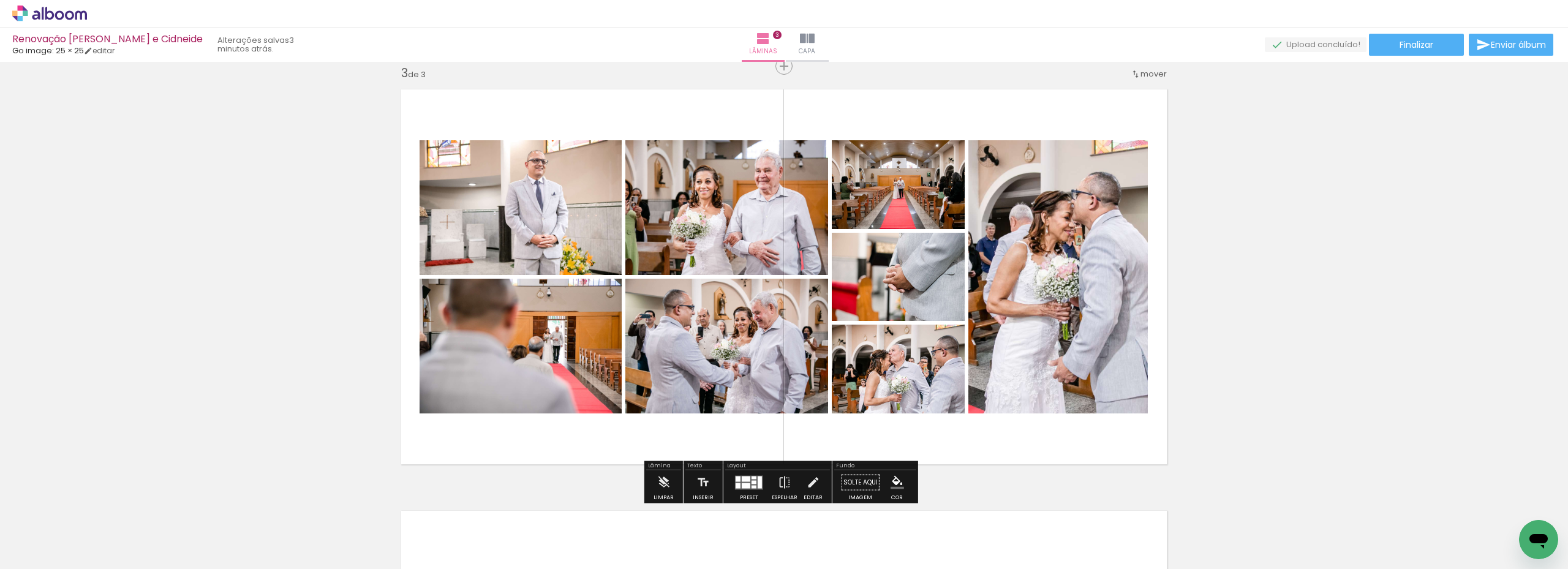
click at [752, 486] on div at bounding box center [755, 486] width 5 height 3
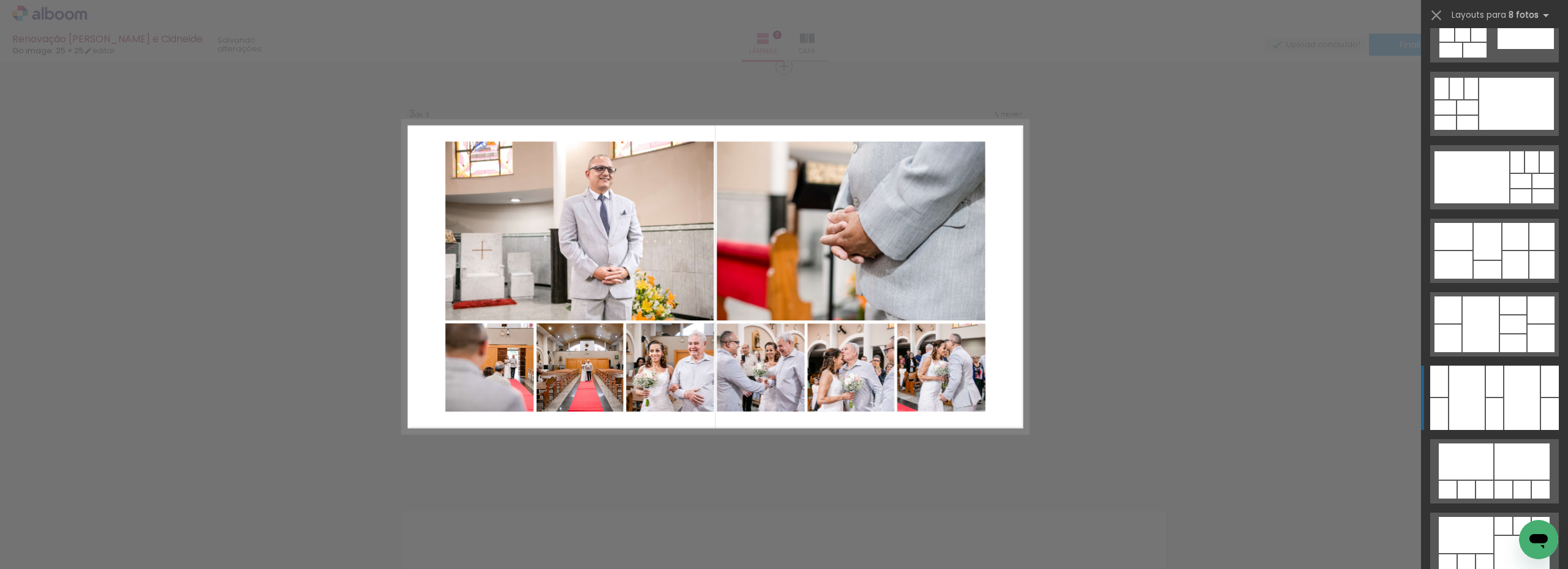
scroll to position [2706, 0]
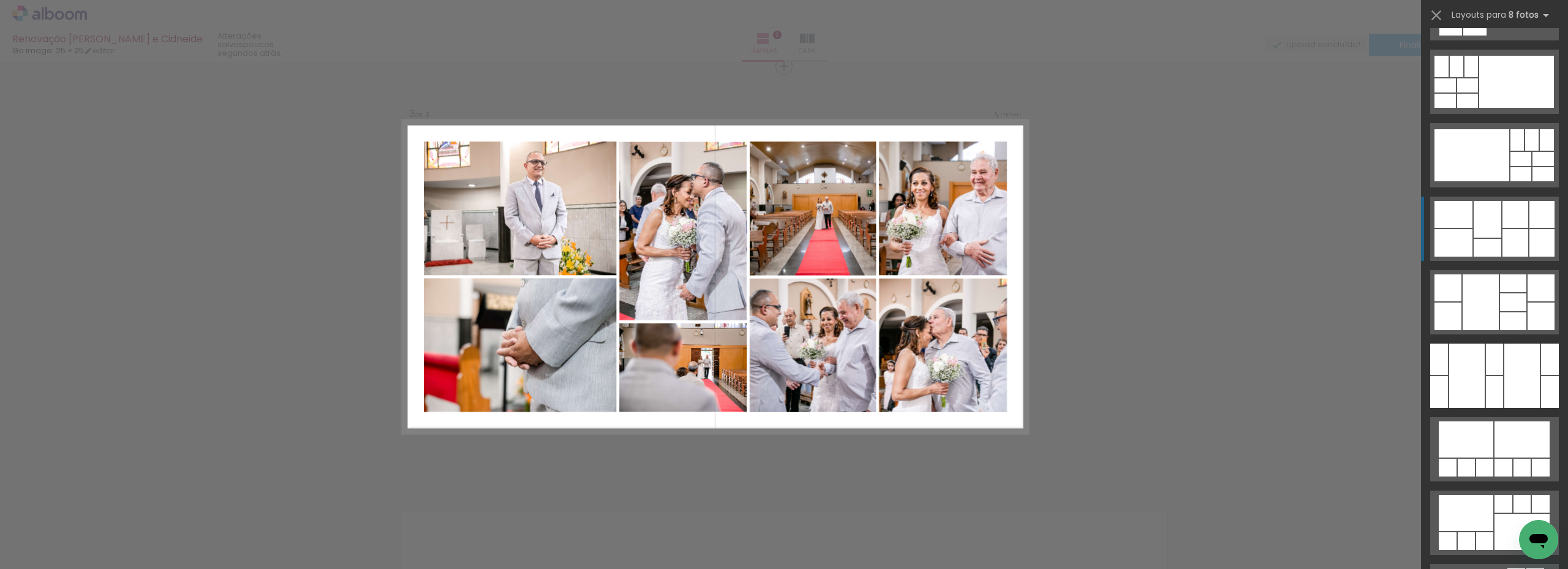
click at [1504, 217] on div at bounding box center [1515, 213] width 26 height 27
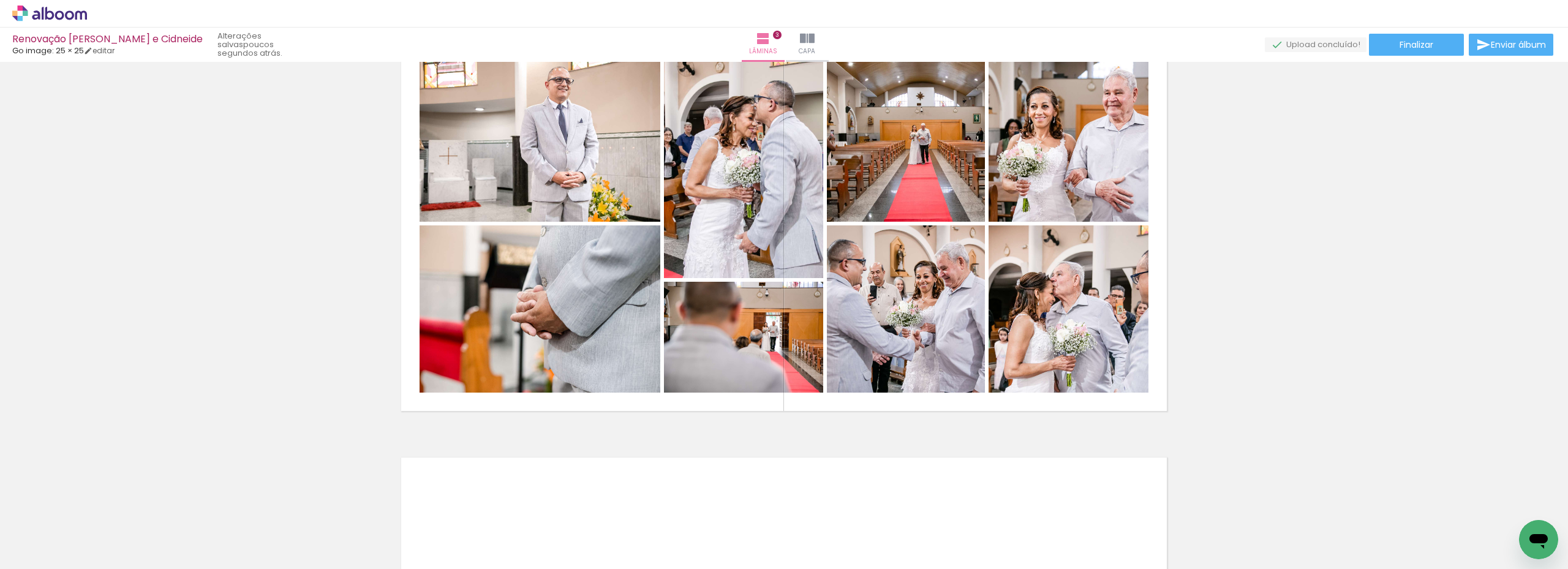
scroll to position [919, 0]
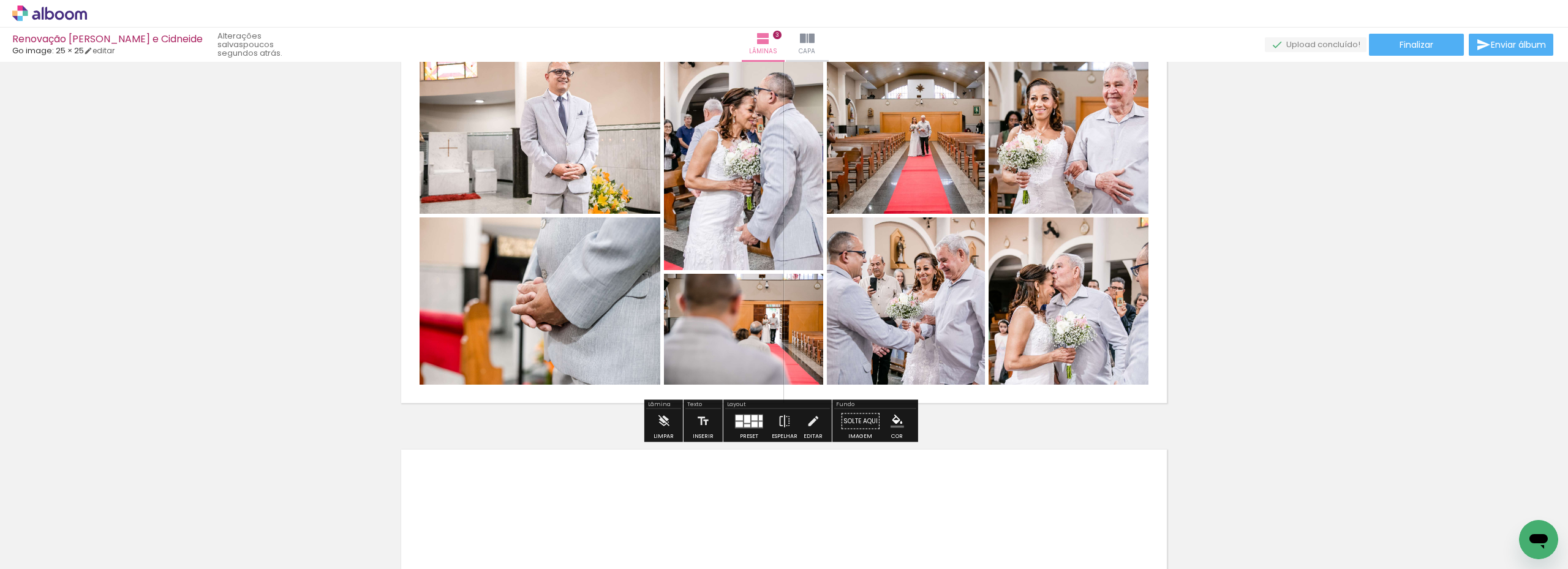
click at [752, 424] on div at bounding box center [755, 424] width 6 height 5
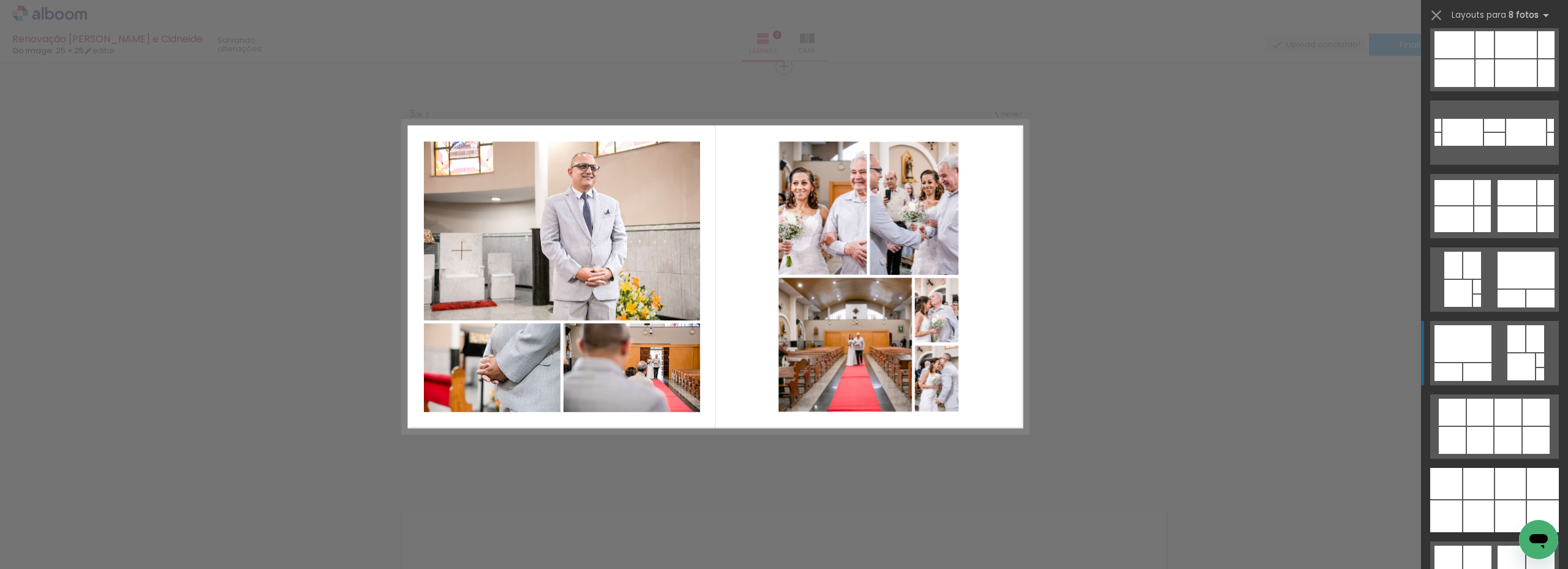
scroll to position [3722, 0]
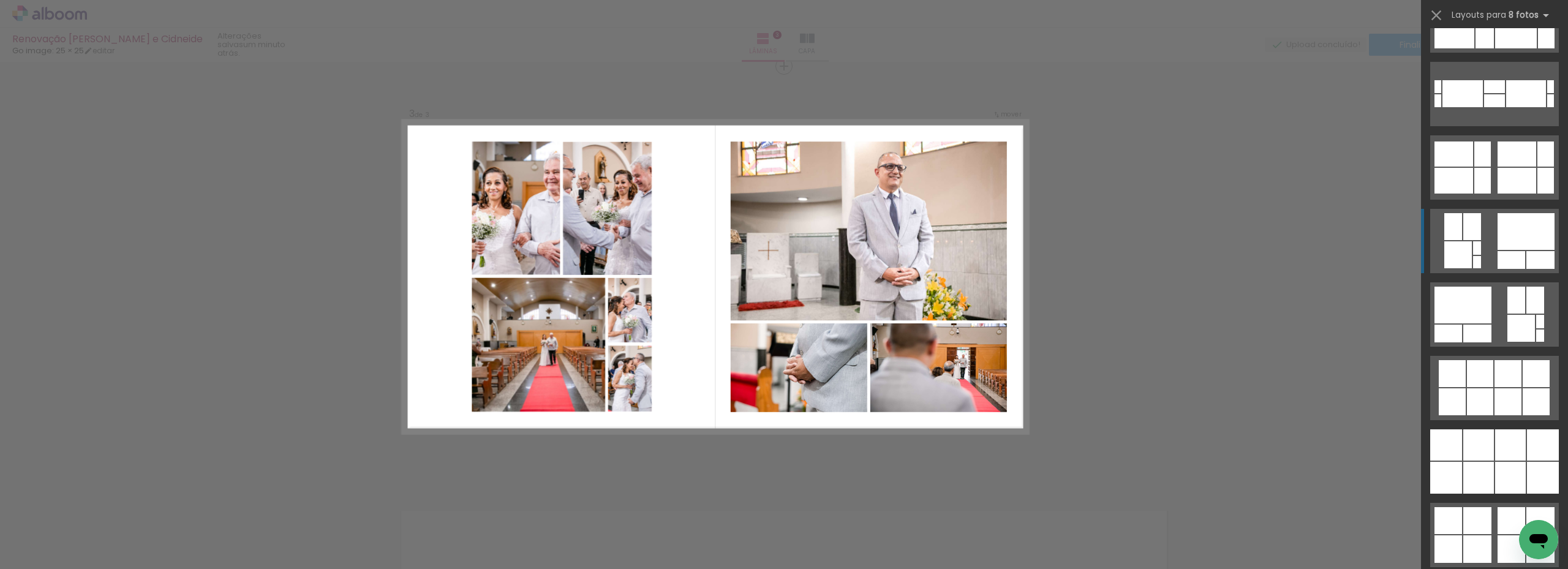
click at [1509, 253] on div at bounding box center [1512, 260] width 28 height 18
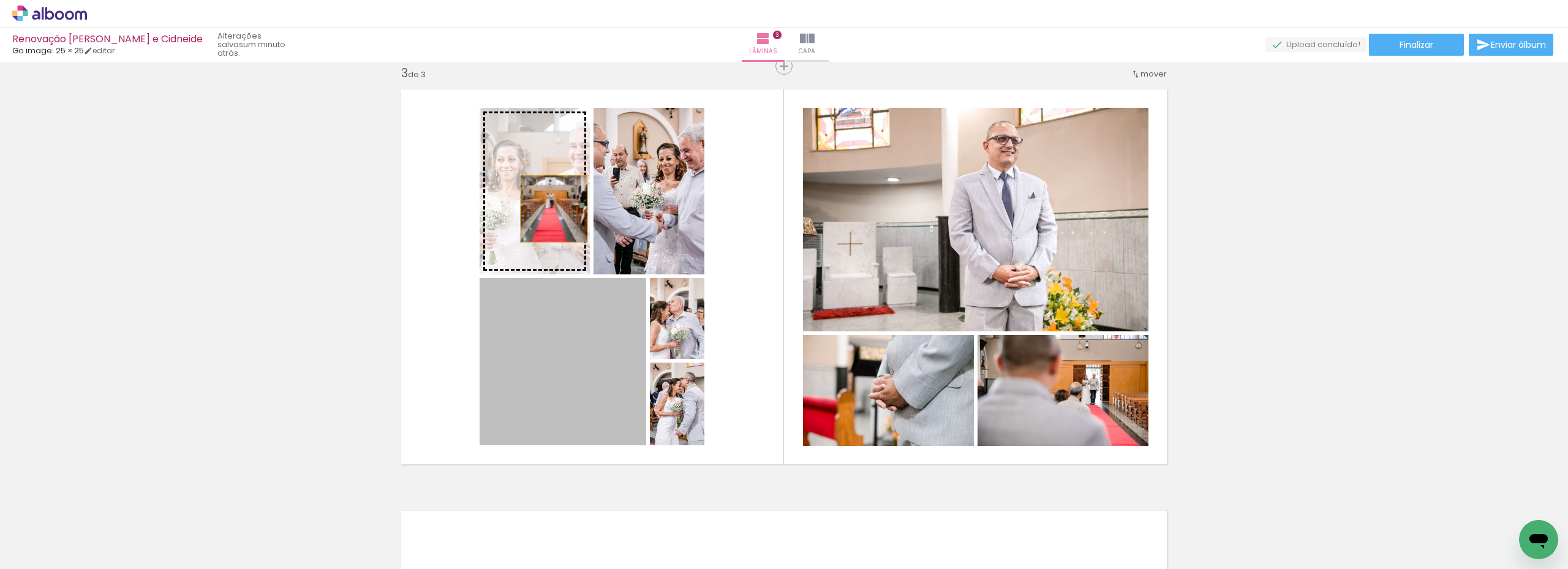
drag, startPoint x: 589, startPoint y: 395, endPoint x: 550, endPoint y: 203, distance: 195.9
click at [0, 0] on slot at bounding box center [0, 0] width 0 height 0
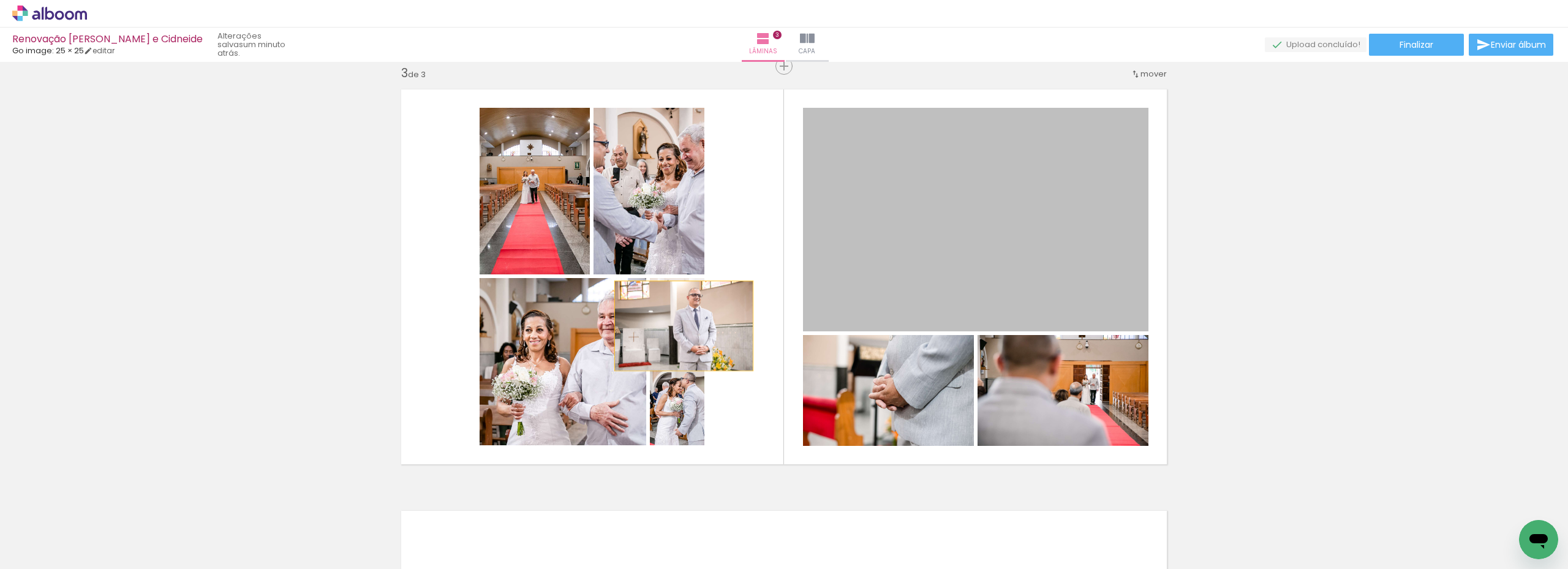
drag, startPoint x: 1002, startPoint y: 251, endPoint x: 680, endPoint y: 325, distance: 330.4
click at [0, 0] on slot at bounding box center [0, 0] width 0 height 0
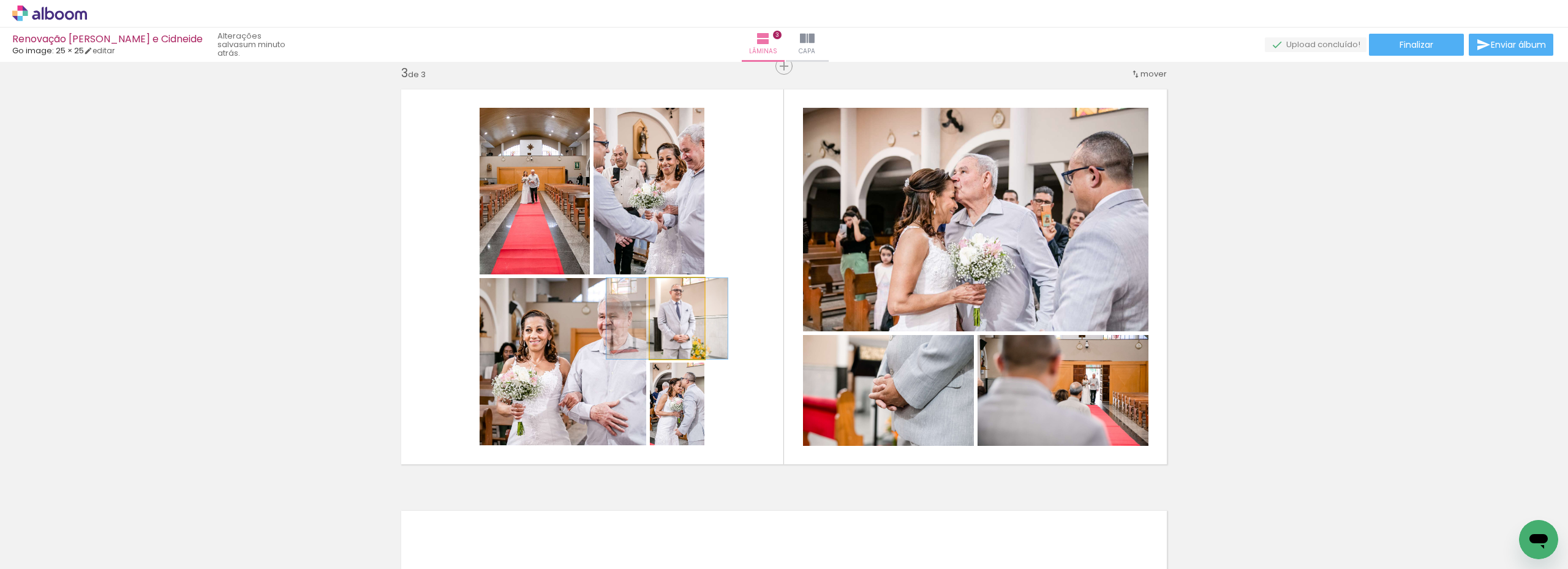
drag, startPoint x: 683, startPoint y: 338, endPoint x: 674, endPoint y: 338, distance: 9.0
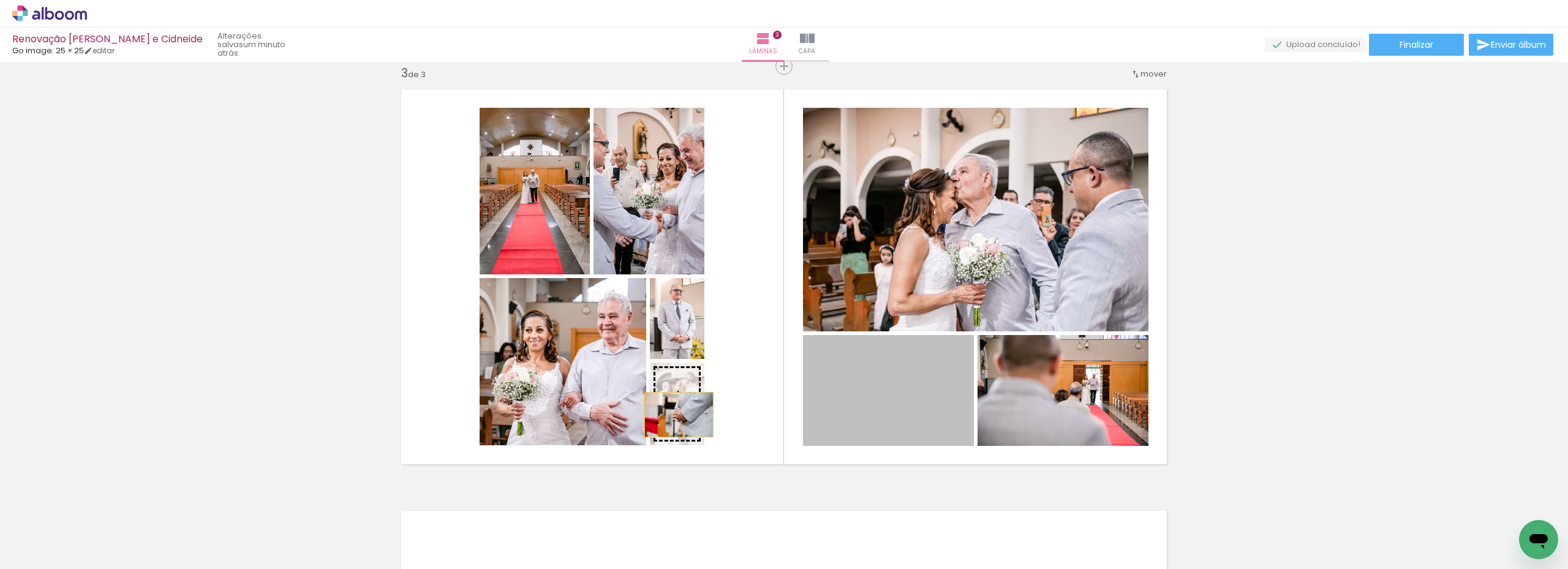
drag, startPoint x: 881, startPoint y: 405, endPoint x: 675, endPoint y: 414, distance: 206.2
click at [0, 0] on slot at bounding box center [0, 0] width 0 height 0
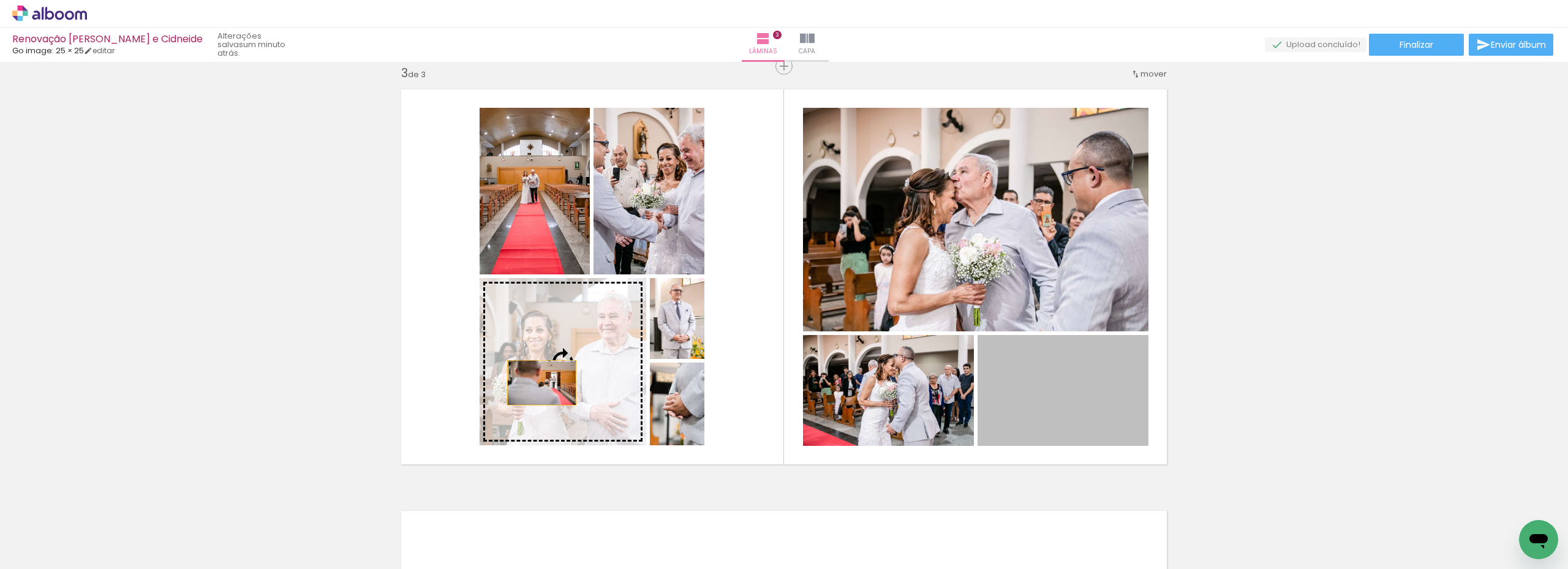
drag, startPoint x: 1067, startPoint y: 413, endPoint x: 538, endPoint y: 382, distance: 529.9
click at [0, 0] on slot at bounding box center [0, 0] width 0 height 0
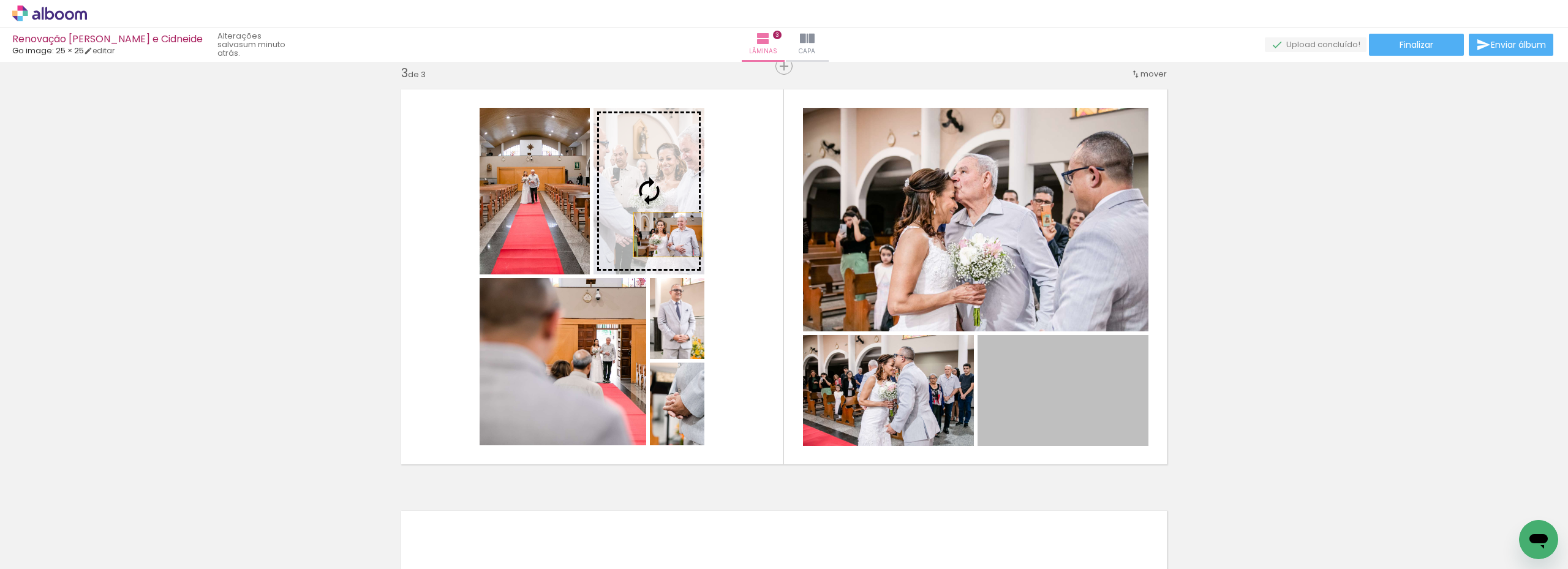
drag, startPoint x: 1070, startPoint y: 423, endPoint x: 663, endPoint y: 234, distance: 448.7
click at [0, 0] on slot at bounding box center [0, 0] width 0 height 0
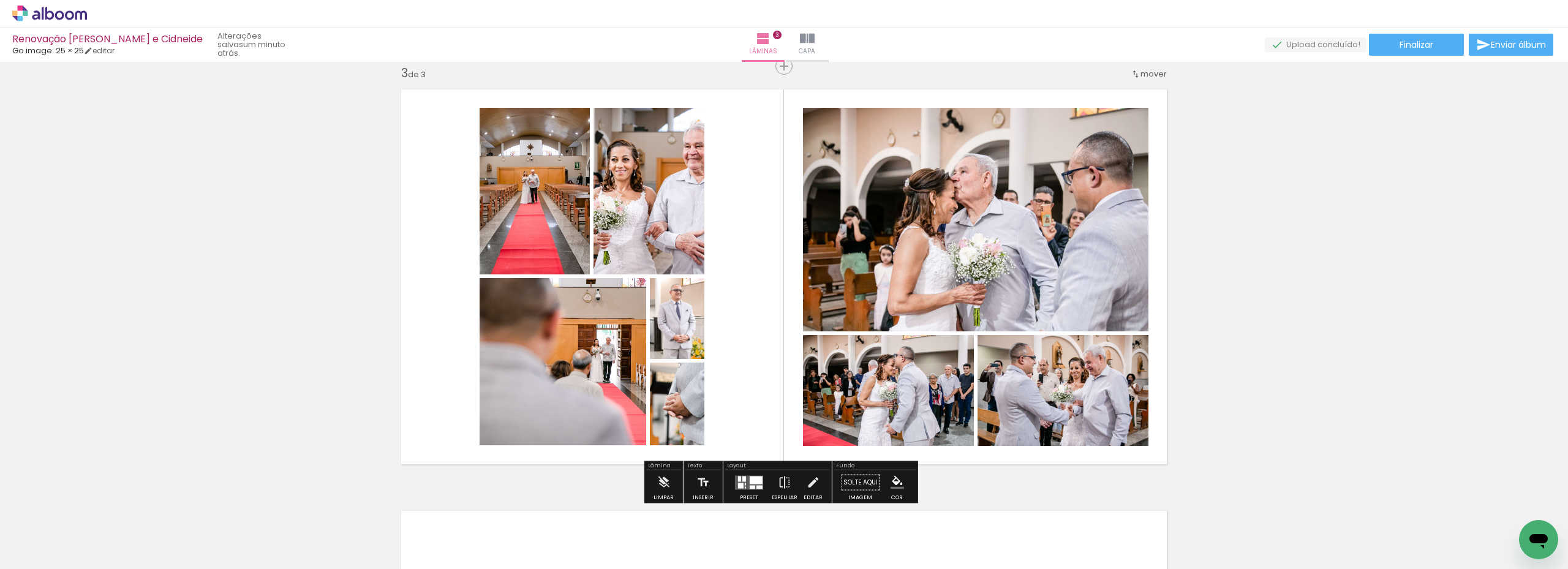
click at [750, 483] on div at bounding box center [756, 479] width 13 height 8
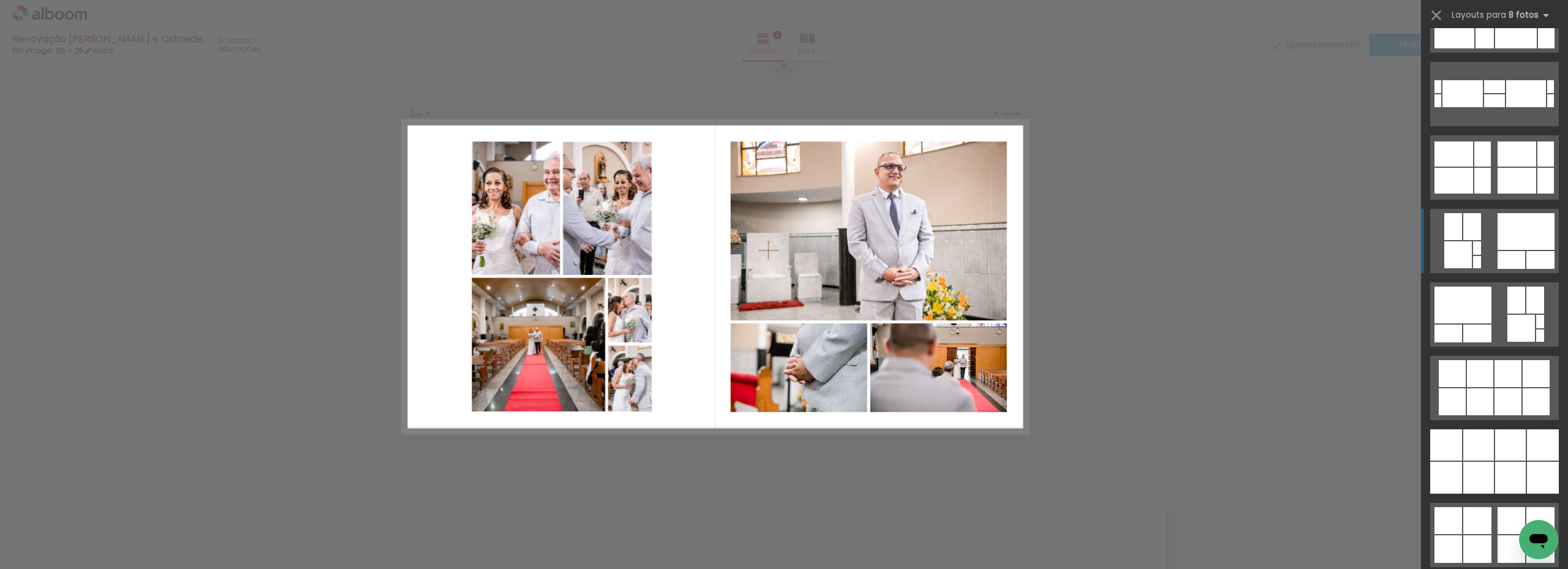
scroll to position [3893, 0]
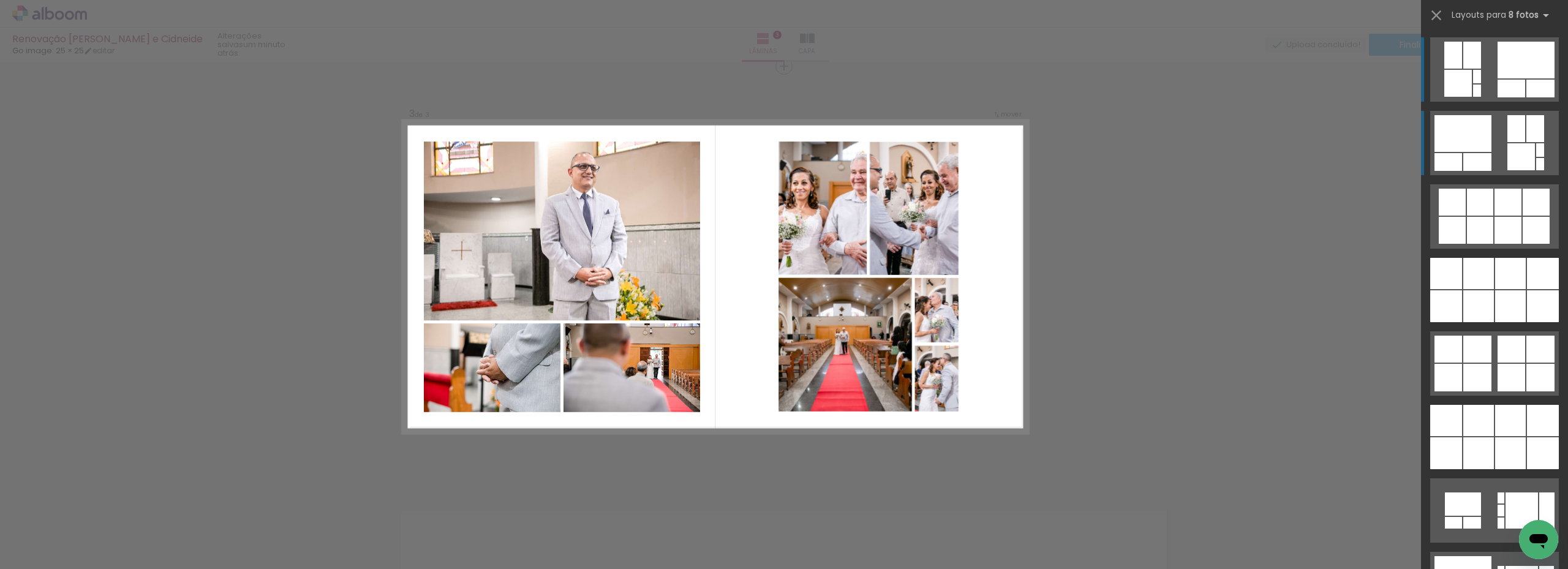
click at [1520, 142] on quentale-layouter at bounding box center [1494, 143] width 128 height 65
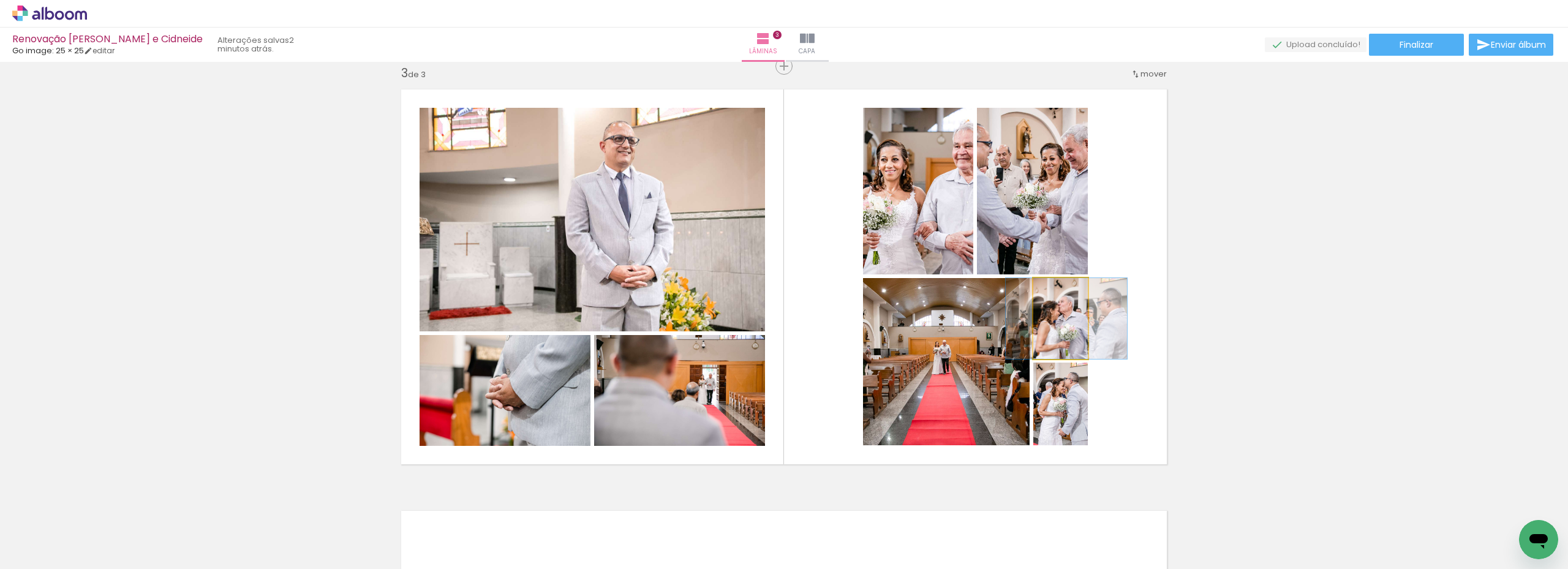
drag, startPoint x: 1063, startPoint y: 334, endPoint x: 1069, endPoint y: 334, distance: 6.0
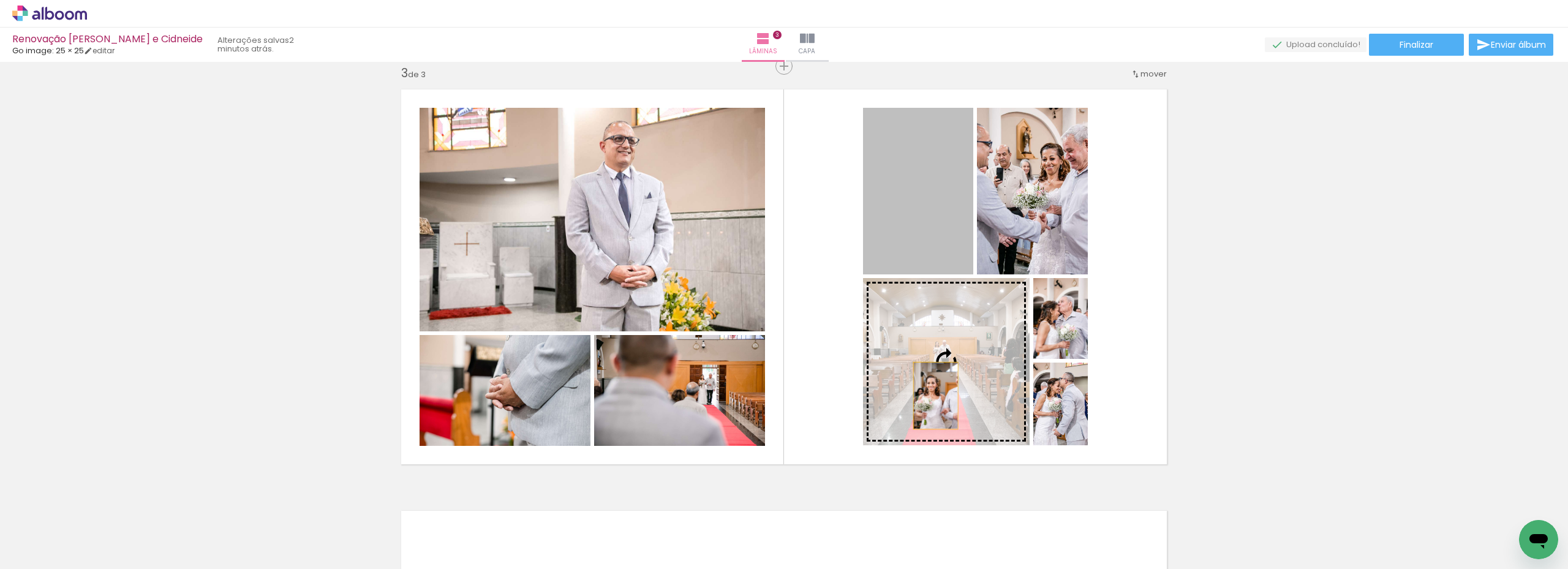
drag, startPoint x: 907, startPoint y: 230, endPoint x: 931, endPoint y: 395, distance: 166.7
click at [0, 0] on slot at bounding box center [0, 0] width 0 height 0
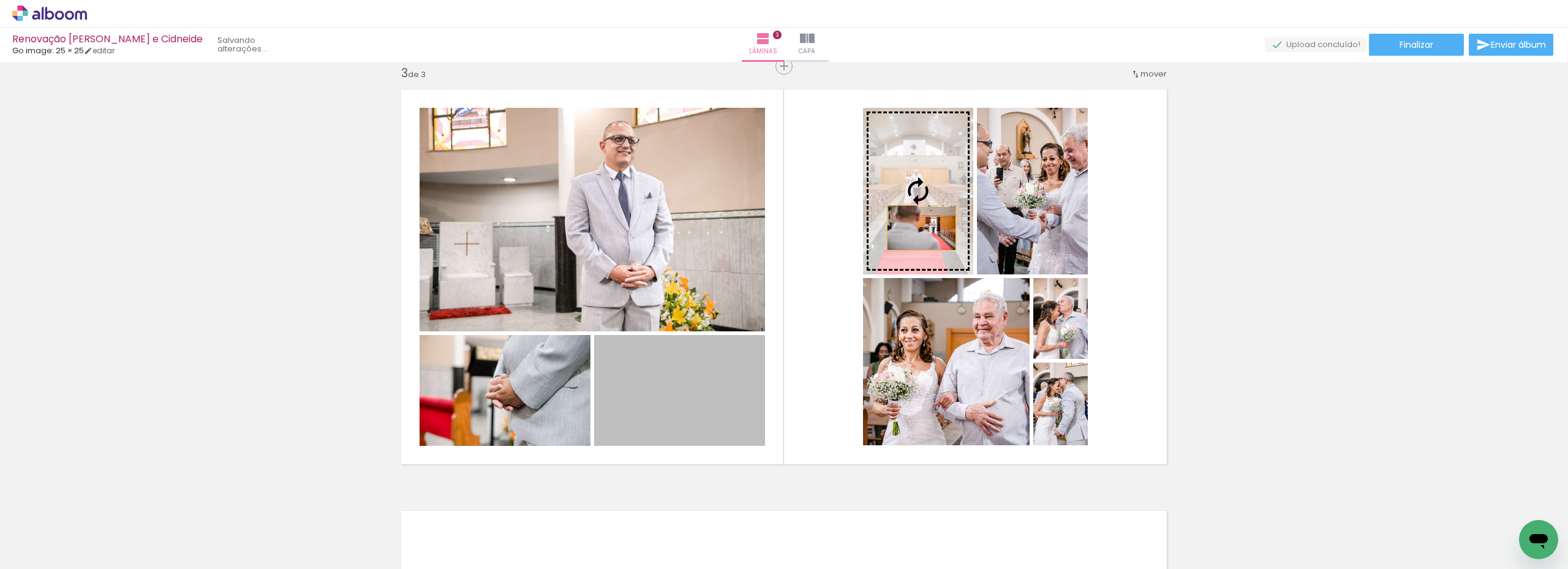
drag, startPoint x: 688, startPoint y: 427, endPoint x: 918, endPoint y: 228, distance: 304.1
click at [0, 0] on slot at bounding box center [0, 0] width 0 height 0
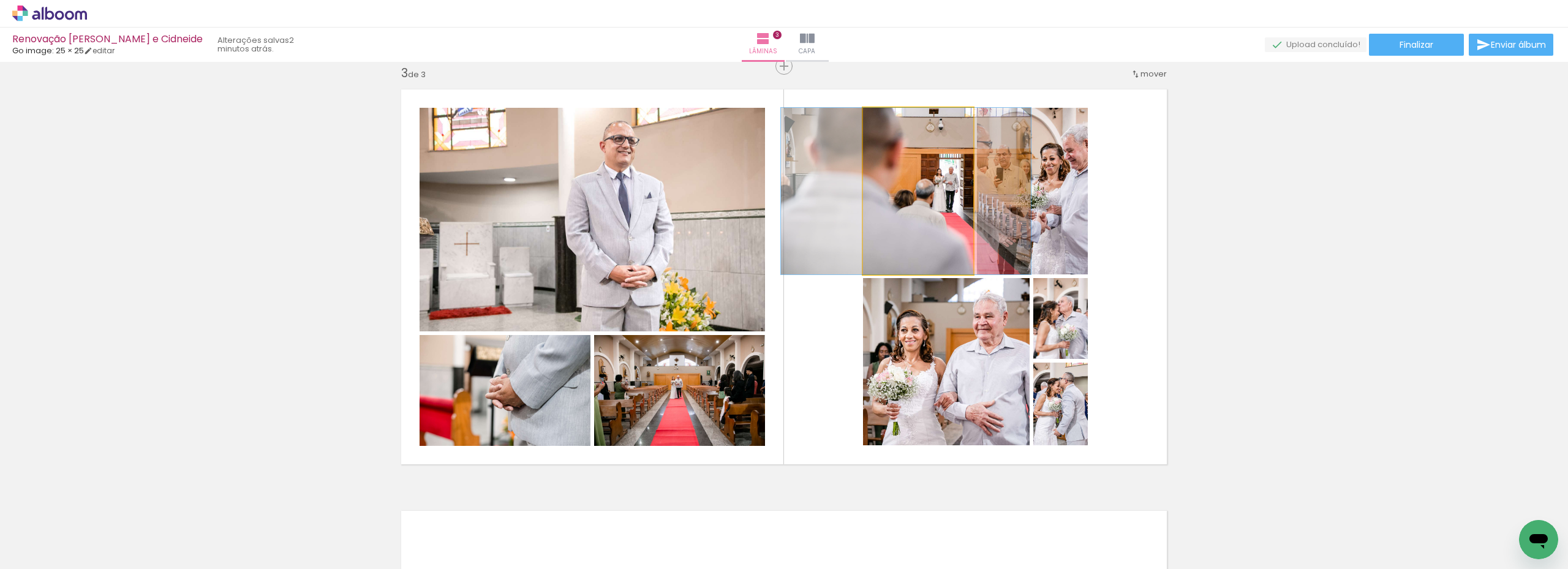
drag, startPoint x: 943, startPoint y: 247, endPoint x: 932, endPoint y: 247, distance: 11.0
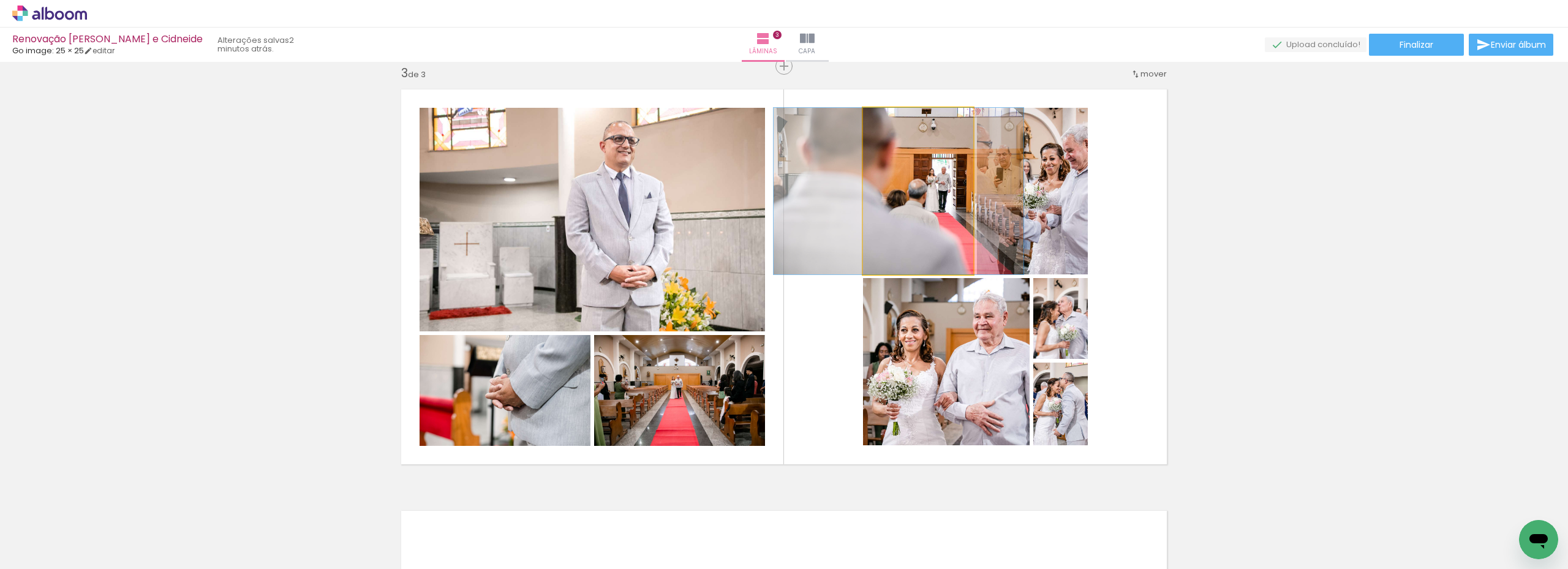
drag, startPoint x: 918, startPoint y: 262, endPoint x: 910, endPoint y: 262, distance: 8.0
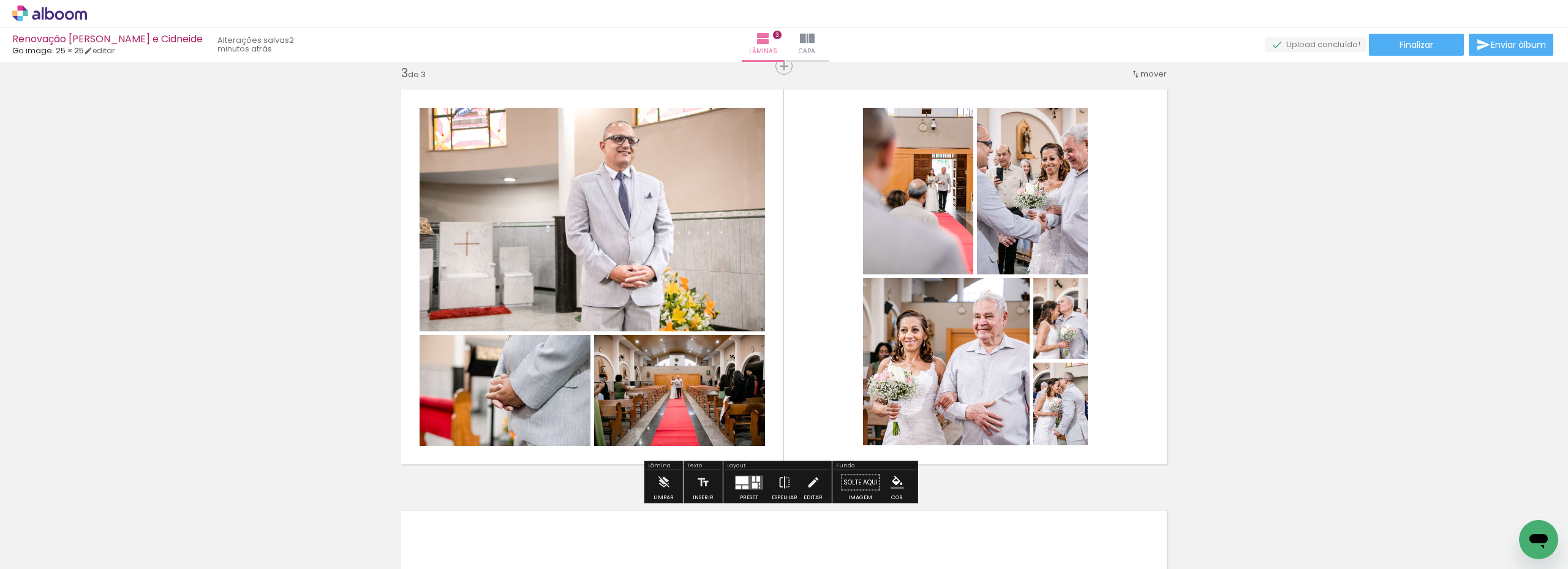
click at [744, 485] on div at bounding box center [745, 486] width 6 height 3
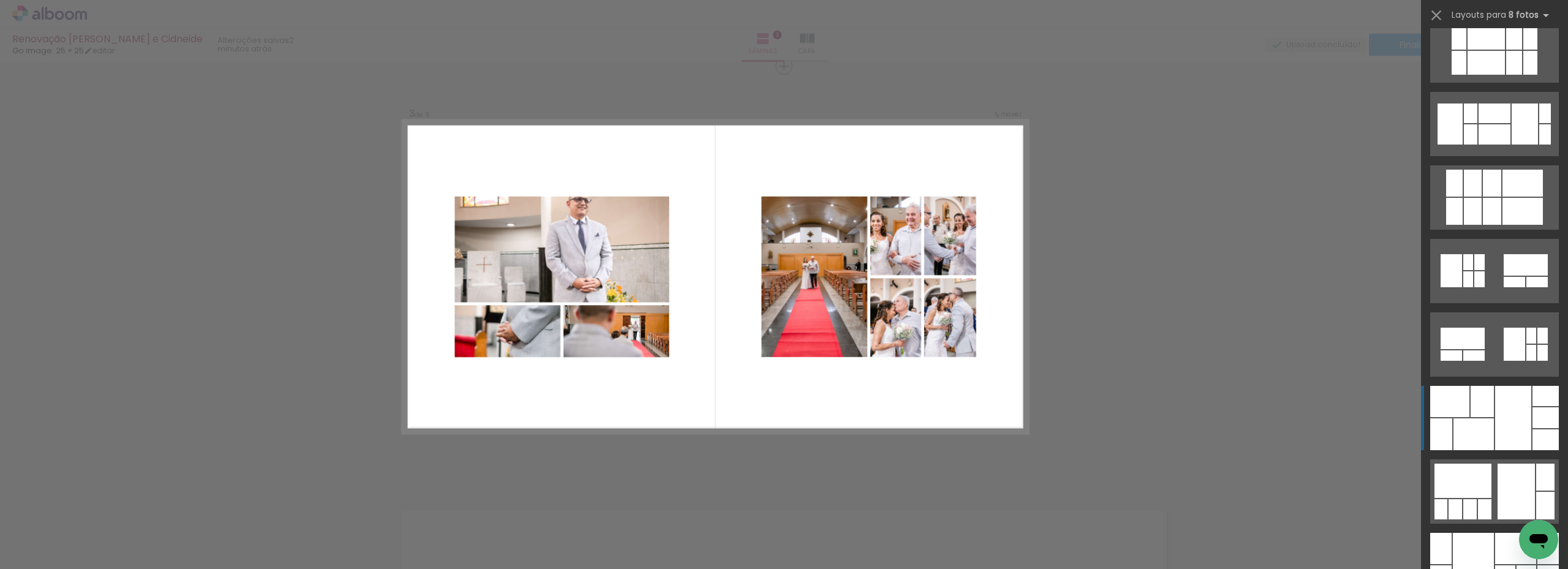
scroll to position [5068, 0]
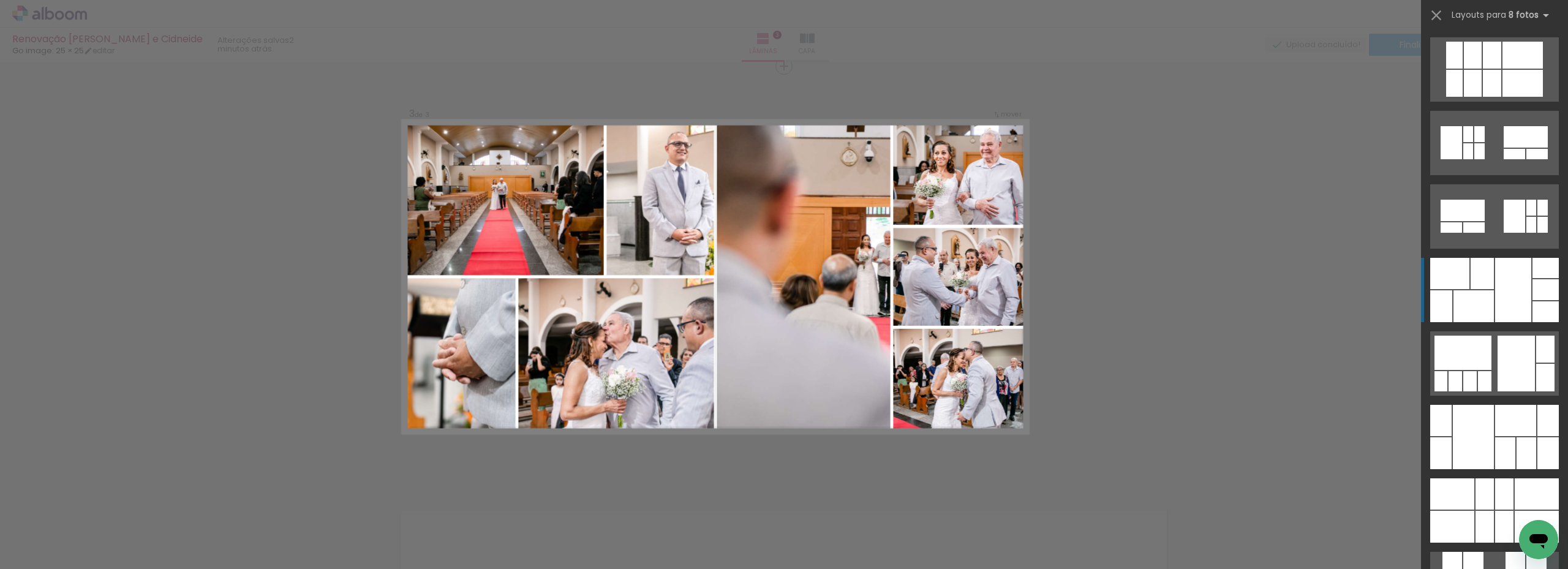
click at [1499, 294] on div at bounding box center [1514, 289] width 36 height 65
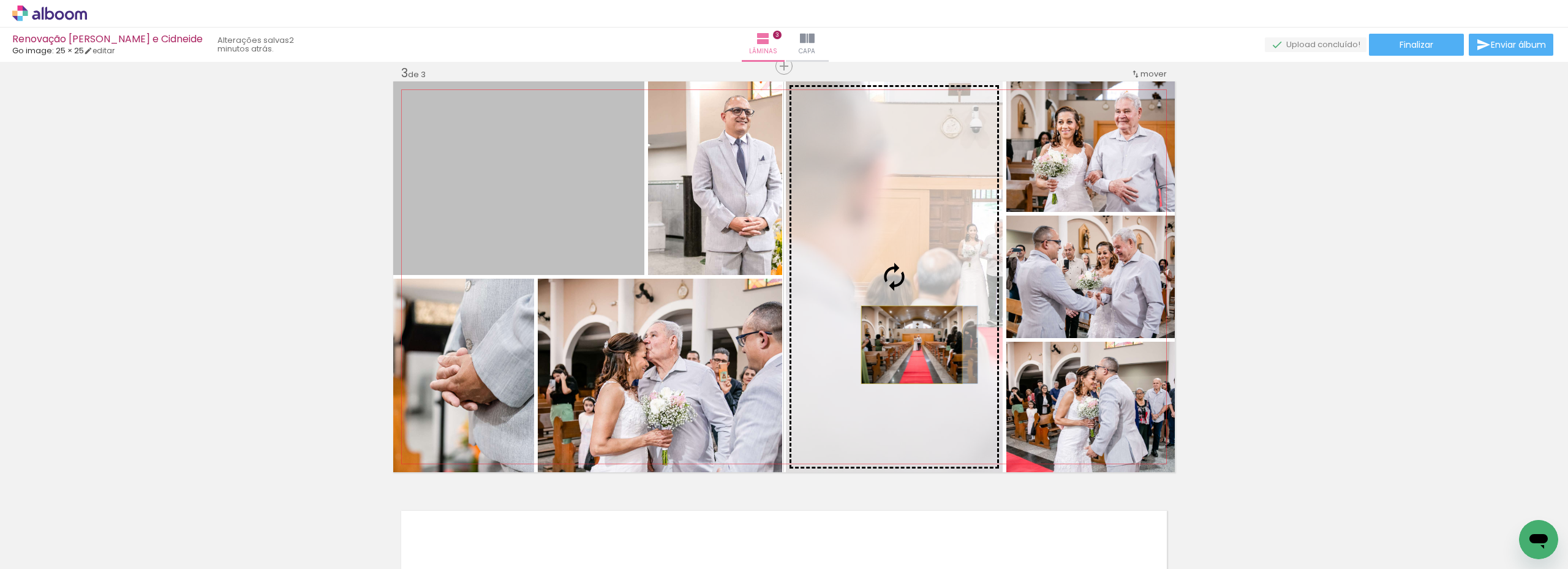
drag, startPoint x: 532, startPoint y: 228, endPoint x: 907, endPoint y: 344, distance: 392.5
click at [0, 0] on slot at bounding box center [0, 0] width 0 height 0
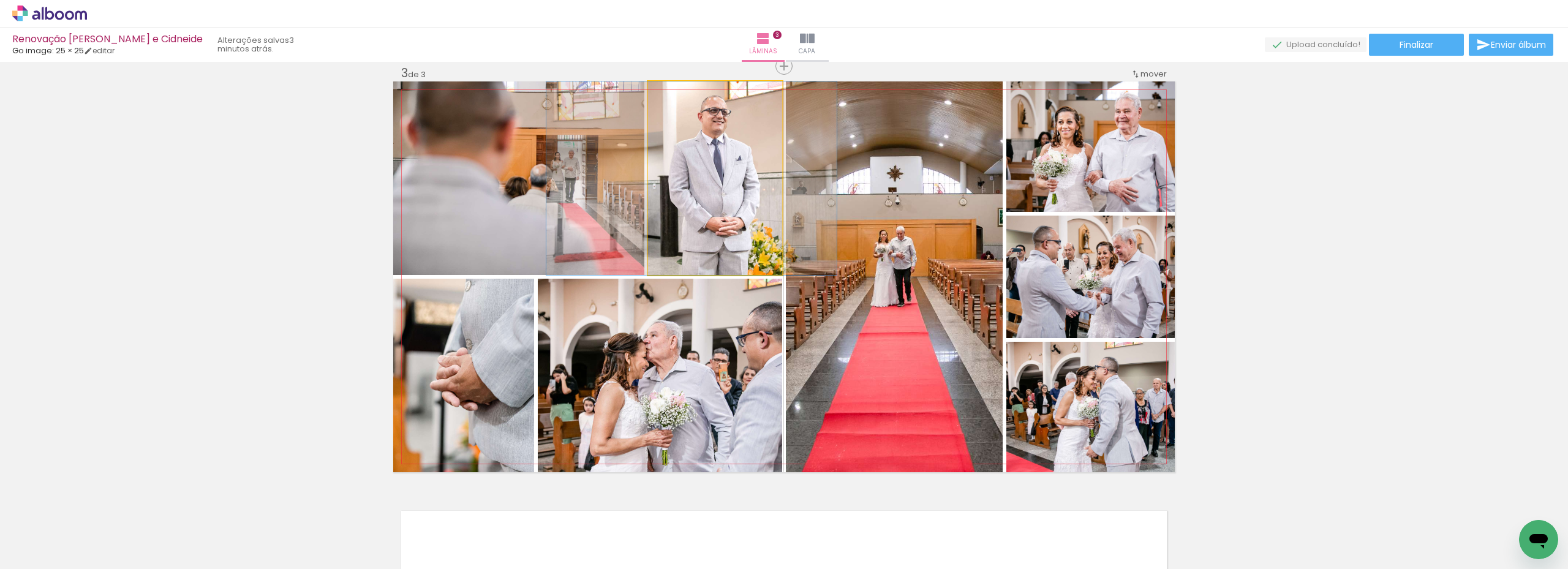
drag, startPoint x: 739, startPoint y: 207, endPoint x: 716, endPoint y: 207, distance: 23.0
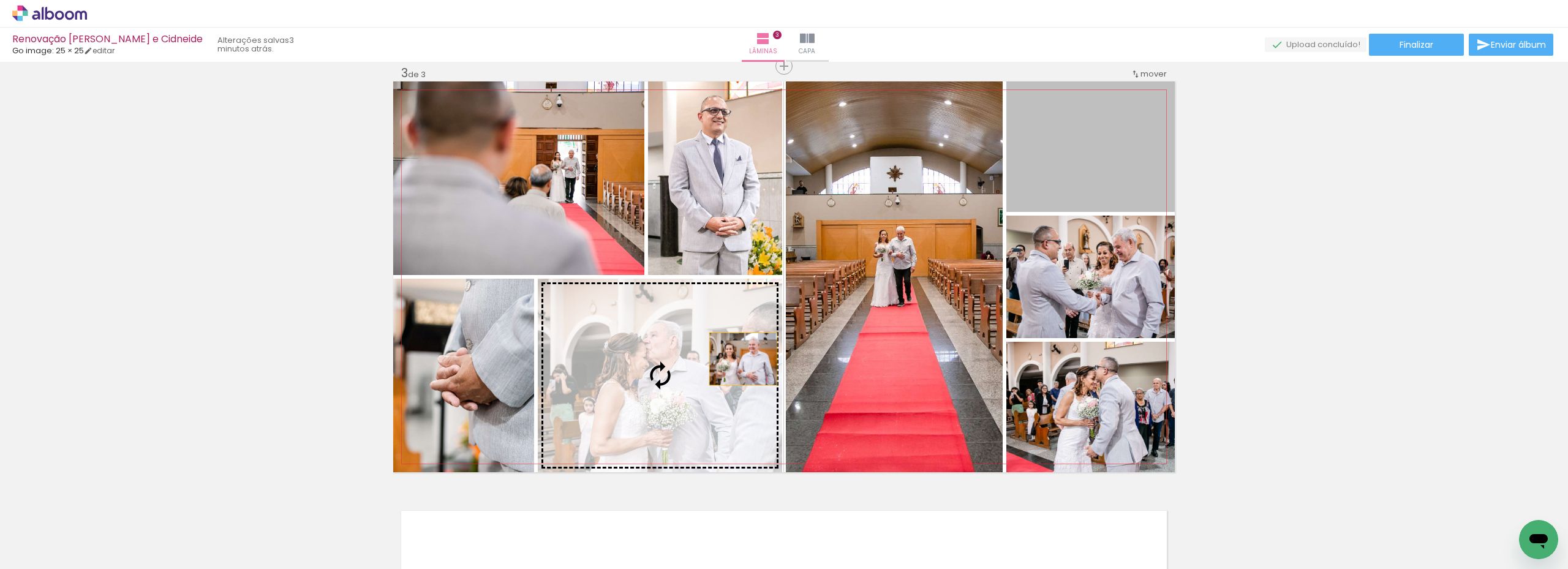
drag, startPoint x: 1085, startPoint y: 160, endPoint x: 690, endPoint y: 382, distance: 453.1
click at [0, 0] on slot at bounding box center [0, 0] width 0 height 0
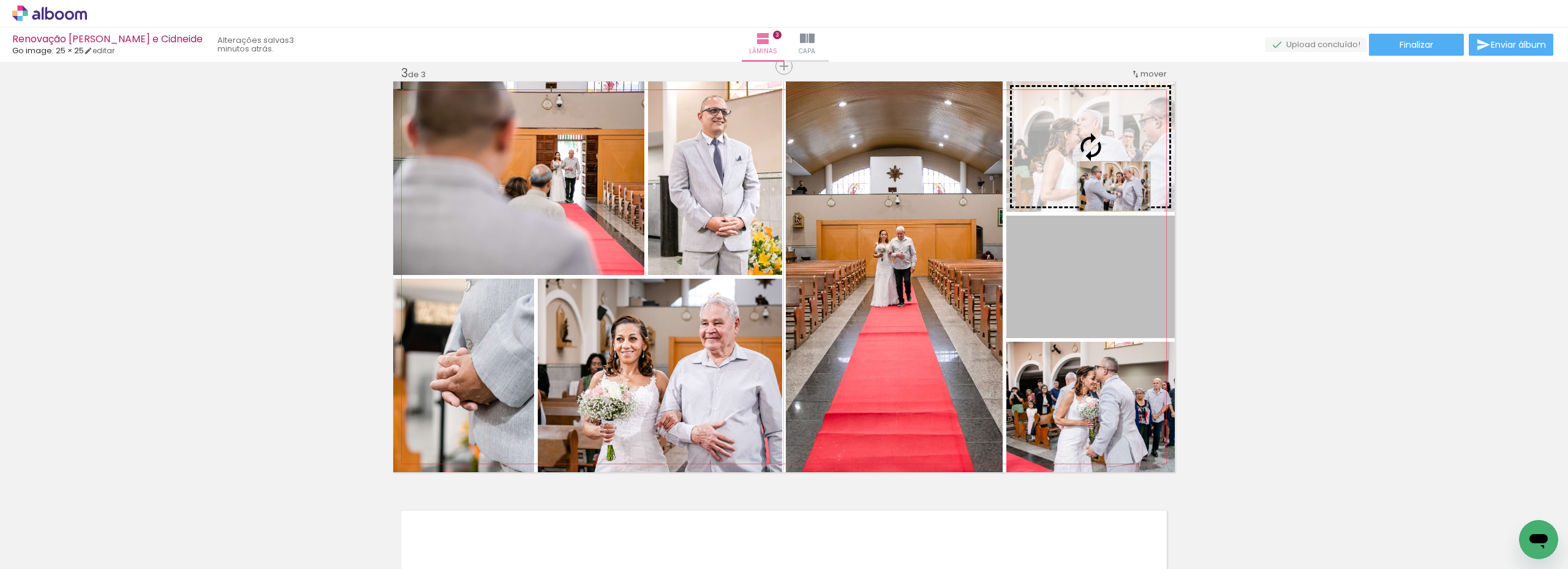
drag, startPoint x: 1110, startPoint y: 304, endPoint x: 1110, endPoint y: 184, distance: 120.0
click at [0, 0] on slot at bounding box center [0, 0] width 0 height 0
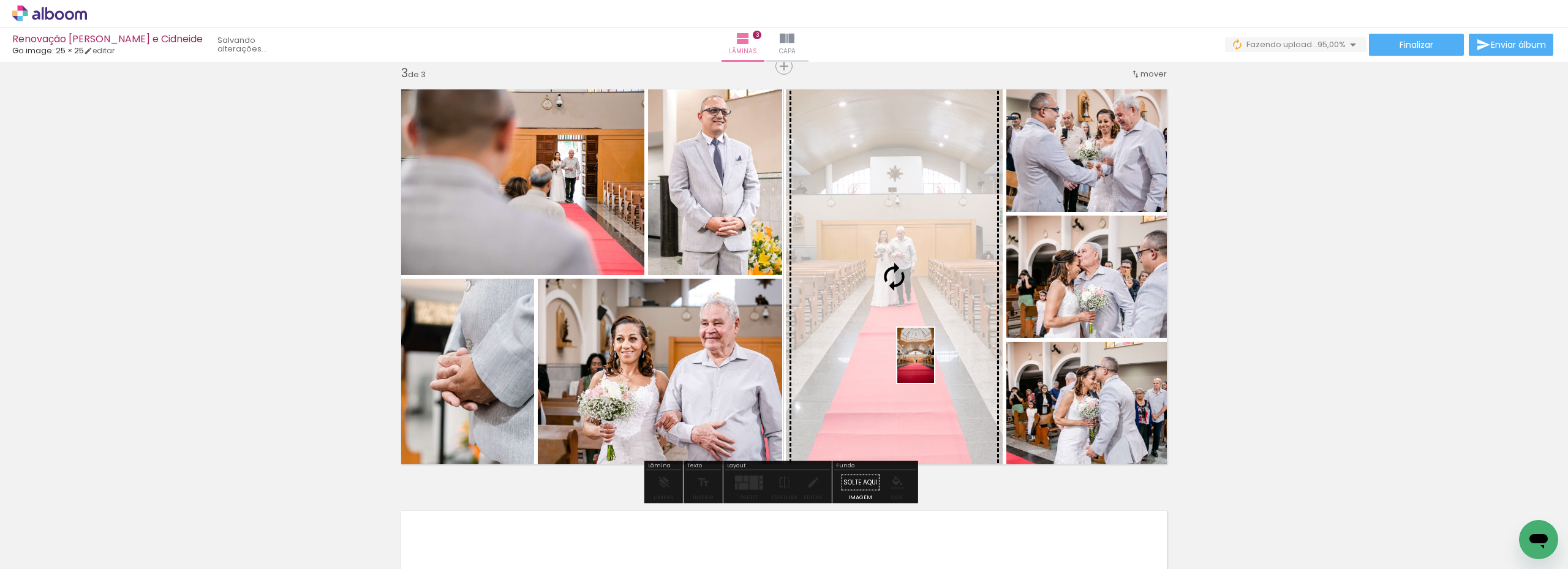
drag, startPoint x: 1428, startPoint y: 529, endPoint x: 934, endPoint y: 364, distance: 520.8
click at [934, 364] on quentale-workspace at bounding box center [784, 284] width 1568 height 569
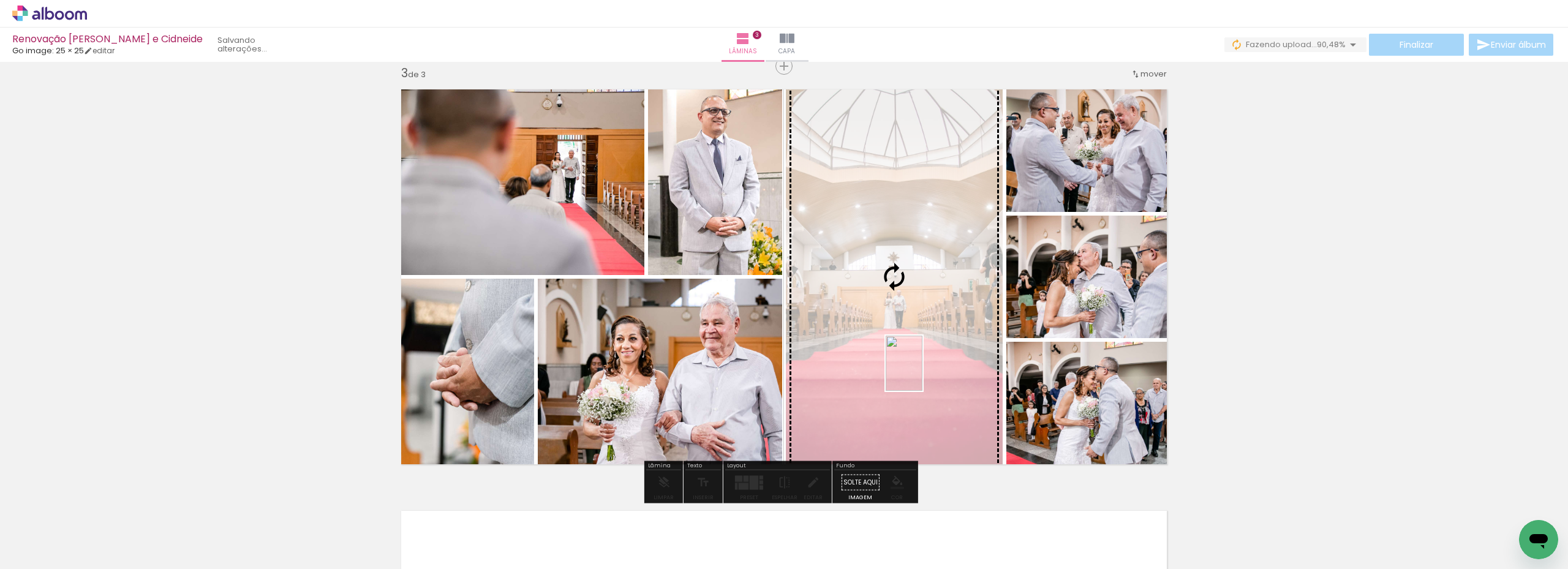
drag, startPoint x: 1494, startPoint y: 535, endPoint x: 923, endPoint y: 372, distance: 593.8
click at [923, 372] on quentale-workspace at bounding box center [784, 284] width 1568 height 569
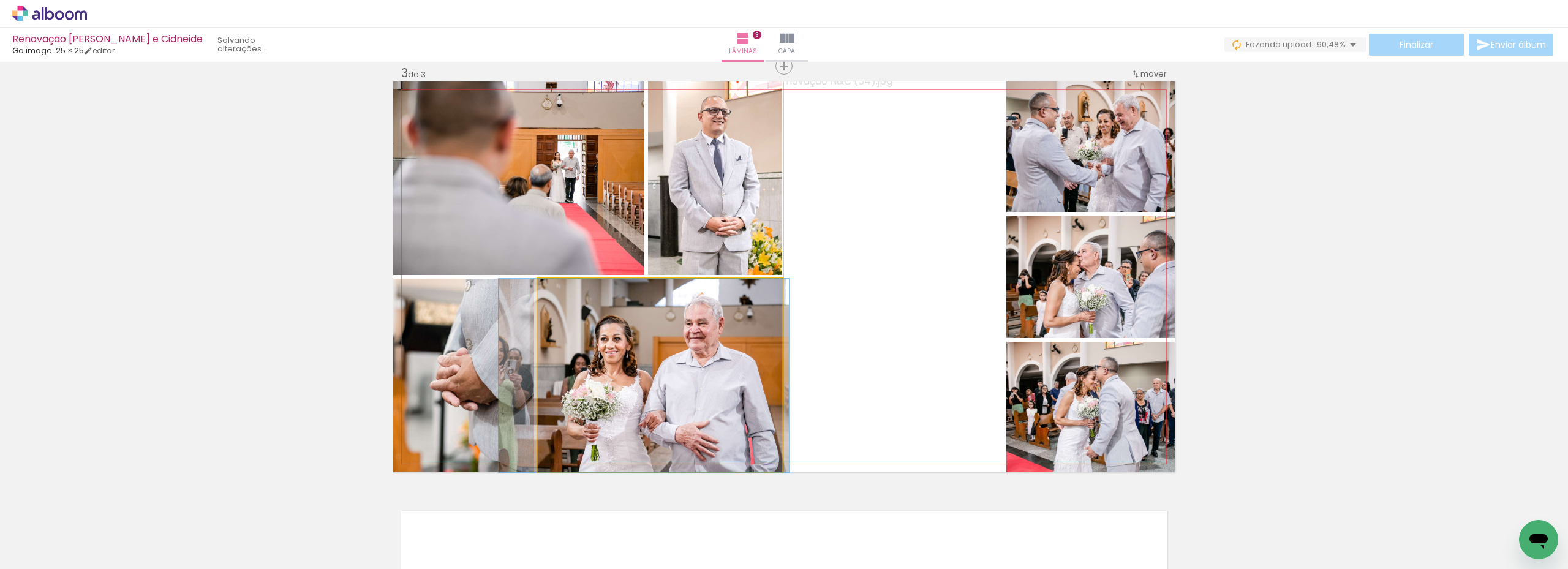
drag, startPoint x: 709, startPoint y: 397, endPoint x: 696, endPoint y: 397, distance: 13.0
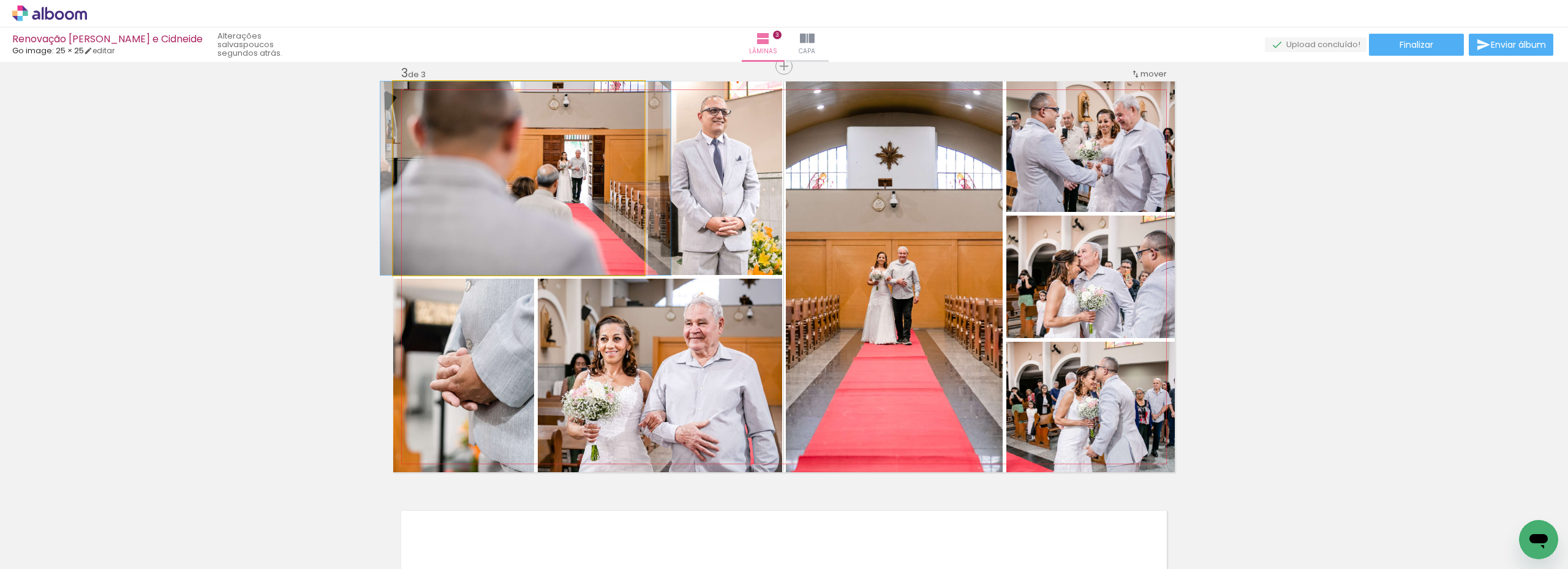
drag, startPoint x: 561, startPoint y: 232, endPoint x: 569, endPoint y: 234, distance: 8.2
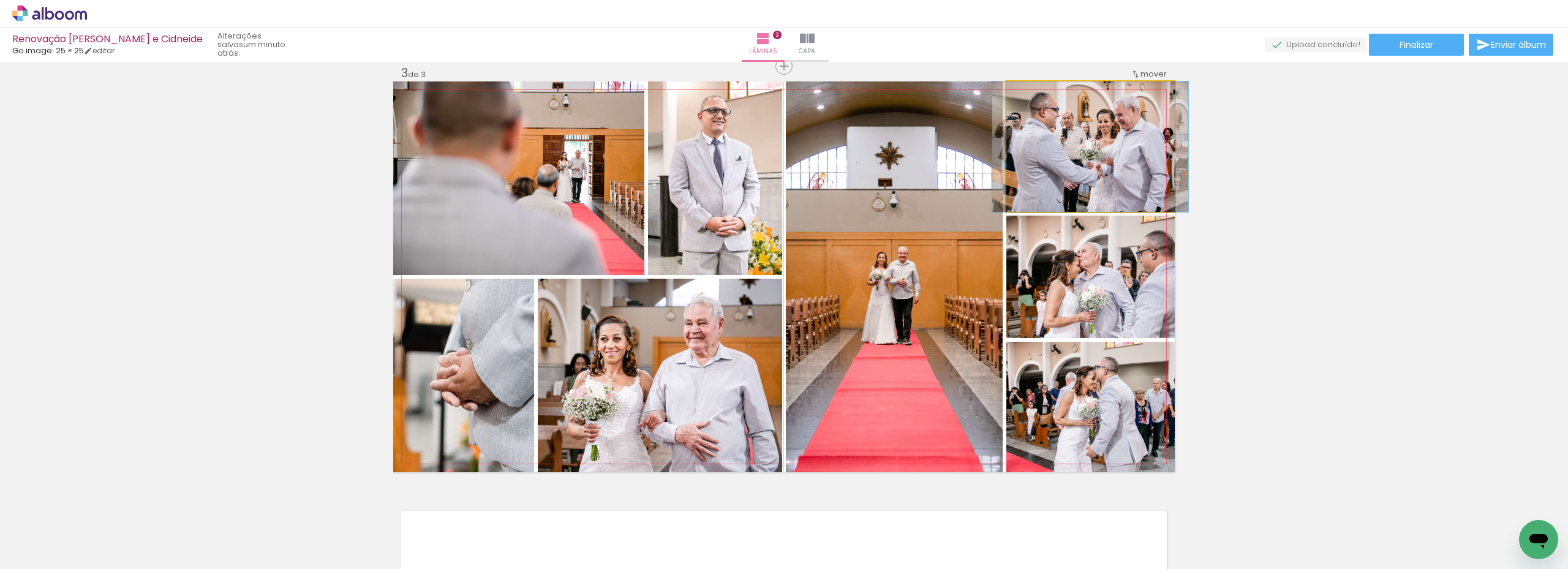
click at [1036, 96] on div at bounding box center [1035, 94] width 20 height 20
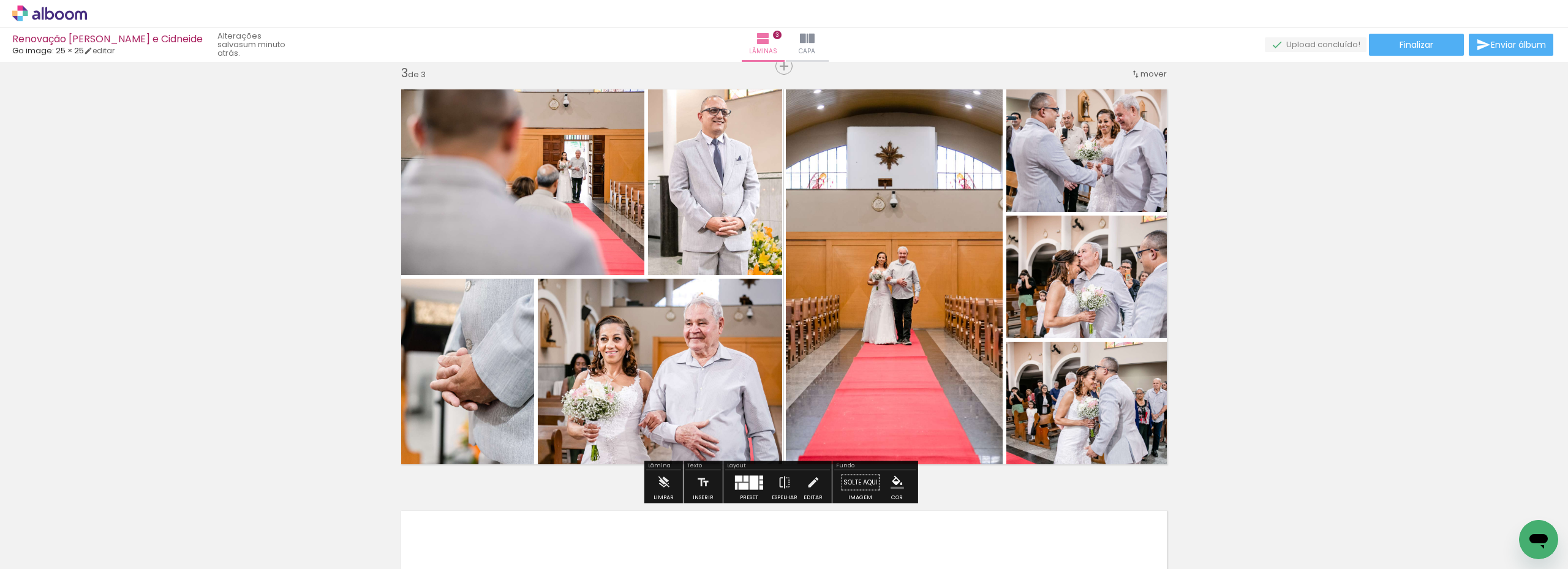
click at [1276, 328] on div "Inserir lâmina 1 de 3 Inserir lâmina 2 de 3 Inserir lâmina 3 de 3" at bounding box center [784, 51] width 1568 height 1685
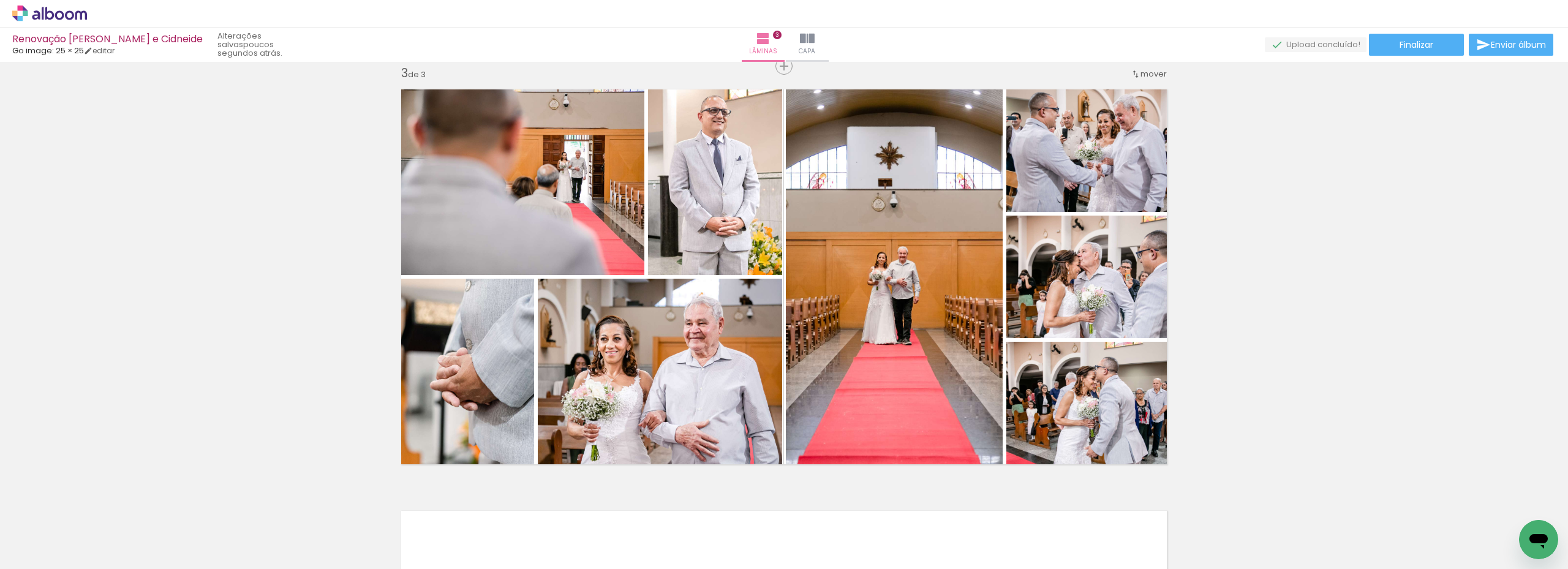
click at [1403, 504] on iron-icon at bounding box center [1399, 503] width 13 height 13
click at [993, 507] on iron-icon at bounding box center [987, 503] width 13 height 13
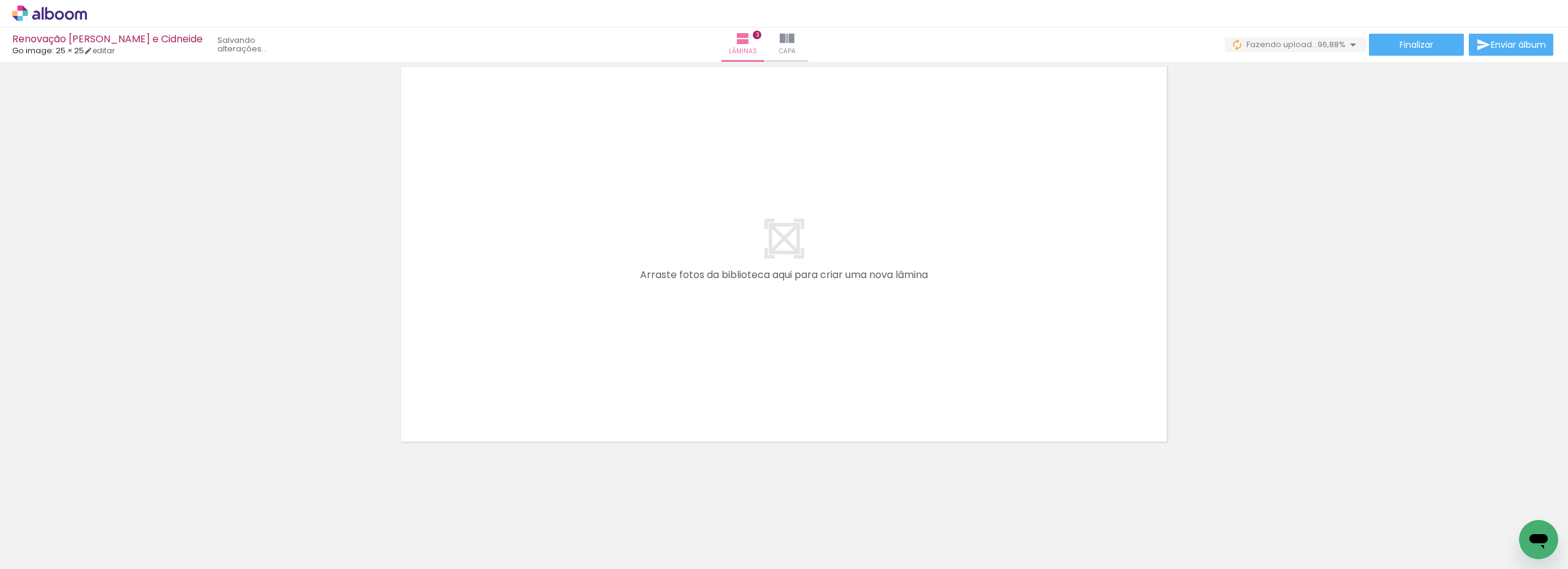
scroll to position [0, 731]
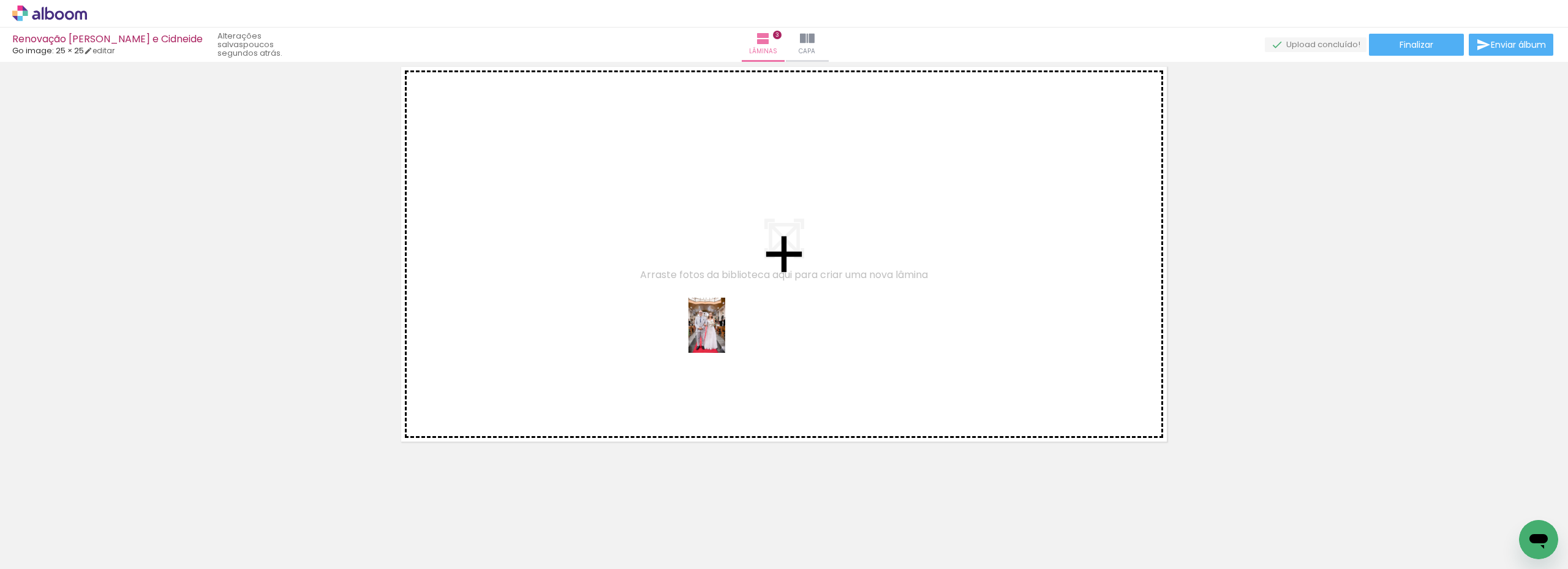
drag, startPoint x: 700, startPoint y: 539, endPoint x: 725, endPoint y: 334, distance: 206.5
click at [725, 334] on quentale-workspace at bounding box center [784, 284] width 1568 height 569
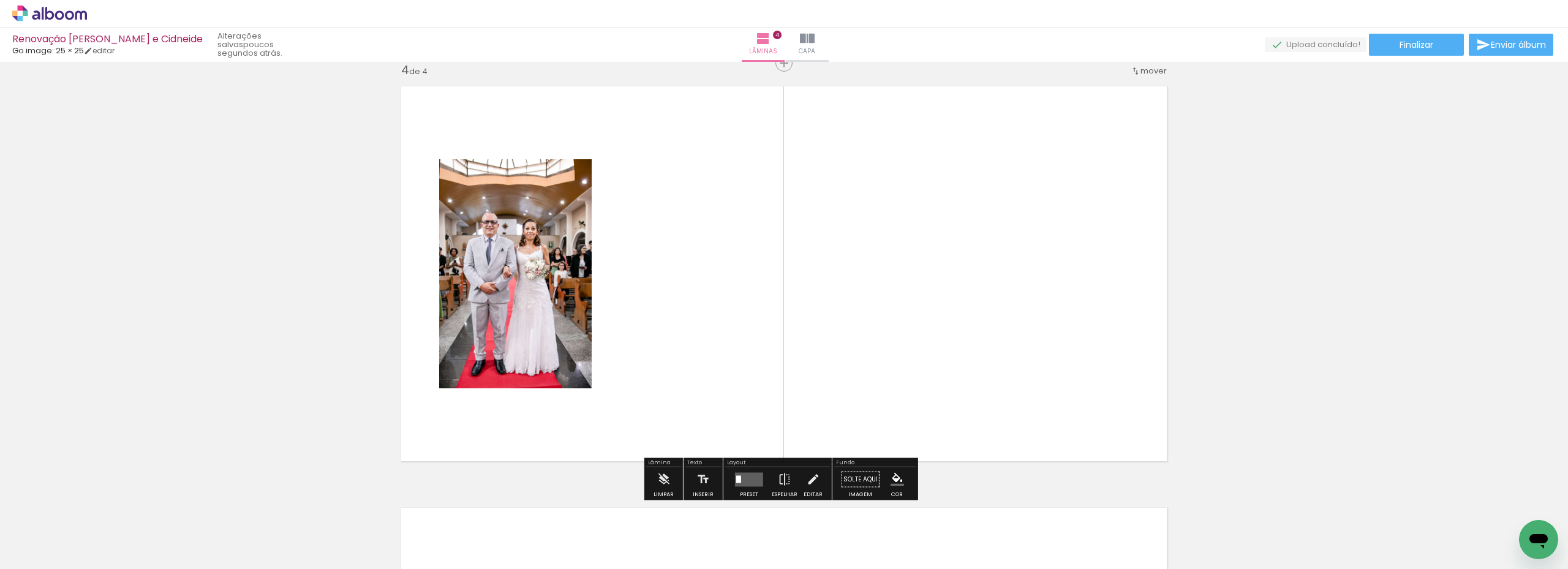
scroll to position [1279, 0]
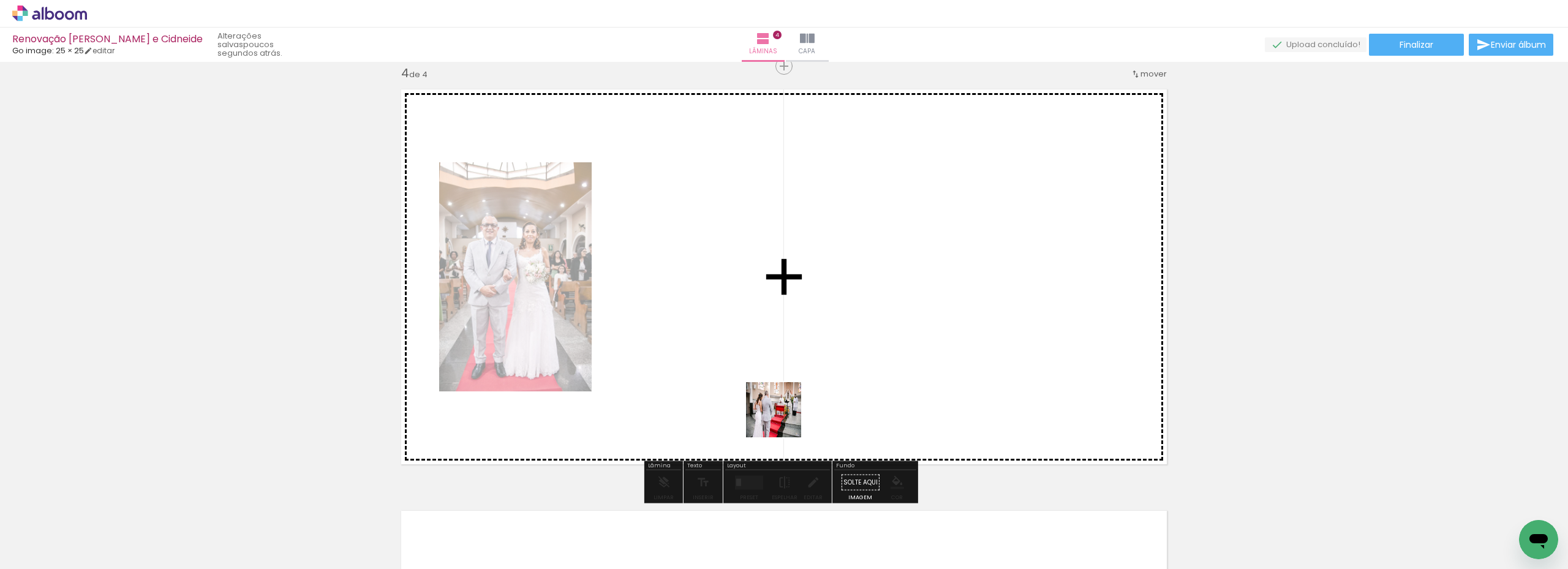
drag, startPoint x: 768, startPoint y: 539, endPoint x: 778, endPoint y: 349, distance: 190.3
click at [778, 349] on quentale-workspace at bounding box center [784, 284] width 1568 height 569
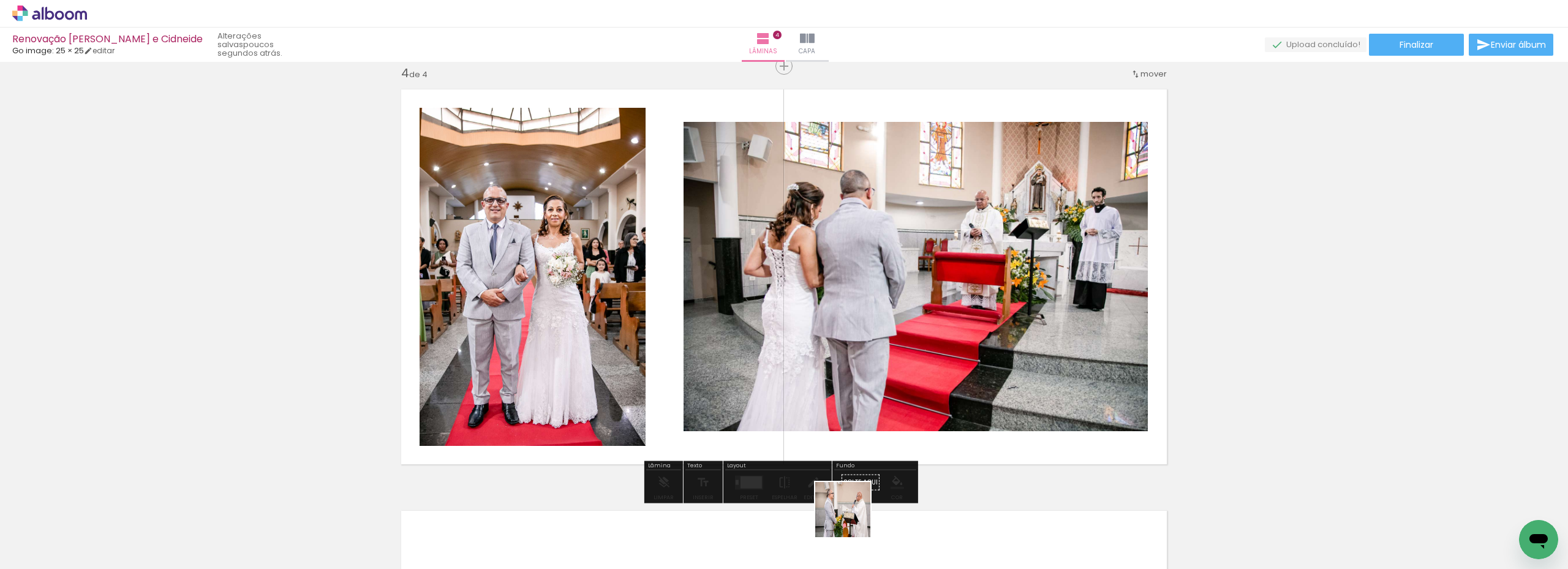
drag, startPoint x: 843, startPoint y: 533, endPoint x: 892, endPoint y: 362, distance: 177.9
click at [892, 362] on quentale-workspace at bounding box center [784, 284] width 1568 height 569
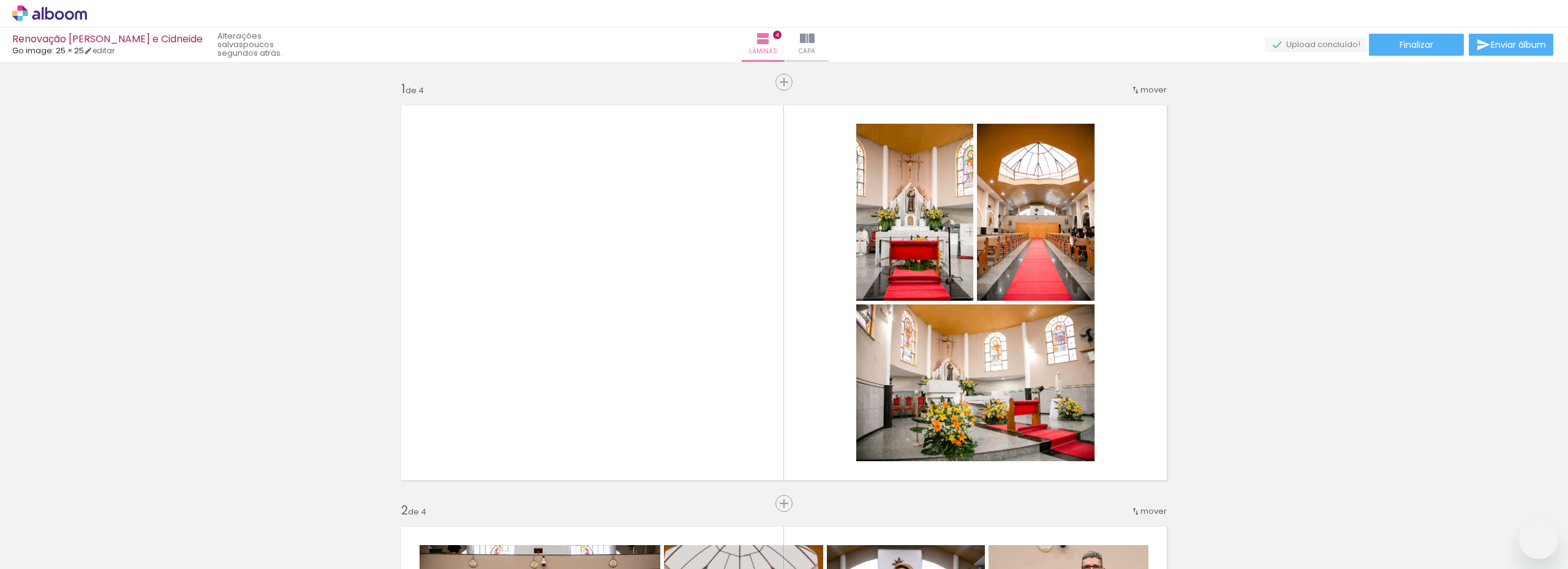
drag, startPoint x: 0, startPoint y: 0, endPoint x: 818, endPoint y: 327, distance: 880.9
click at [818, 327] on quentale-workspace at bounding box center [784, 284] width 1568 height 569
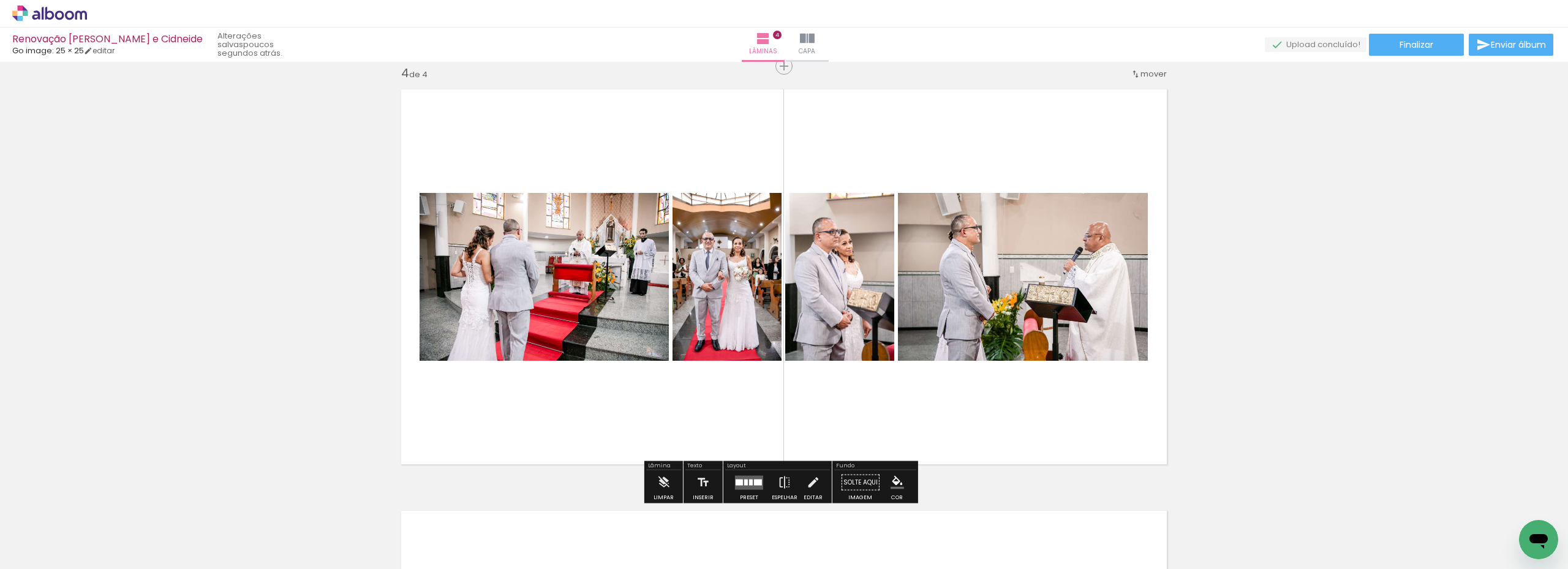
click at [744, 482] on div at bounding box center [746, 481] width 3 height 6
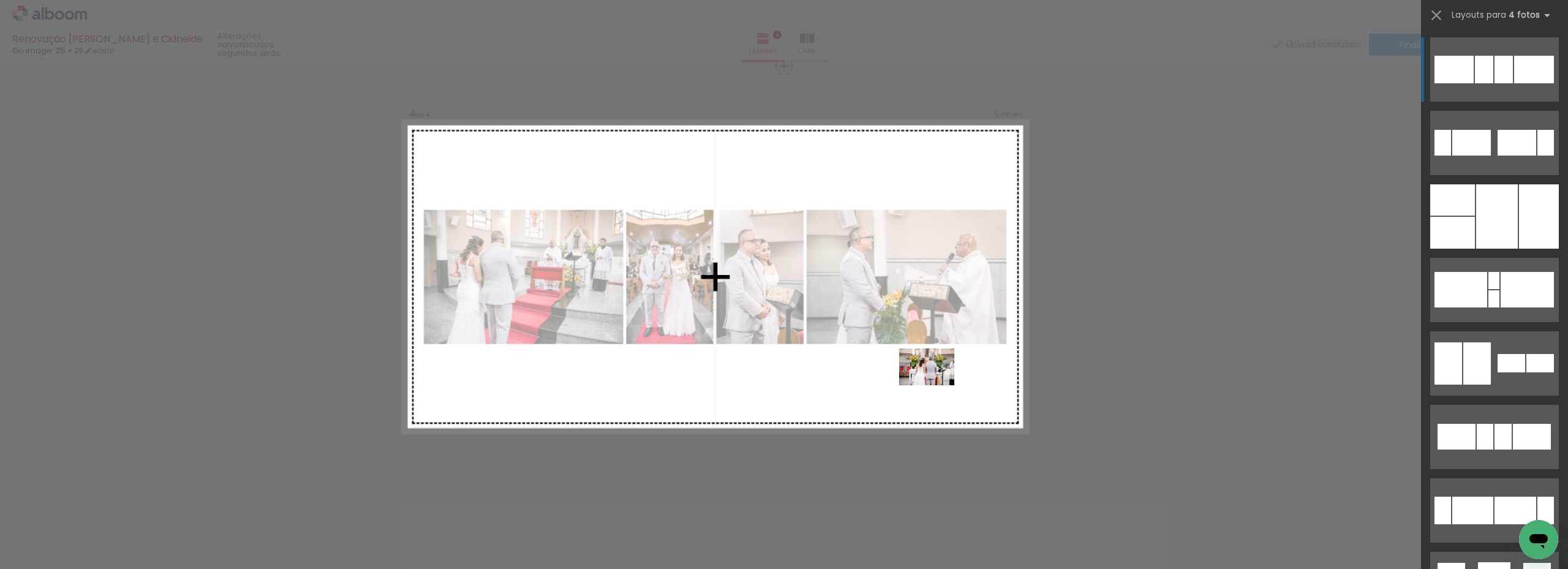
drag, startPoint x: 970, startPoint y: 532, endPoint x: 936, endPoint y: 385, distance: 150.9
click at [936, 385] on quentale-workspace at bounding box center [784, 284] width 1568 height 569
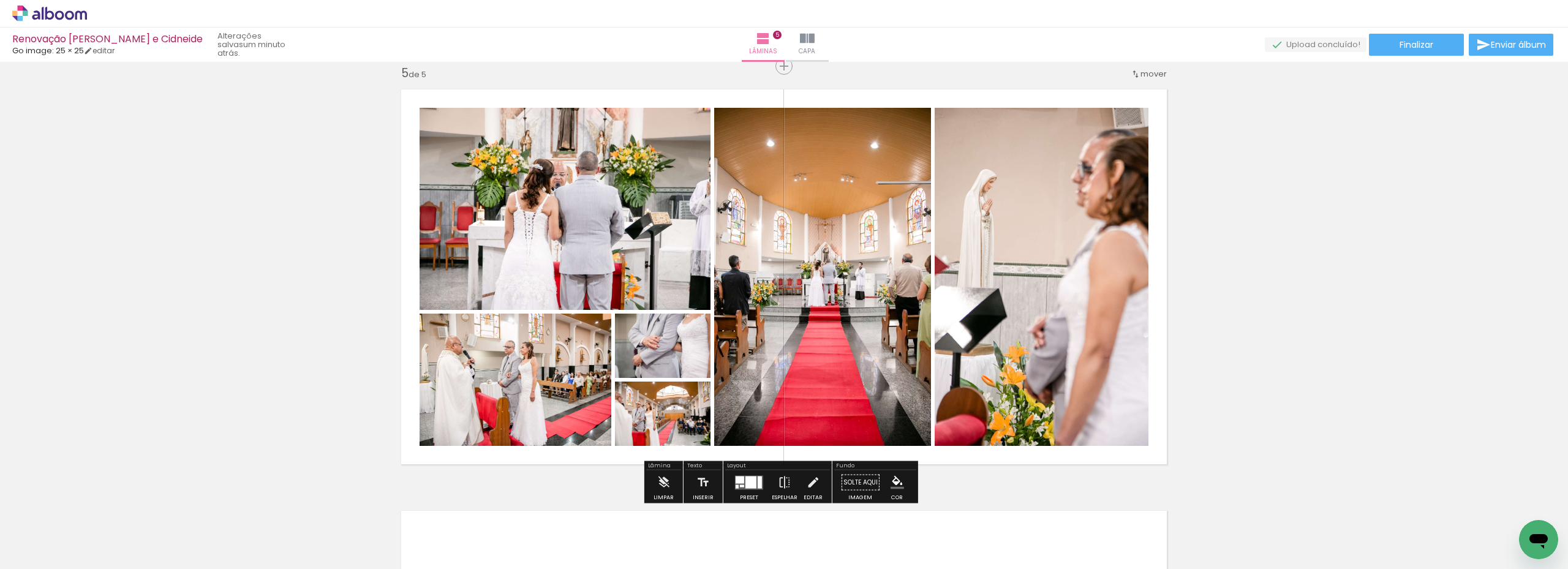
scroll to position [0, 731]
click at [745, 484] on div at bounding box center [750, 482] width 11 height 12
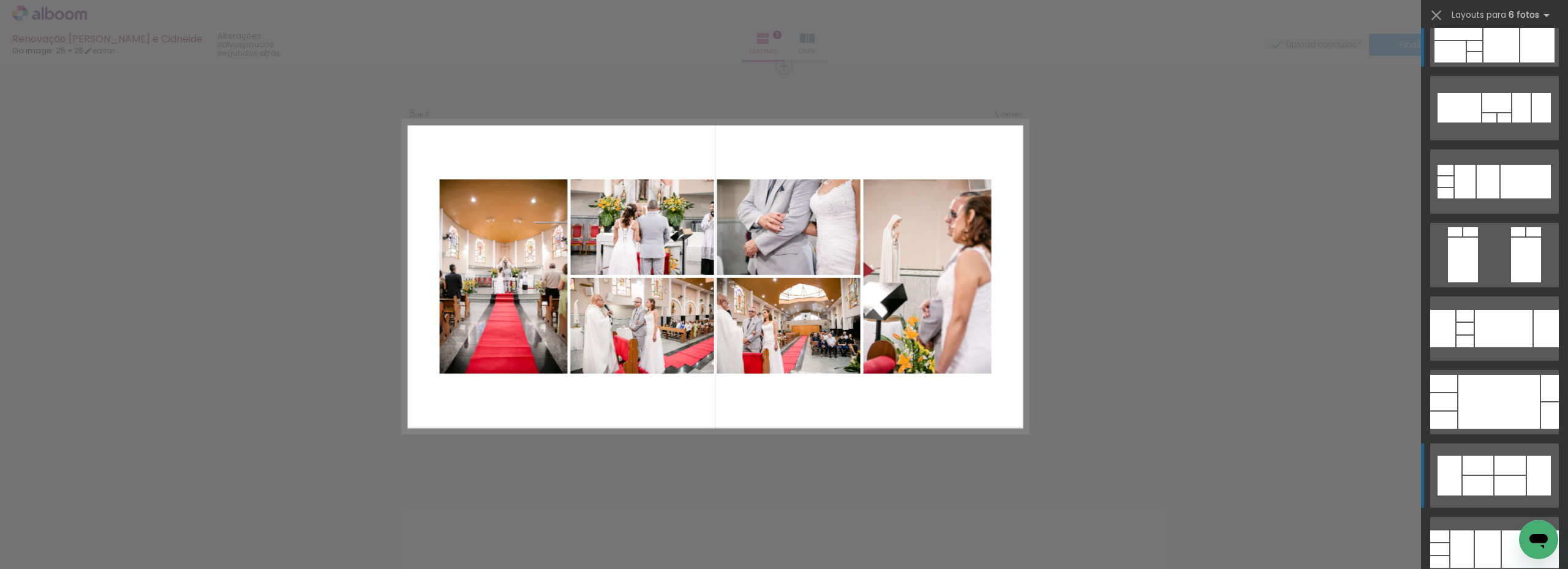
scroll to position [1971, 0]
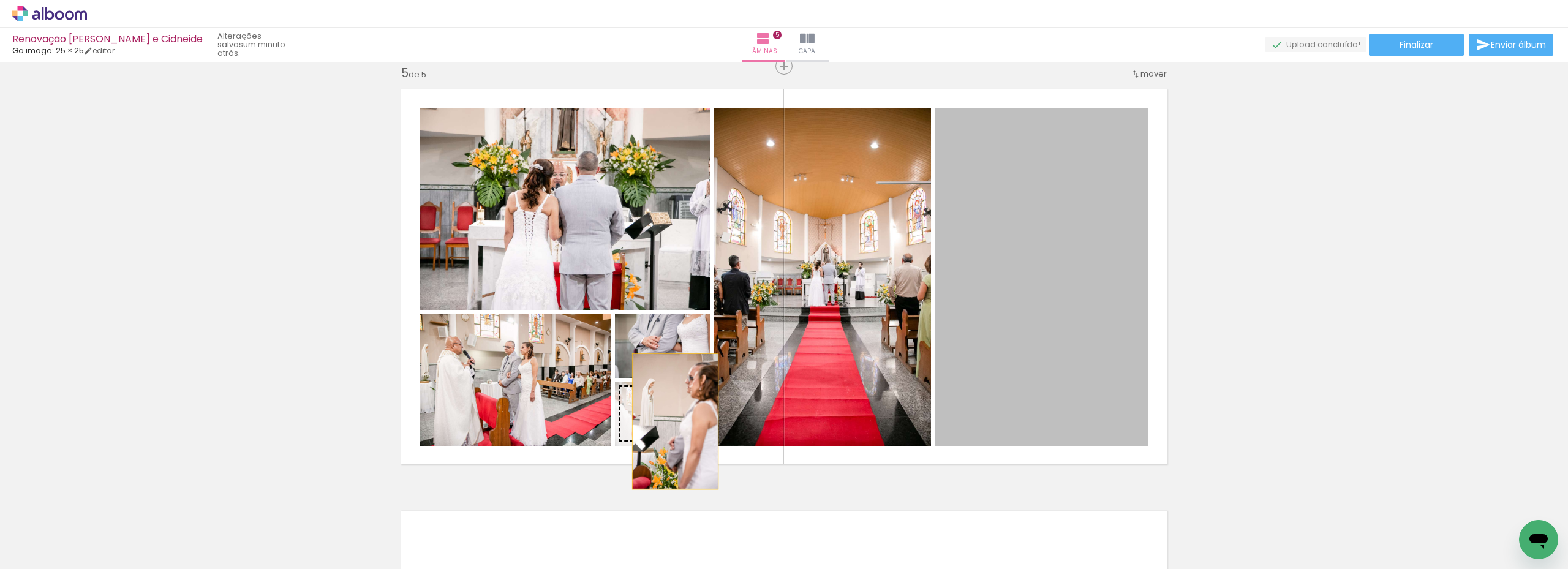
drag, startPoint x: 1055, startPoint y: 257, endPoint x: 671, endPoint y: 421, distance: 417.6
click at [0, 0] on slot at bounding box center [0, 0] width 0 height 0
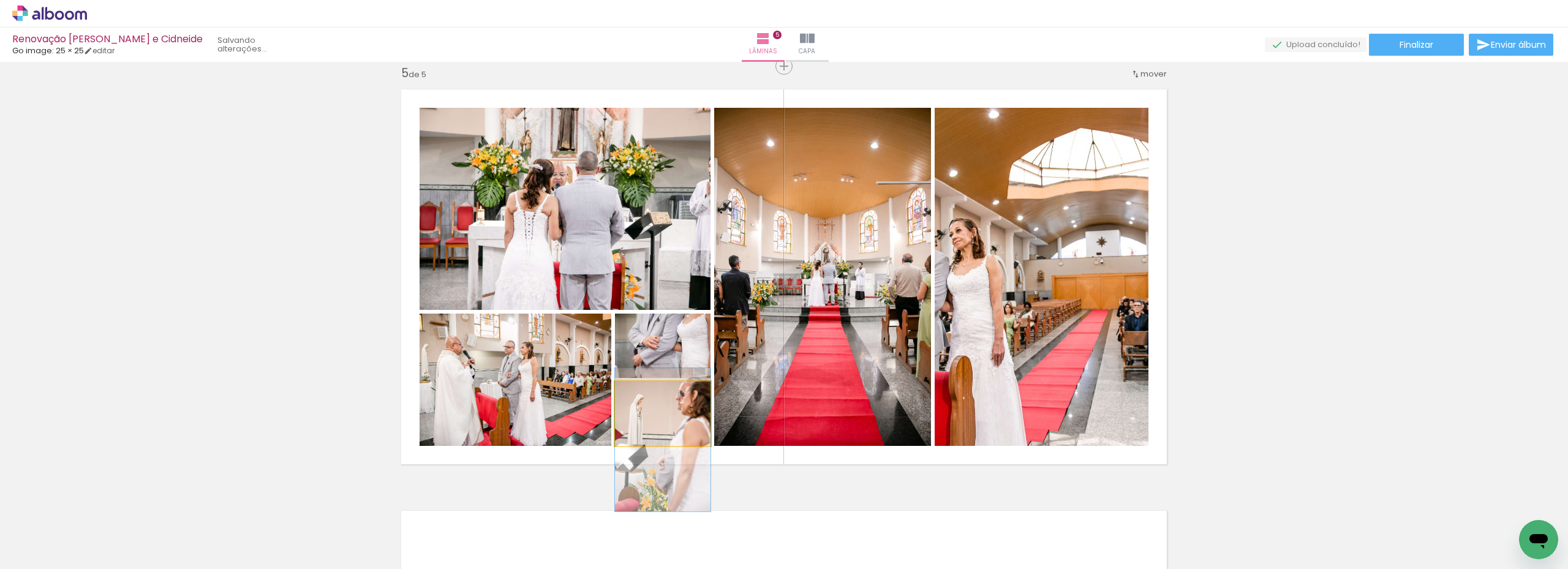
drag, startPoint x: 681, startPoint y: 418, endPoint x: 677, endPoint y: 444, distance: 26.3
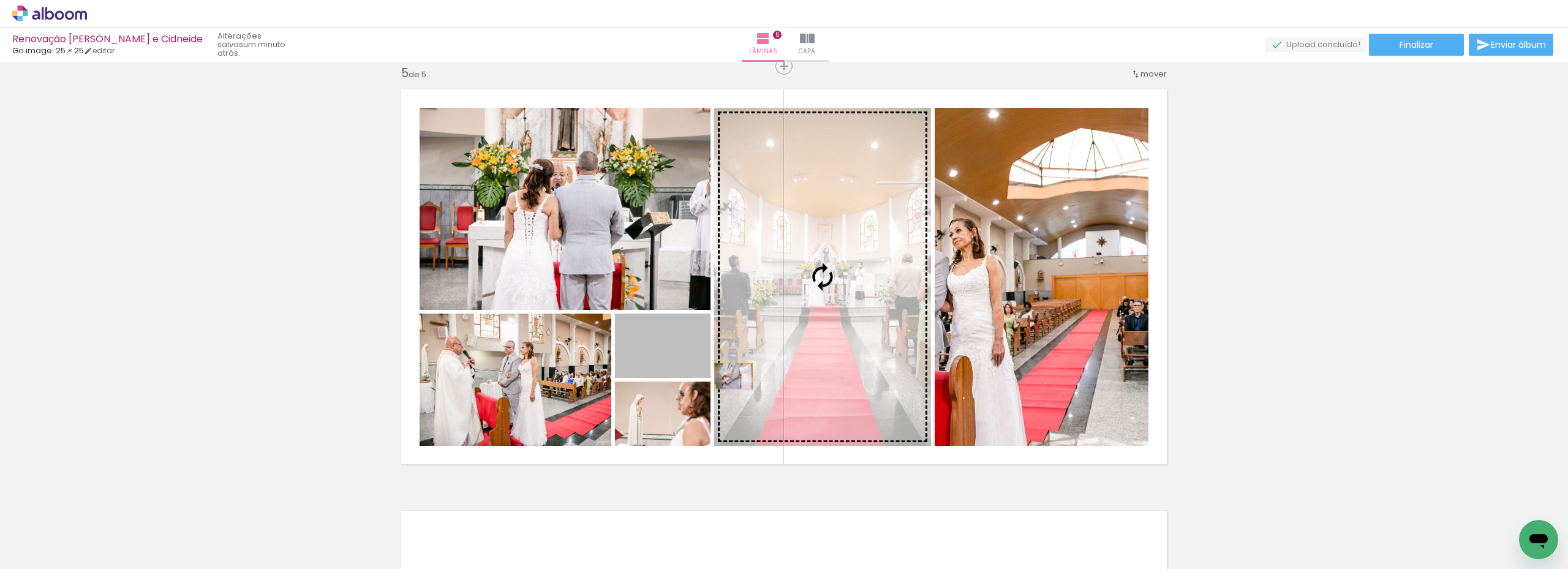
drag, startPoint x: 675, startPoint y: 367, endPoint x: 771, endPoint y: 366, distance: 96.0
click at [0, 0] on slot at bounding box center [0, 0] width 0 height 0
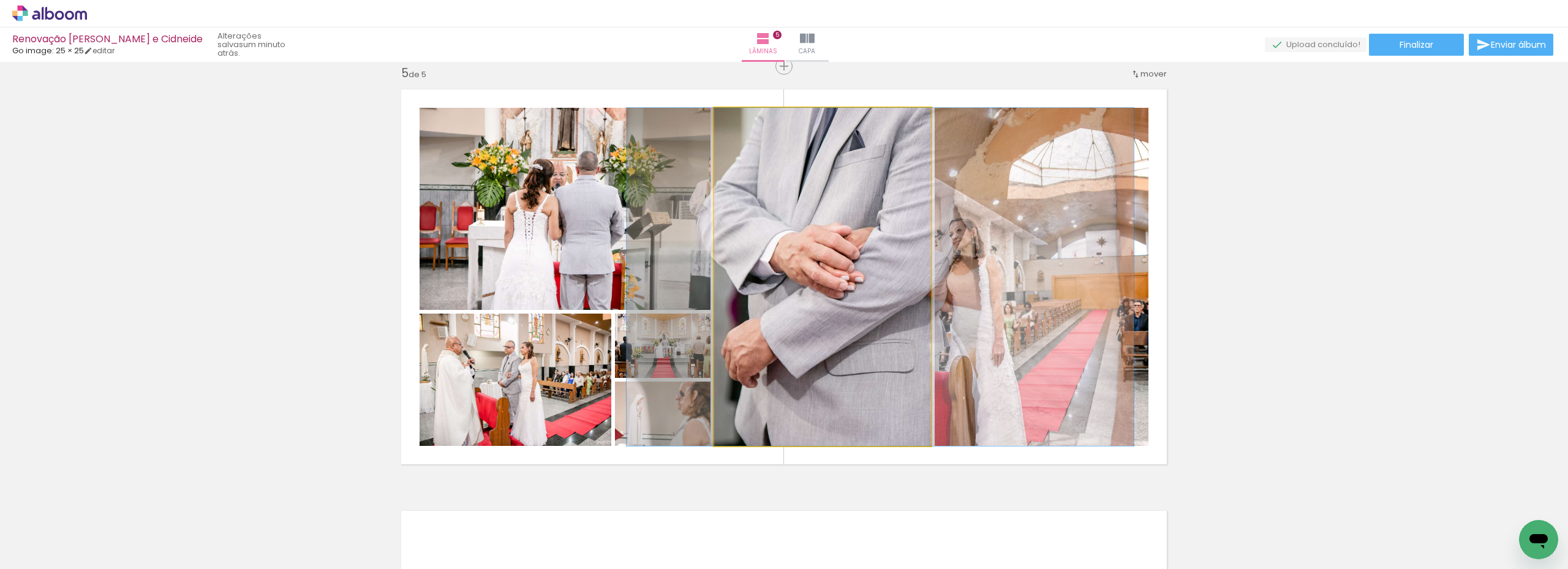
drag, startPoint x: 847, startPoint y: 372, endPoint x: 905, endPoint y: 377, distance: 58.2
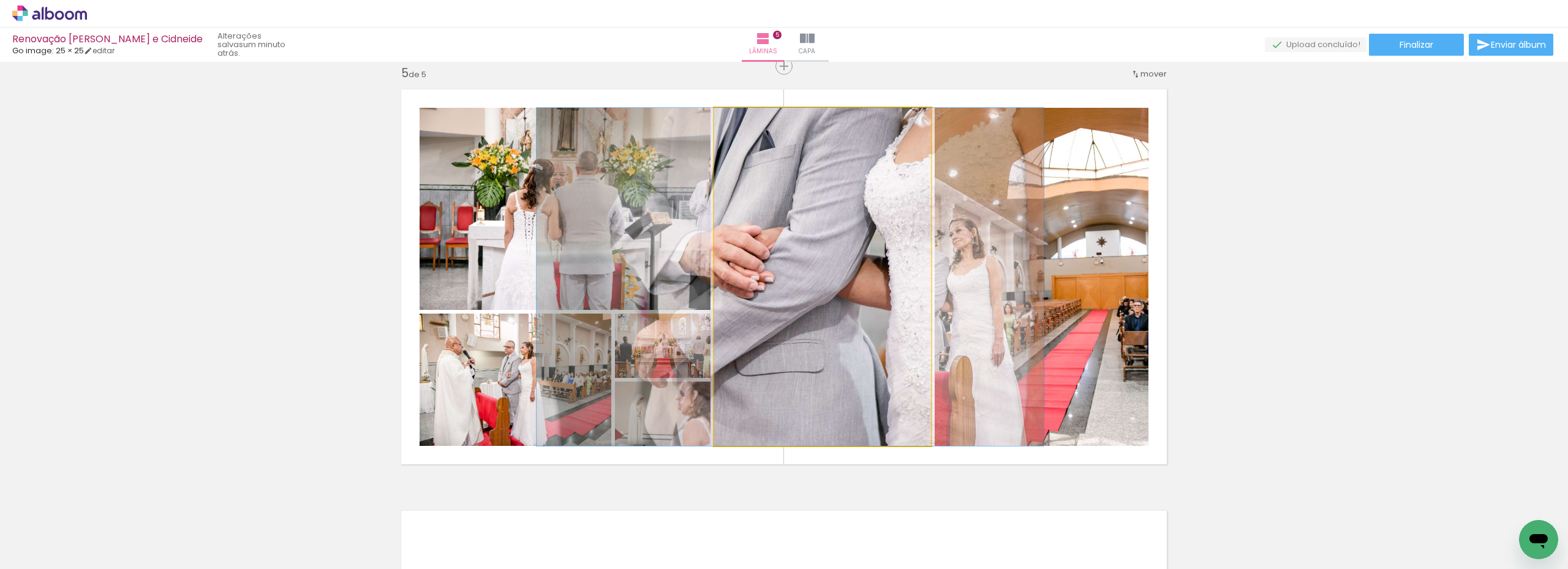
drag, startPoint x: 886, startPoint y: 371, endPoint x: 795, endPoint y: 367, distance: 91.1
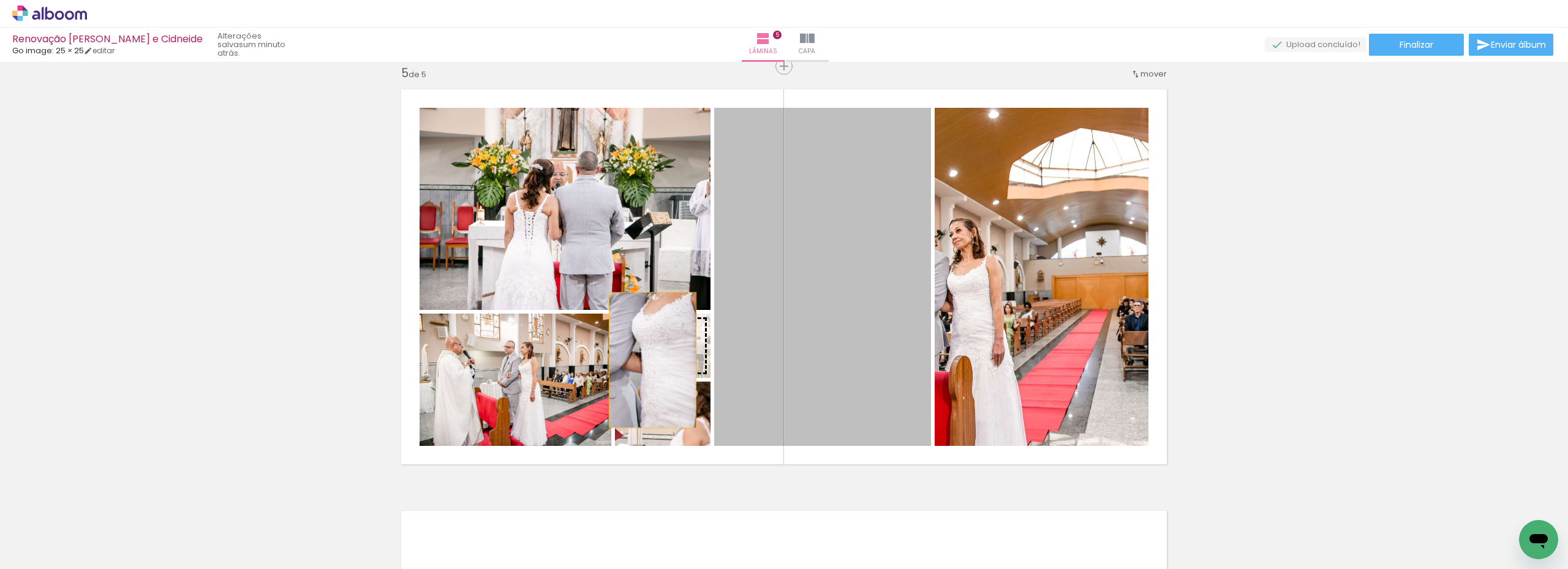
drag, startPoint x: 832, startPoint y: 378, endPoint x: 651, endPoint y: 360, distance: 181.9
click at [0, 0] on slot at bounding box center [0, 0] width 0 height 0
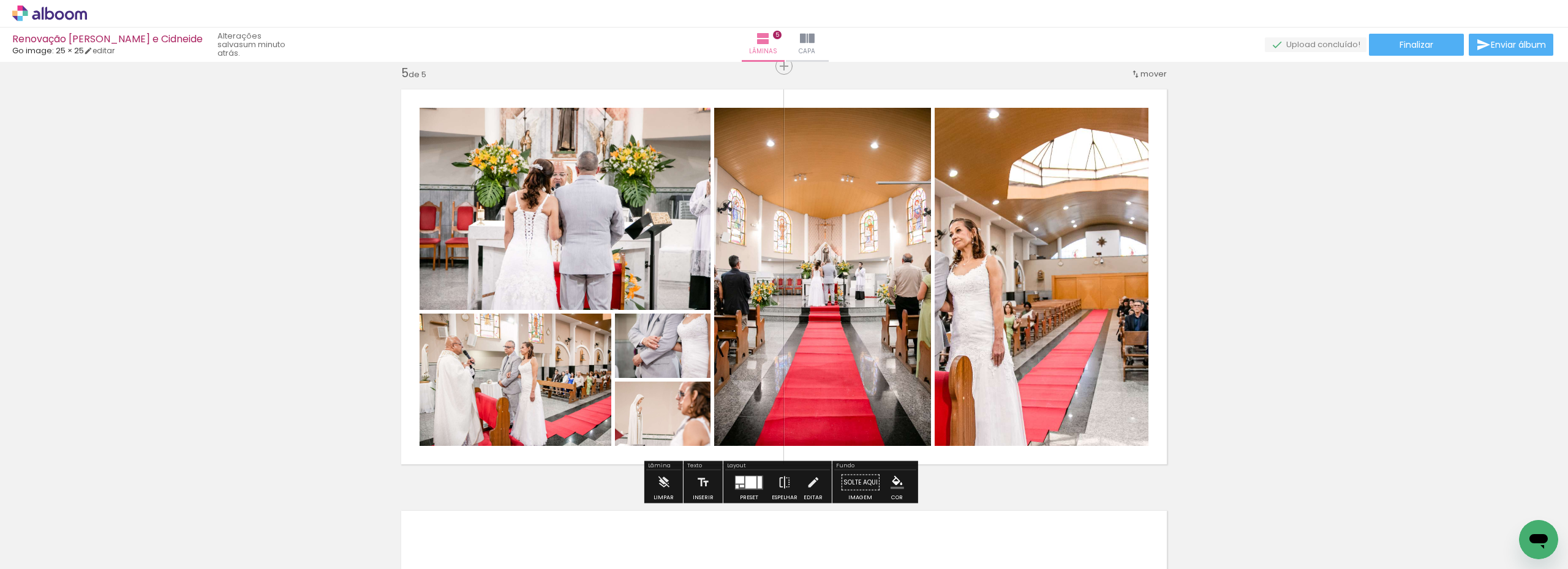
click at [753, 484] on div at bounding box center [750, 482] width 11 height 12
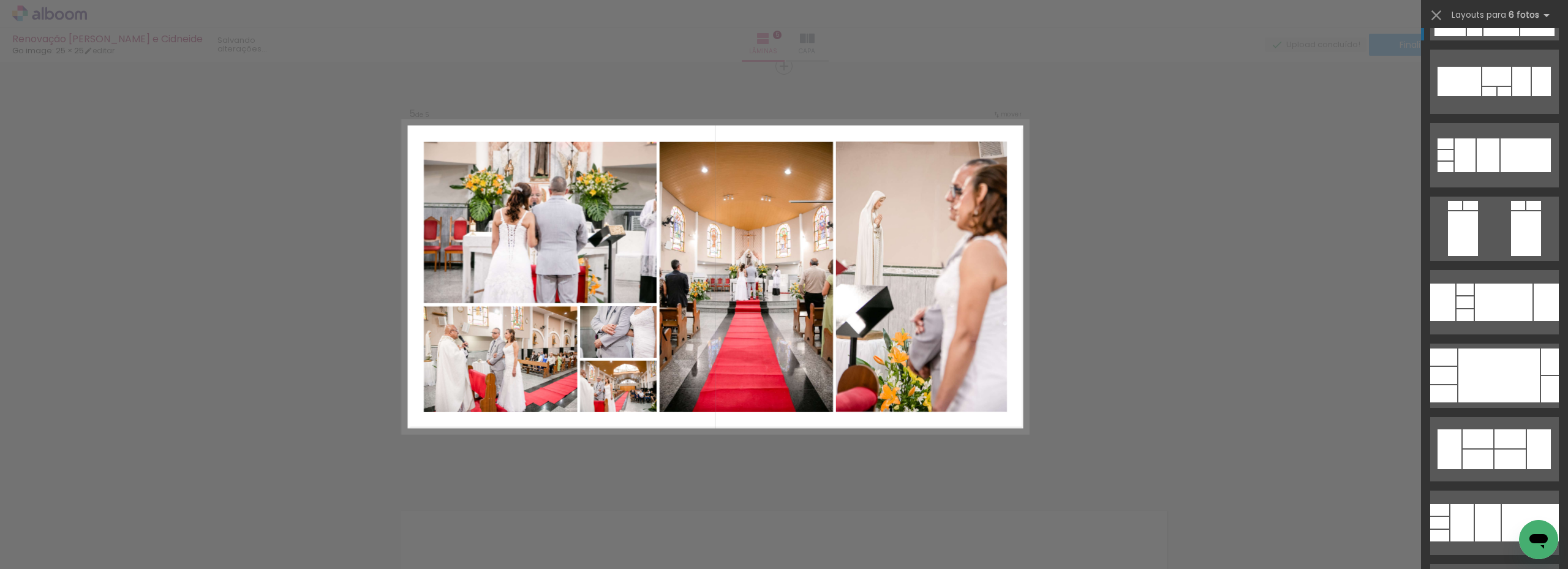
scroll to position [1910, 0]
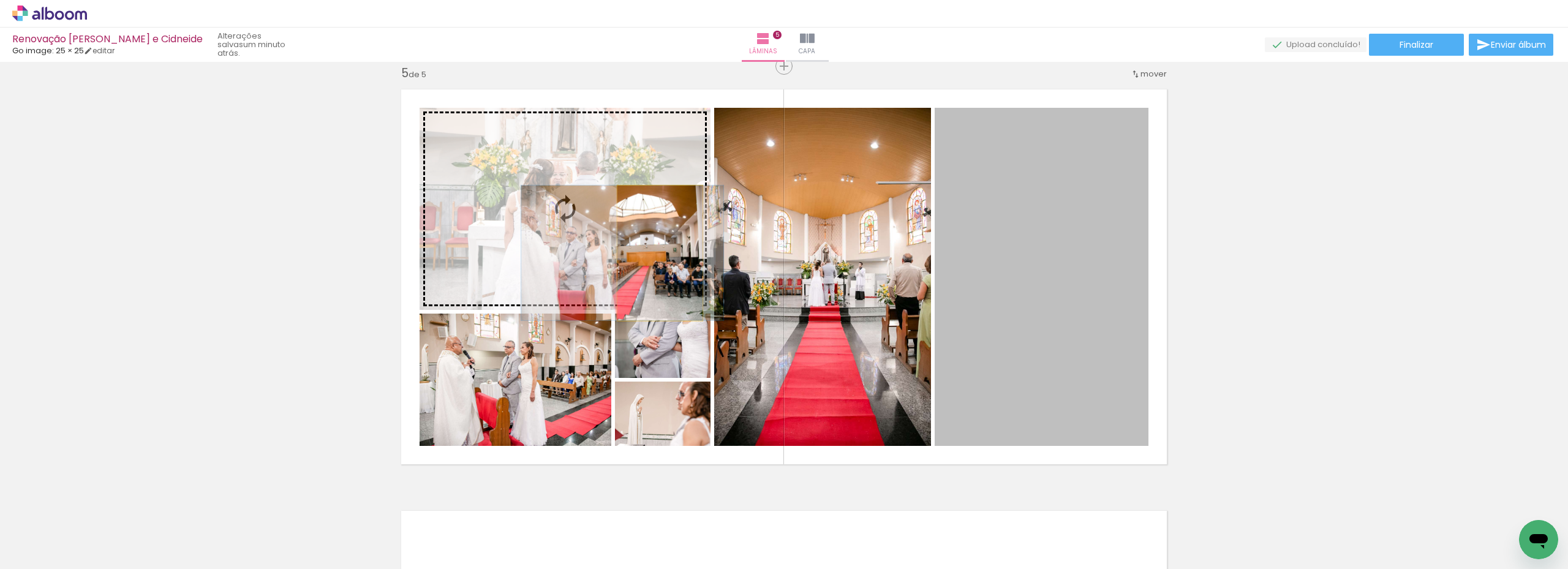
drag, startPoint x: 1049, startPoint y: 370, endPoint x: 617, endPoint y: 236, distance: 452.3
click at [0, 0] on slot at bounding box center [0, 0] width 0 height 0
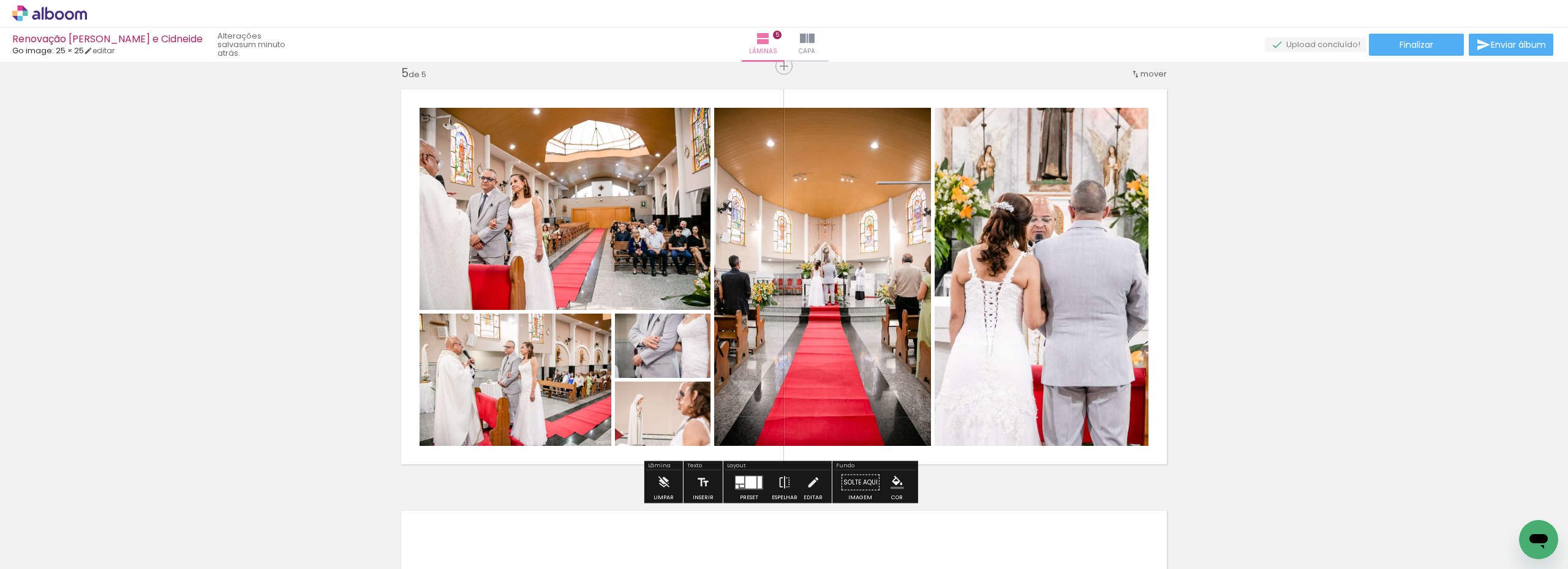
click at [741, 482] on div at bounding box center [740, 479] width 9 height 8
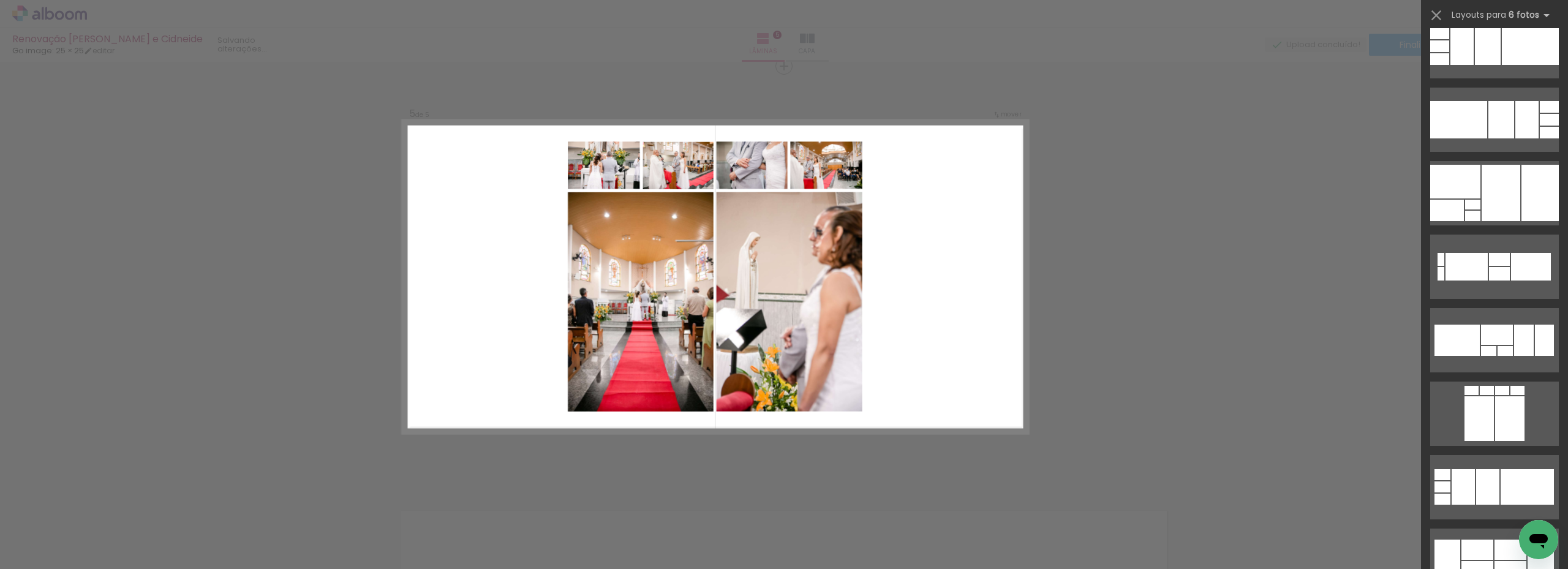
scroll to position [2522, 0]
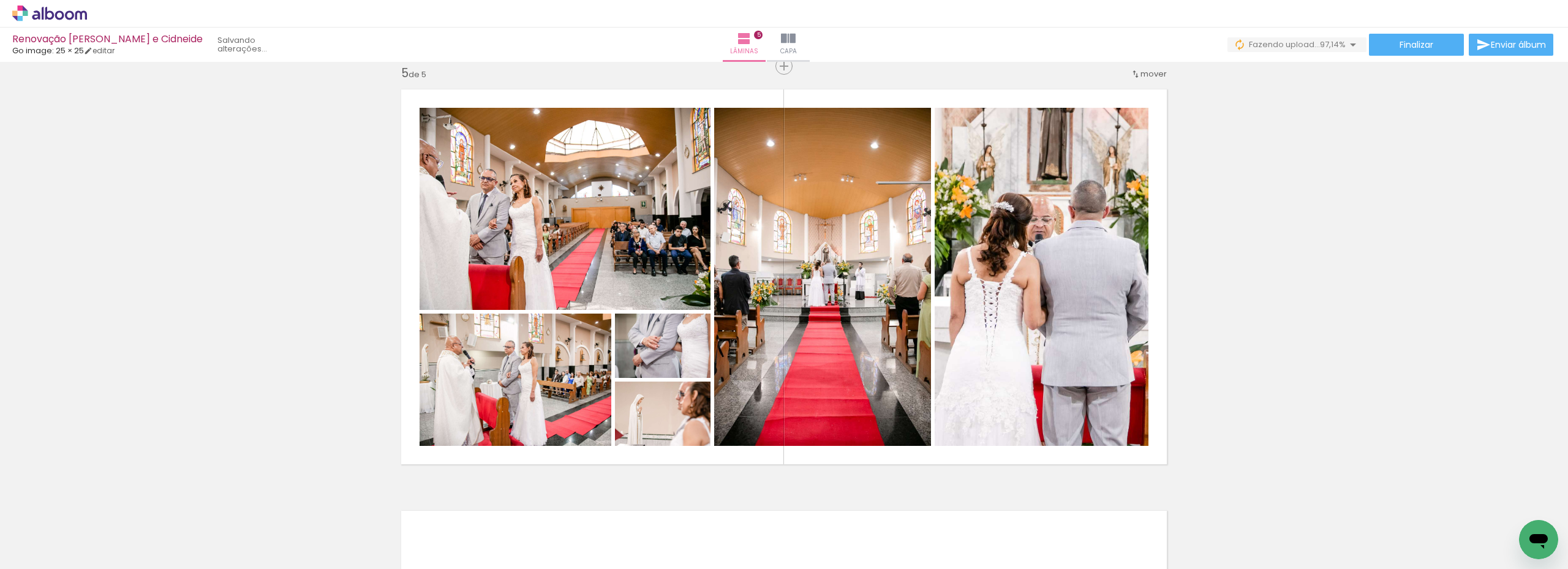
scroll to position [0, 937]
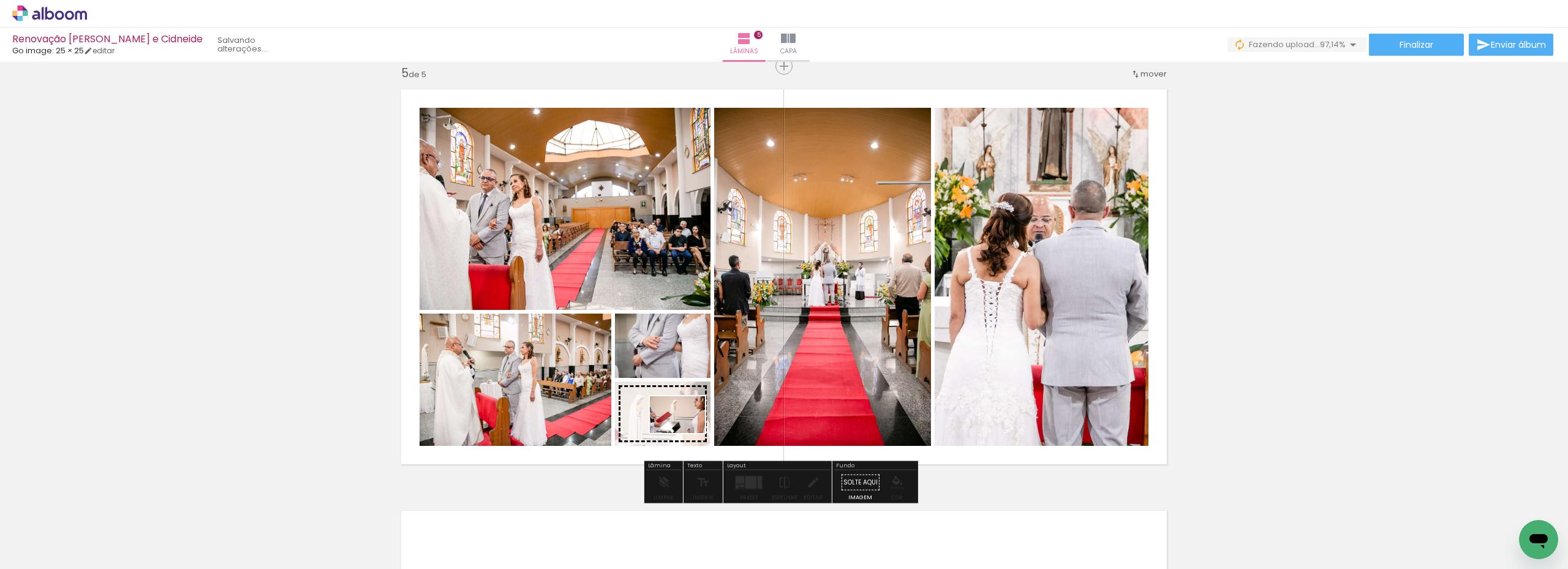
drag, startPoint x: 1504, startPoint y: 530, endPoint x: 687, endPoint y: 433, distance: 822.7
click at [687, 433] on quentale-workspace at bounding box center [784, 284] width 1568 height 569
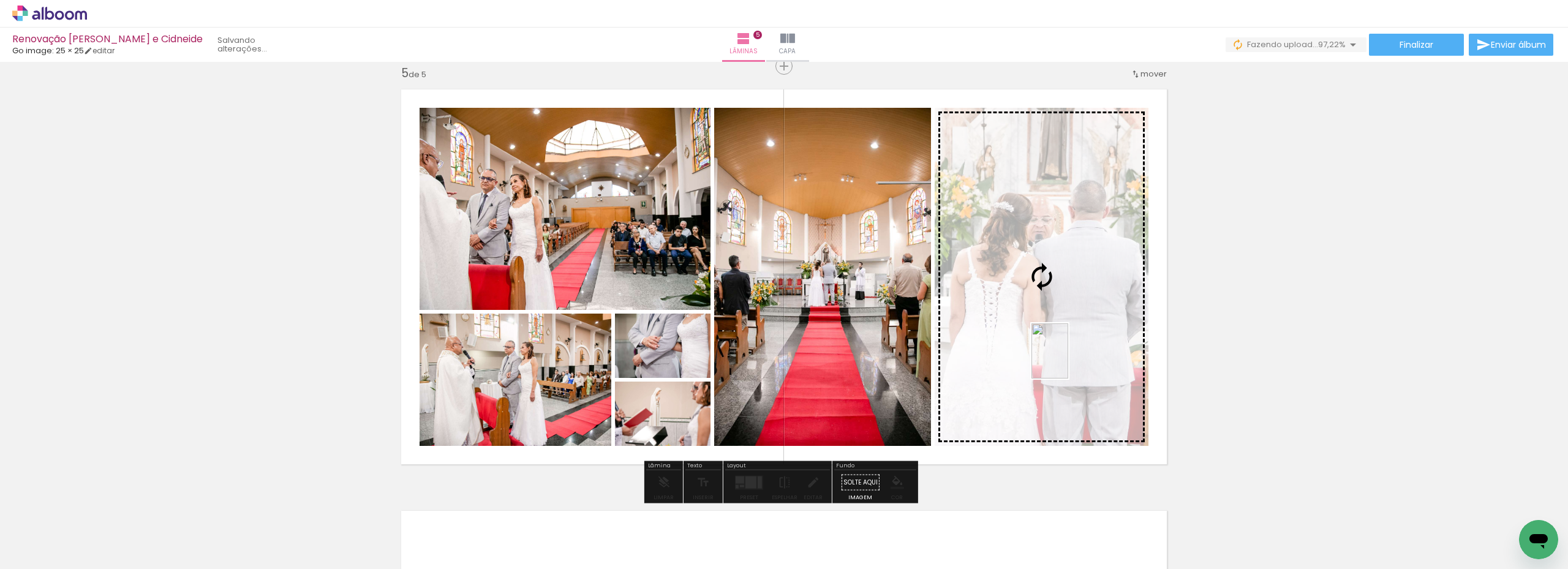
drag, startPoint x: 1520, startPoint y: 516, endPoint x: 1068, endPoint y: 360, distance: 478.2
click at [1068, 360] on quentale-workspace at bounding box center [784, 284] width 1568 height 569
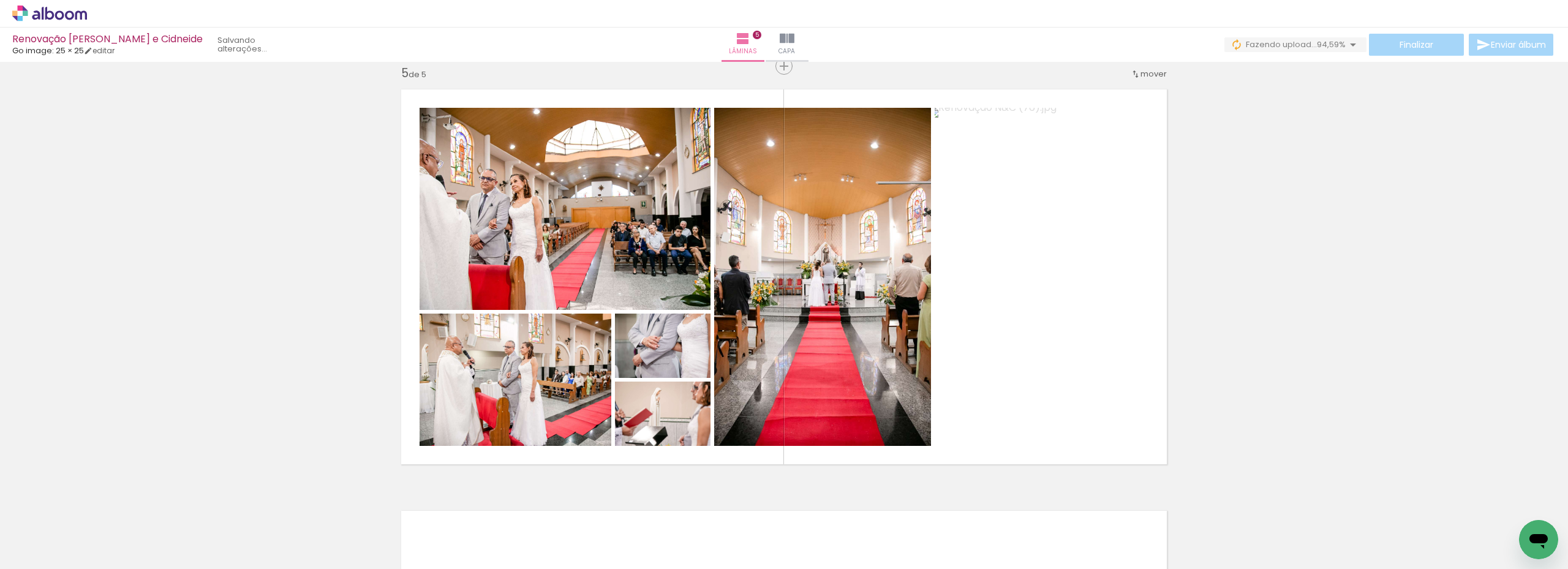
scroll to position [0, 1074]
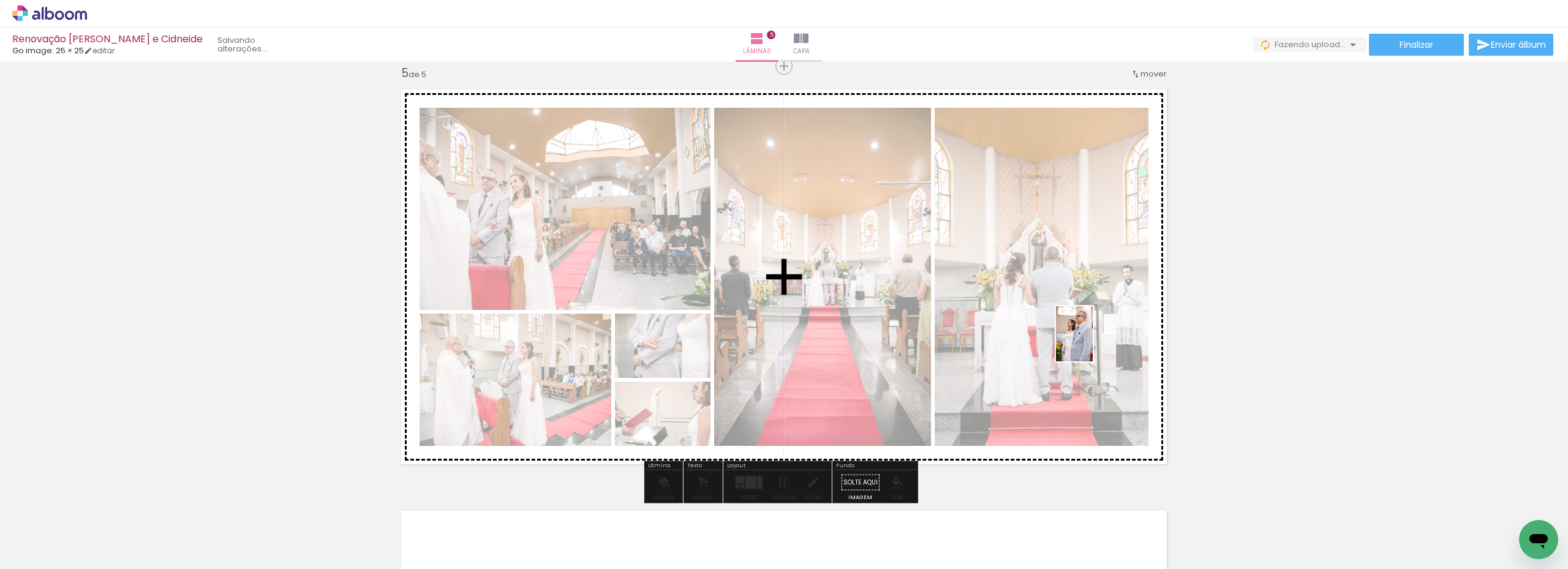
drag, startPoint x: 1523, startPoint y: 516, endPoint x: 1093, endPoint y: 343, distance: 463.5
click at [1093, 343] on quentale-workspace at bounding box center [784, 284] width 1568 height 569
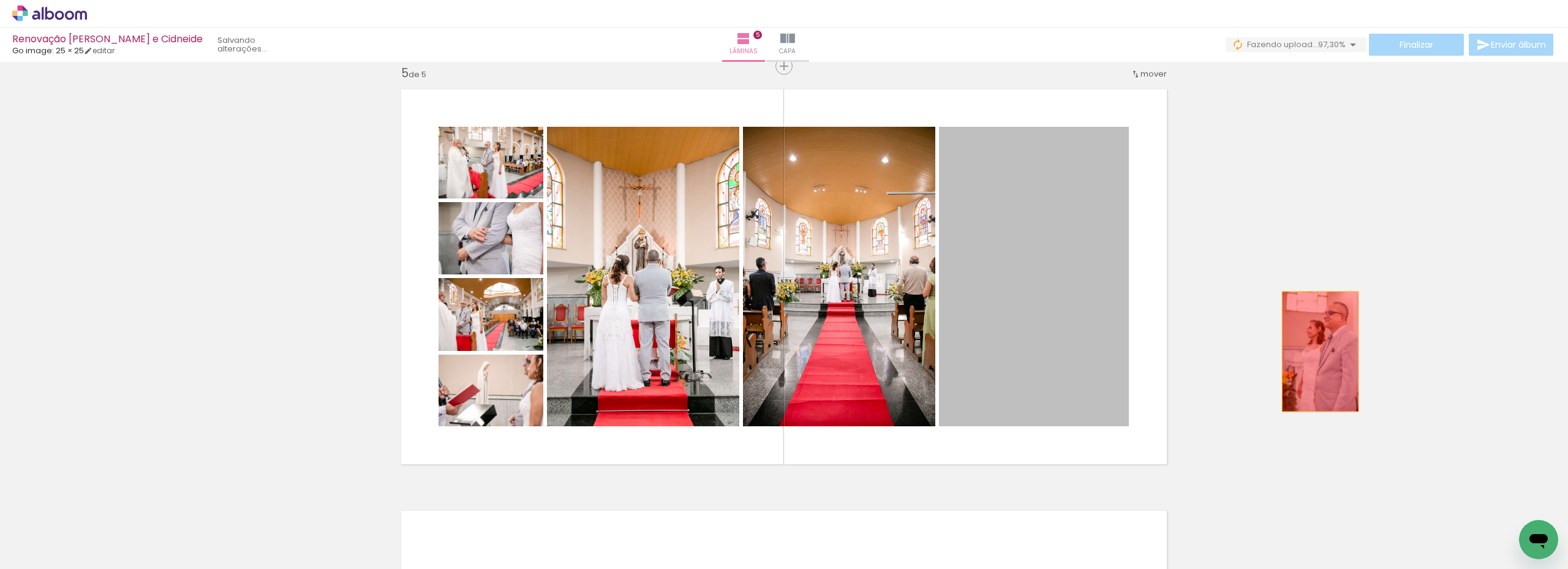
drag, startPoint x: 1060, startPoint y: 324, endPoint x: 1370, endPoint y: 331, distance: 310.1
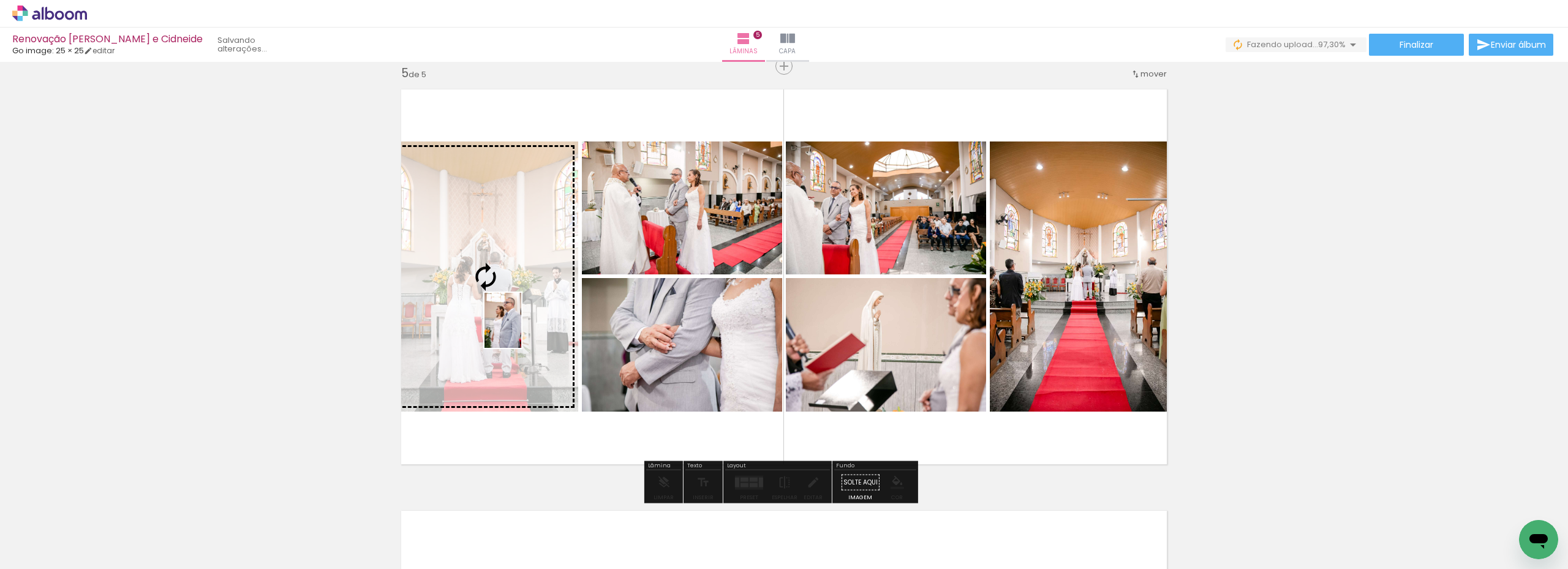
drag, startPoint x: 1517, startPoint y: 528, endPoint x: 521, endPoint y: 330, distance: 1015.5
click at [521, 330] on quentale-workspace at bounding box center [784, 284] width 1568 height 569
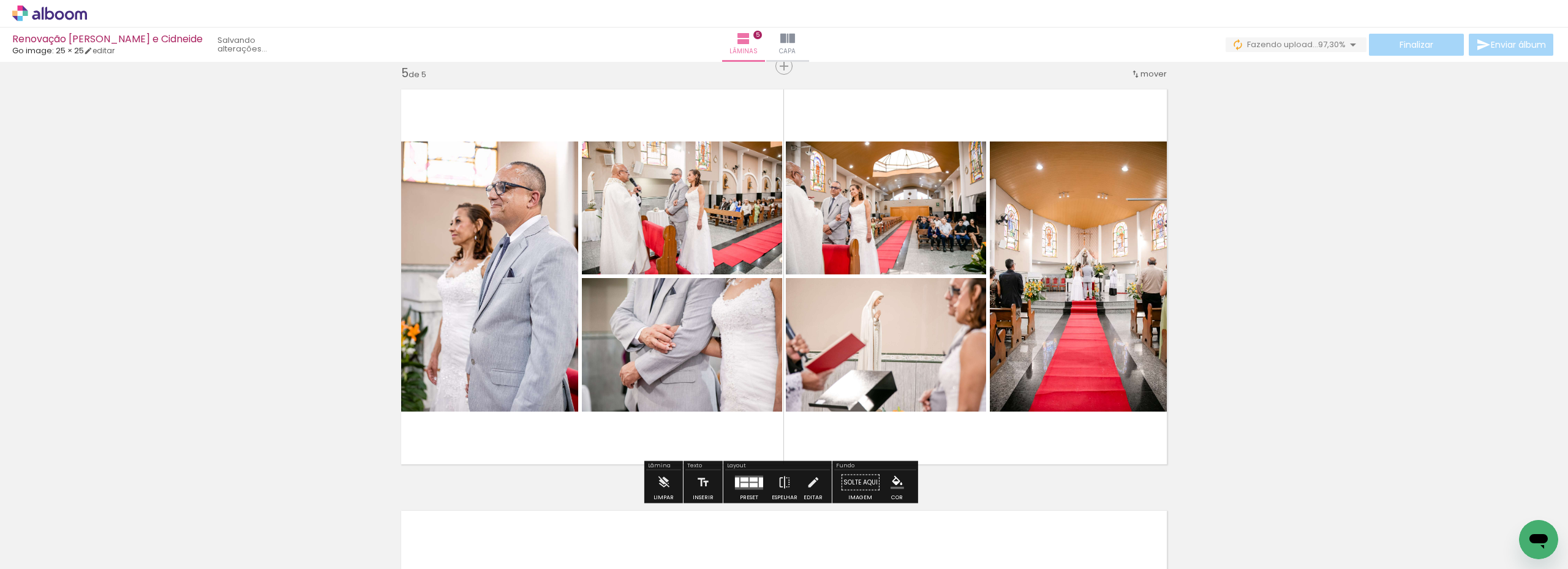
click at [741, 478] on div at bounding box center [744, 479] width 8 height 4
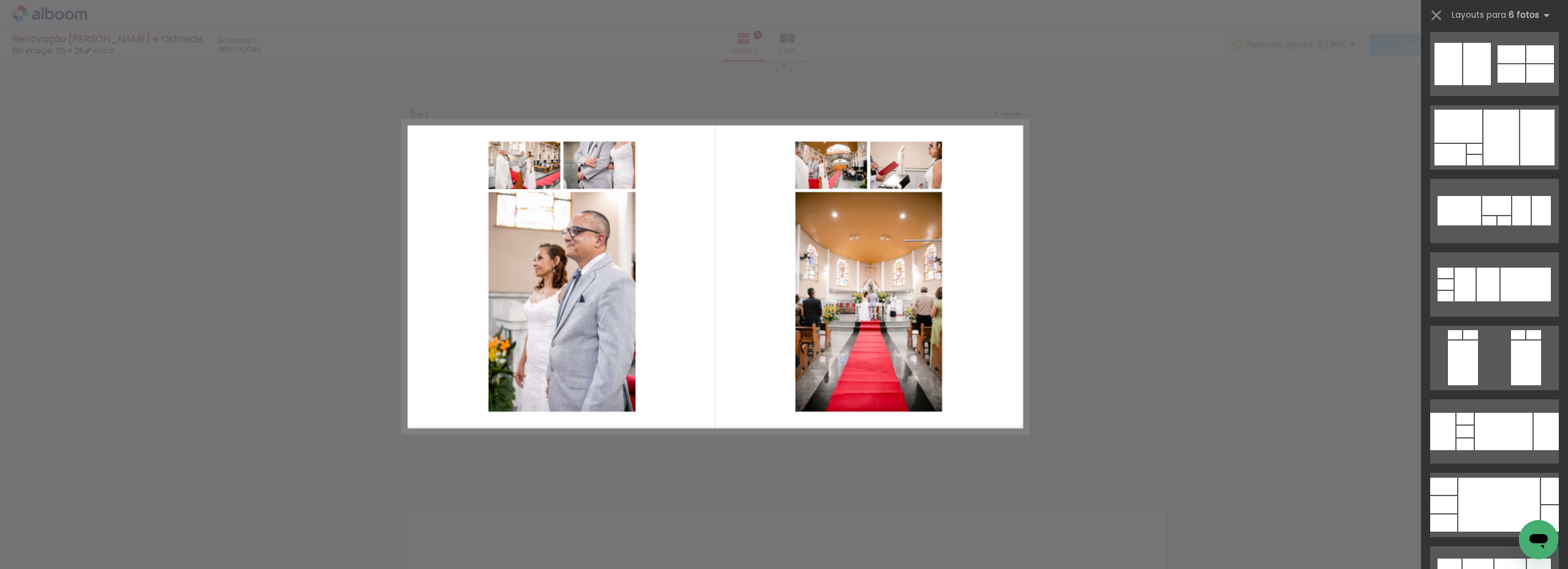
scroll to position [1836, 0]
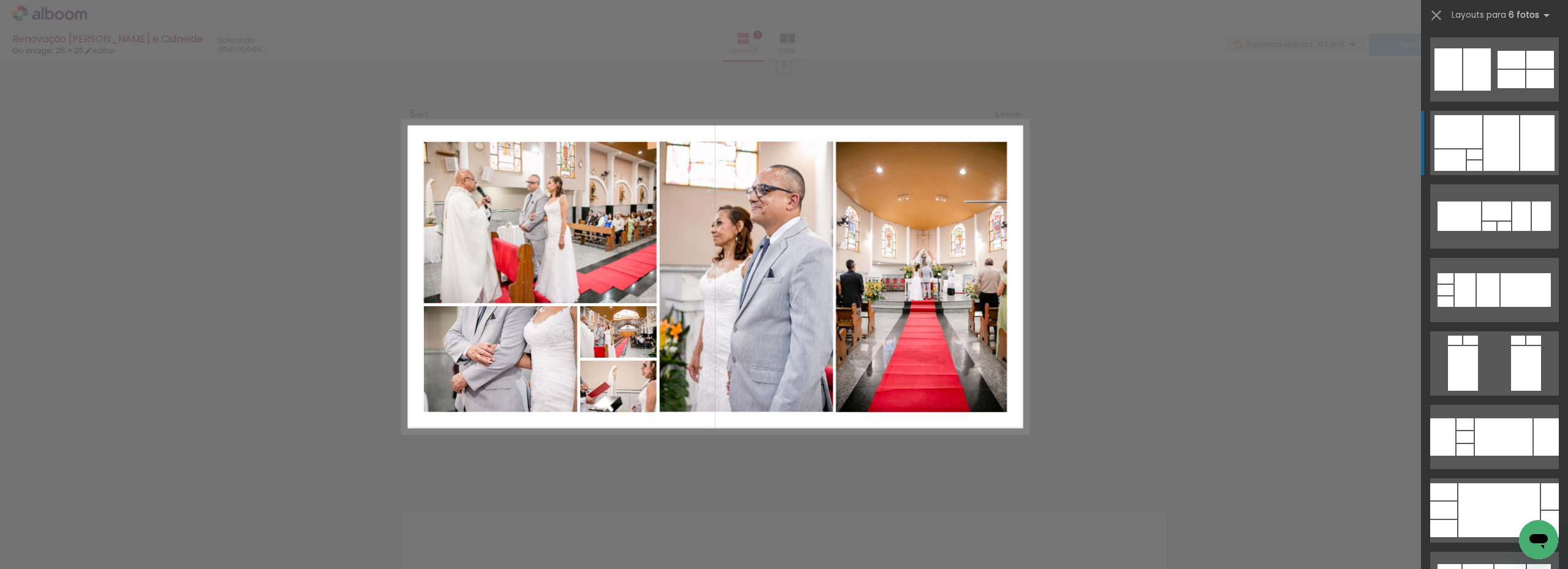
click at [1498, 139] on div at bounding box center [1501, 143] width 35 height 56
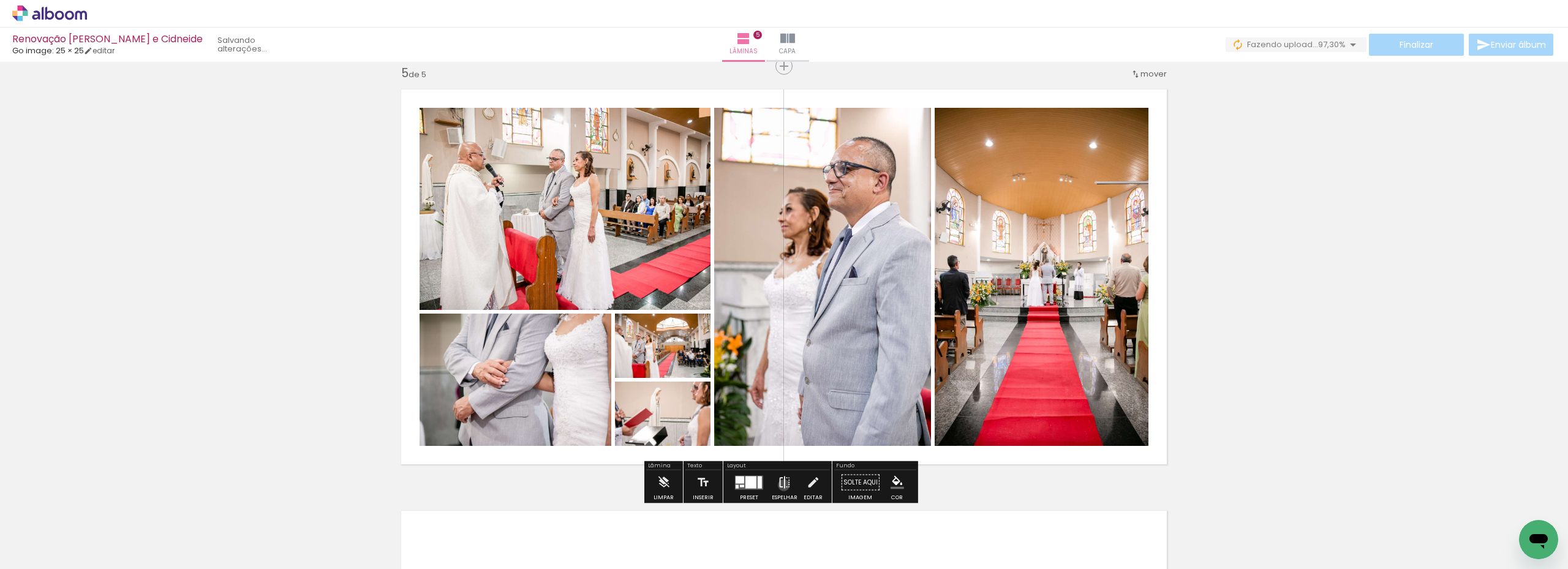
click at [781, 485] on iron-icon at bounding box center [785, 482] width 14 height 24
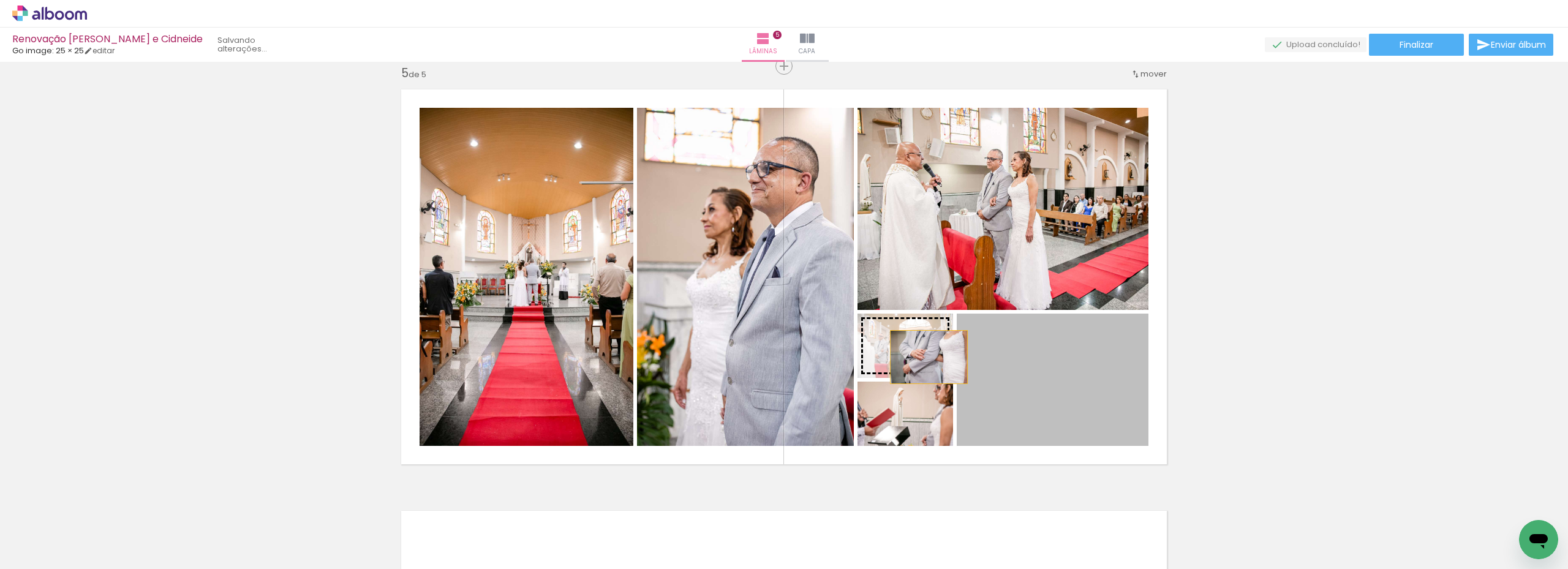
drag, startPoint x: 1042, startPoint y: 400, endPoint x: 924, endPoint y: 357, distance: 125.6
click at [0, 0] on slot at bounding box center [0, 0] width 0 height 0
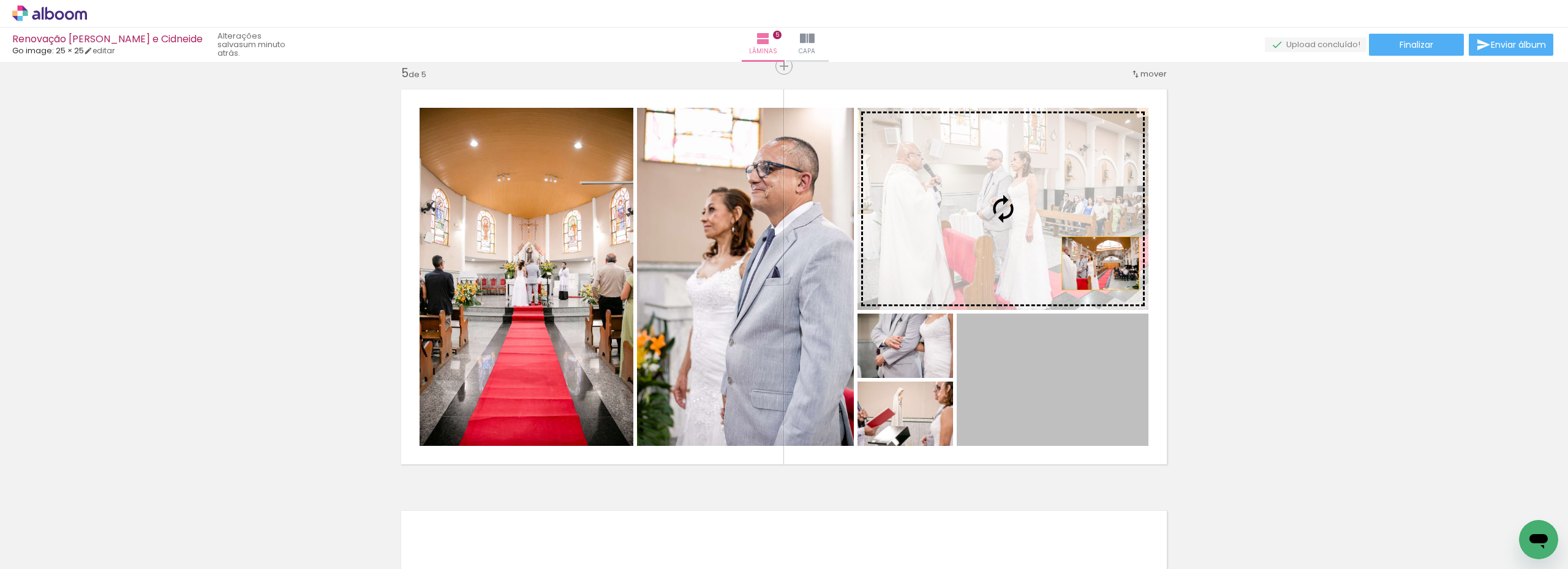
drag, startPoint x: 1084, startPoint y: 418, endPoint x: 1096, endPoint y: 263, distance: 155.5
click at [0, 0] on slot at bounding box center [0, 0] width 0 height 0
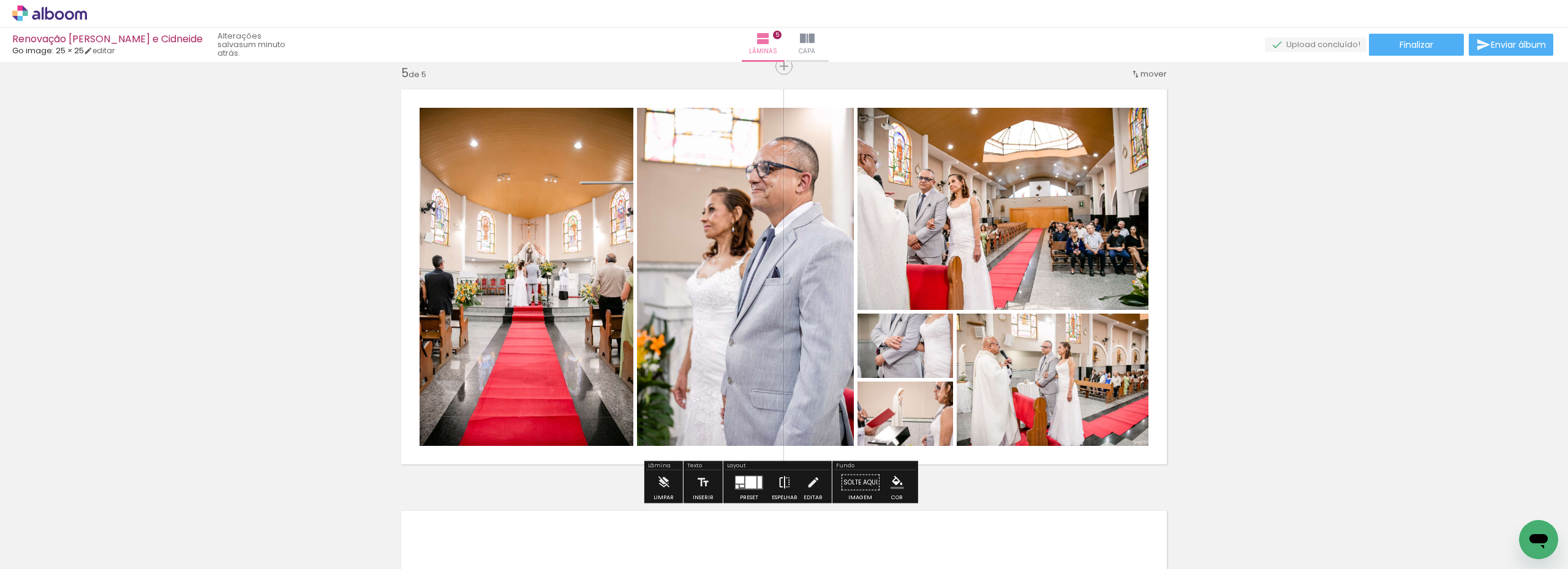
click at [778, 483] on iron-icon at bounding box center [785, 482] width 14 height 24
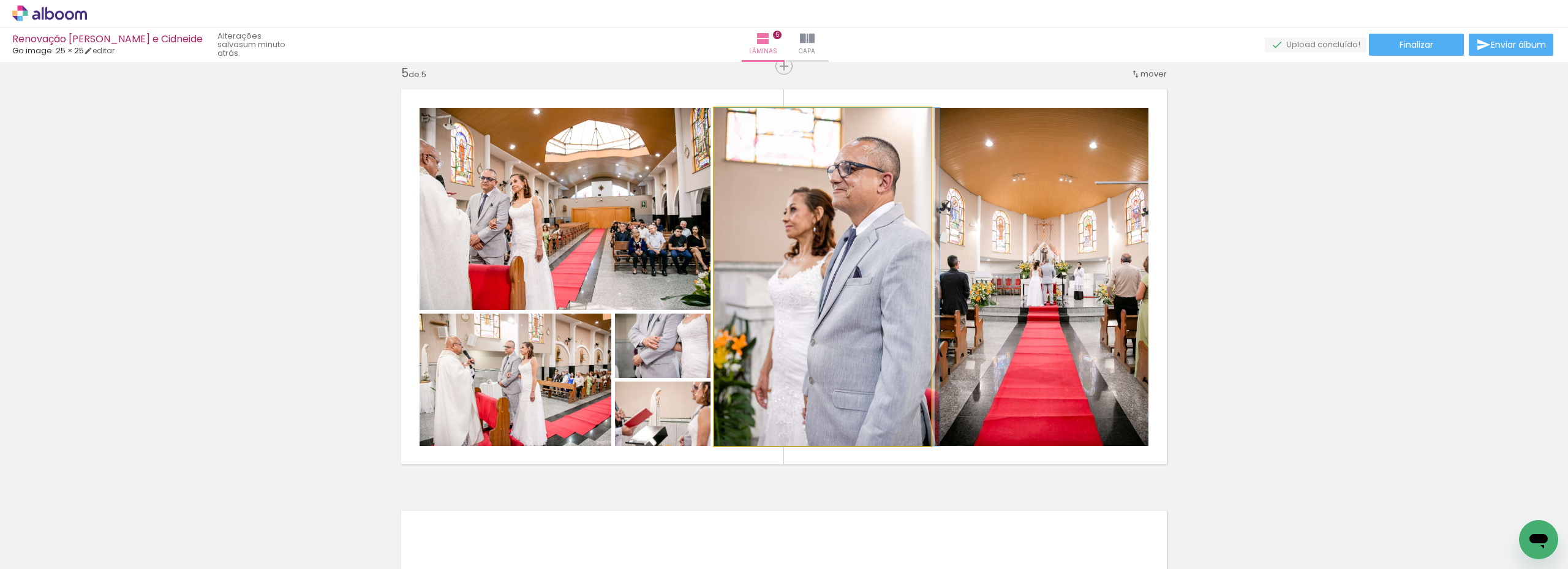
drag, startPoint x: 865, startPoint y: 333, endPoint x: 886, endPoint y: 334, distance: 21.0
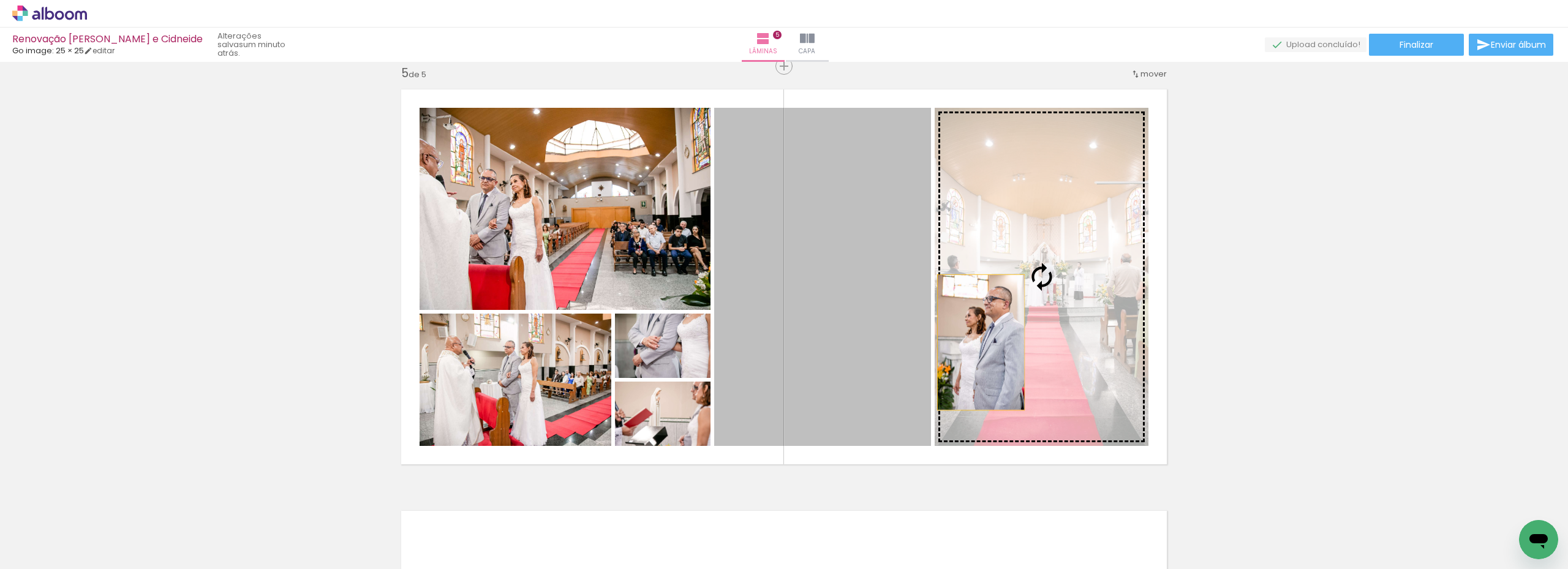
drag, startPoint x: 842, startPoint y: 344, endPoint x: 977, endPoint y: 343, distance: 135.0
click at [0, 0] on slot at bounding box center [0, 0] width 0 height 0
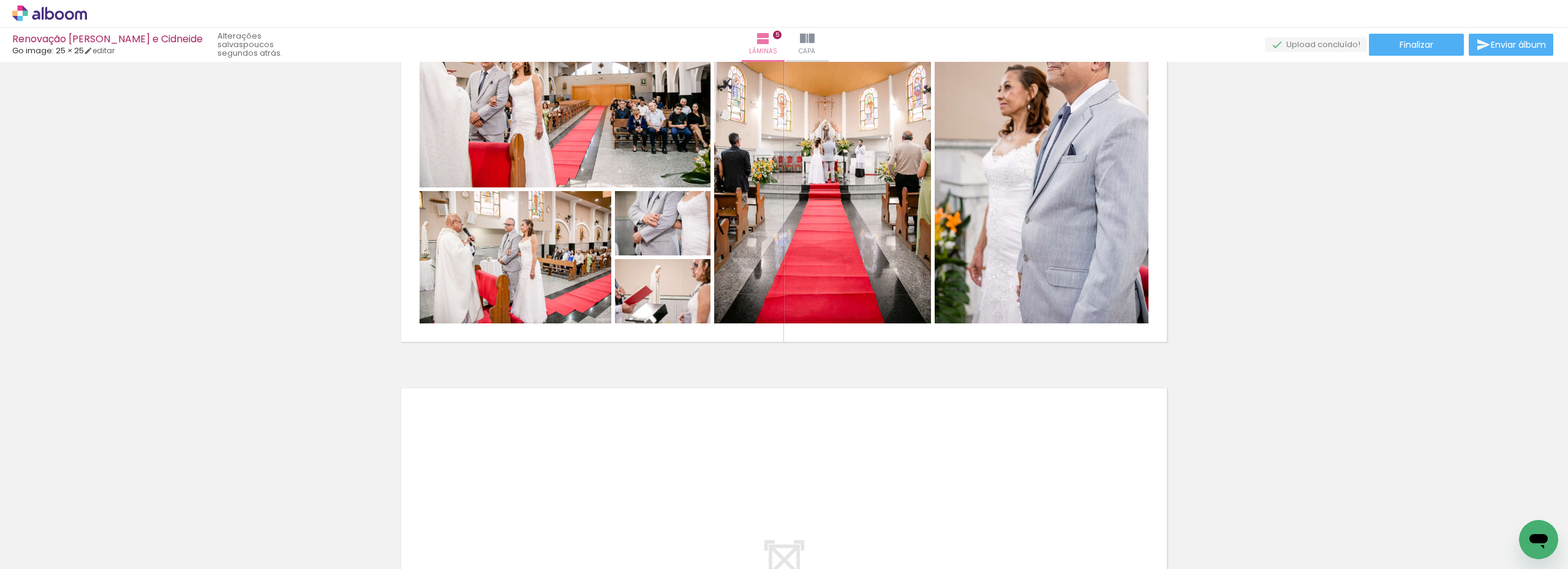
scroll to position [1884, 0]
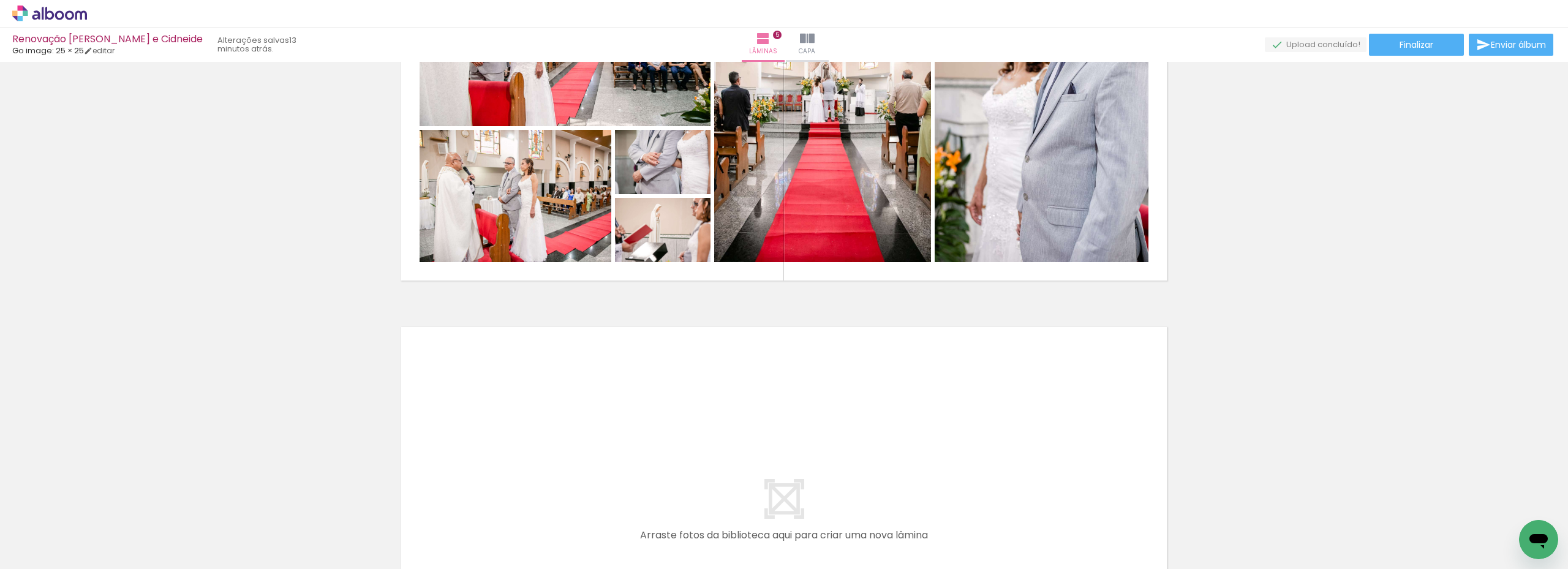
scroll to position [0, 1074]
